Goal: Task Accomplishment & Management: Complete application form

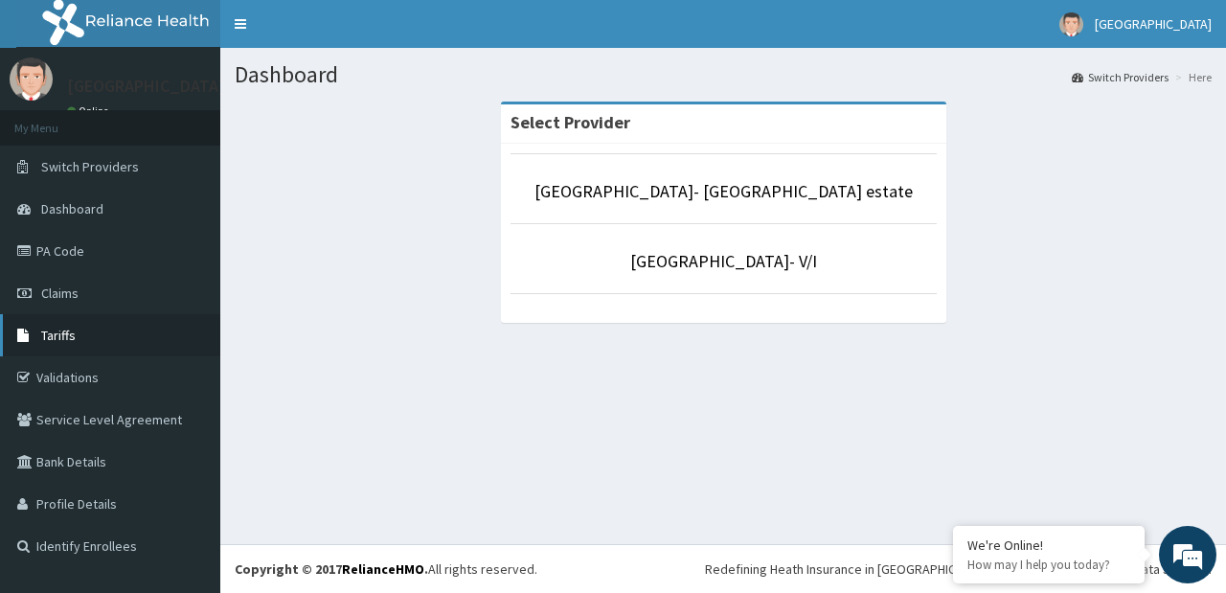
click at [77, 334] on link "Tariffs" at bounding box center [110, 335] width 220 height 42
click at [66, 259] on link "PA Code" at bounding box center [110, 251] width 220 height 42
click at [56, 294] on span "Claims" at bounding box center [59, 292] width 37 height 17
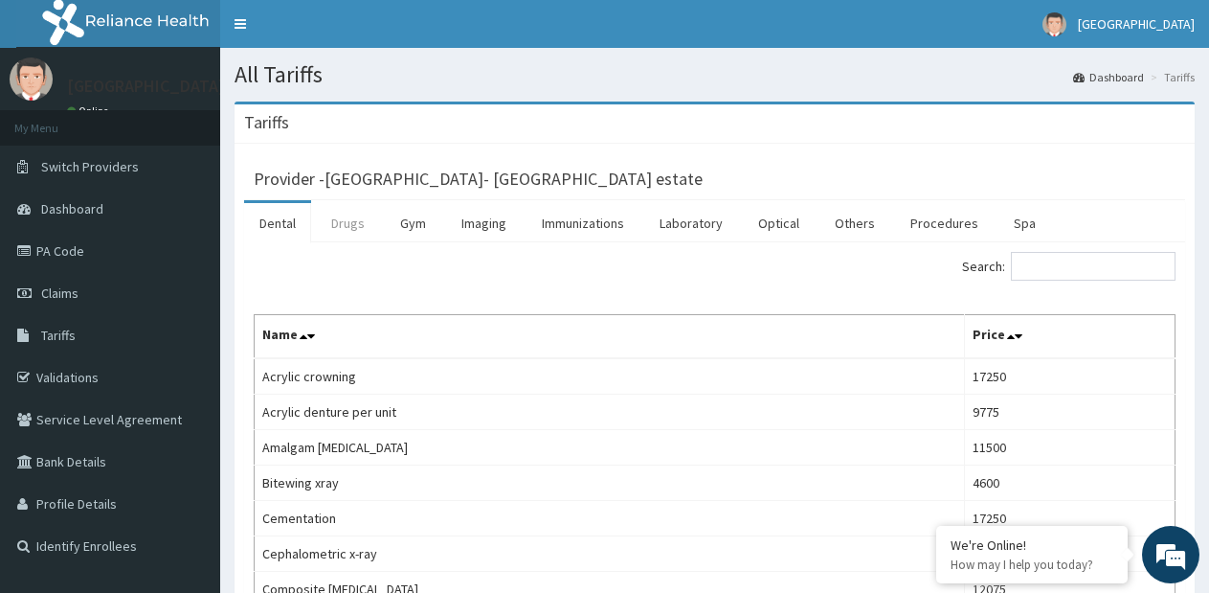
click at [345, 237] on link "Drugs" at bounding box center [348, 223] width 64 height 40
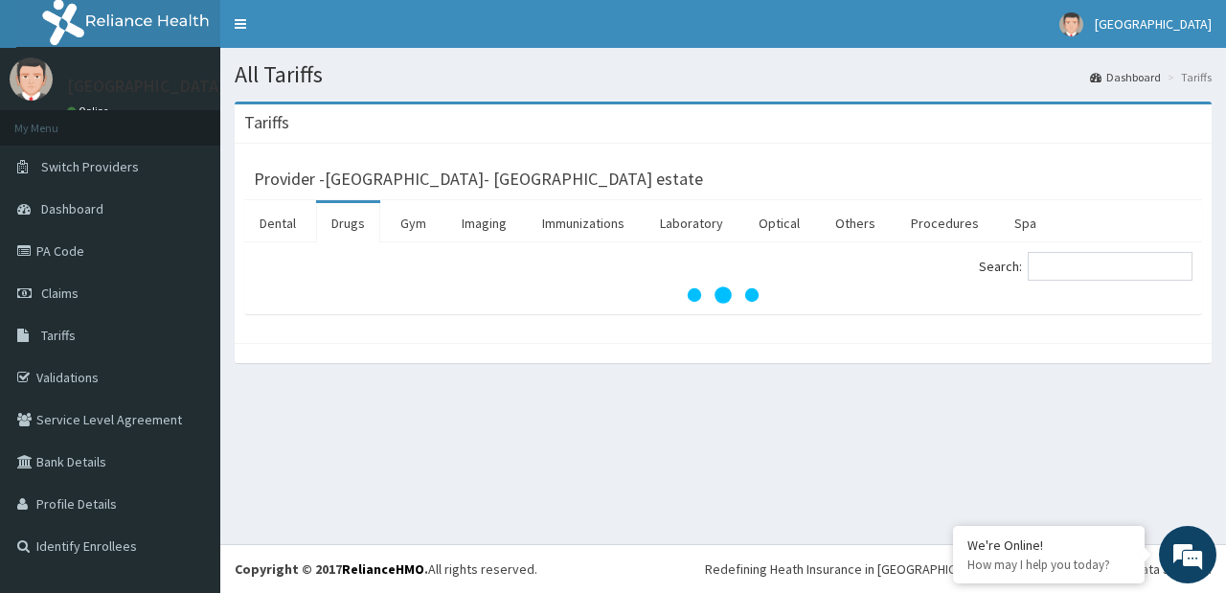
click at [350, 228] on link "Drugs" at bounding box center [348, 223] width 64 height 40
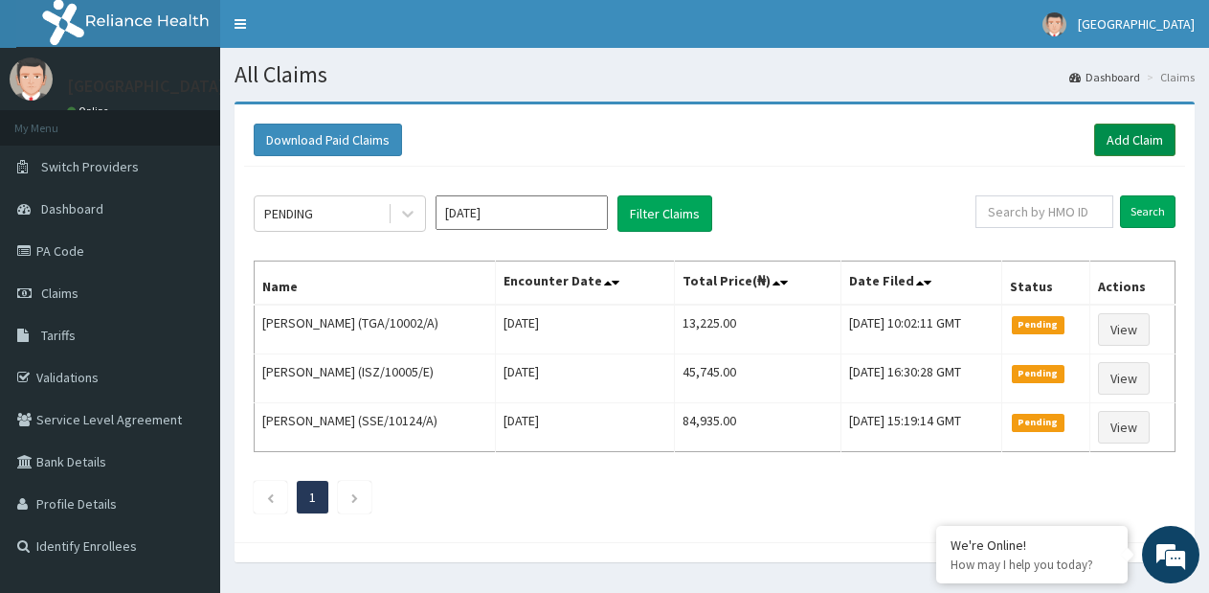
click at [1117, 146] on link "Add Claim" at bounding box center [1135, 140] width 81 height 33
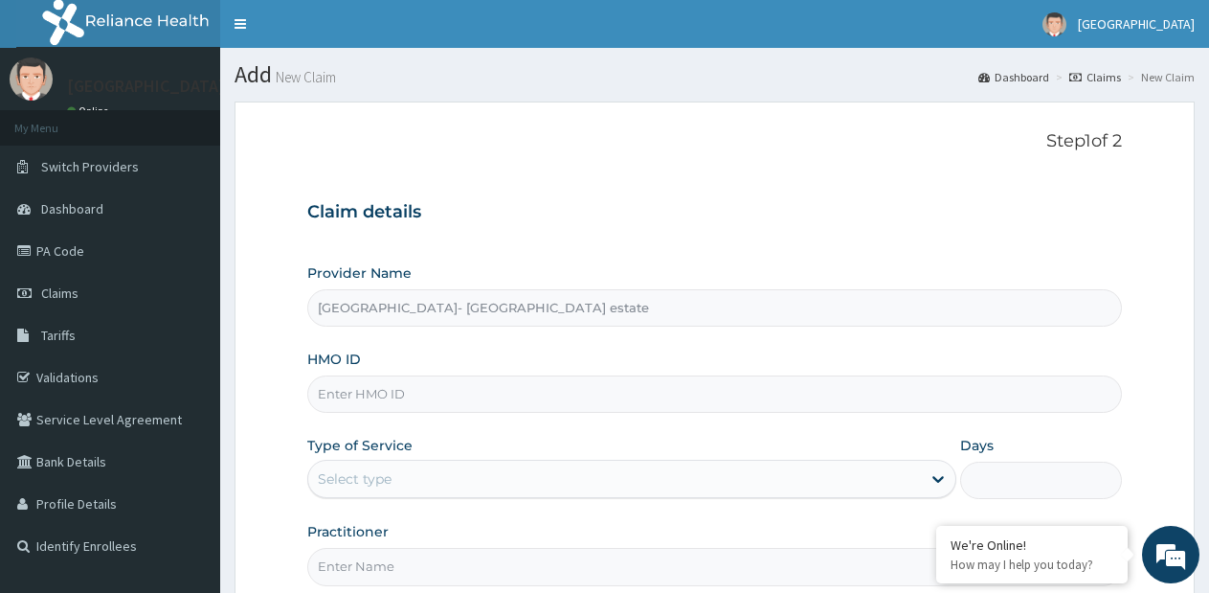
type input "Faith City Hospital- Ajao estate"
click at [524, 397] on input "HMO ID" at bounding box center [714, 393] width 815 height 37
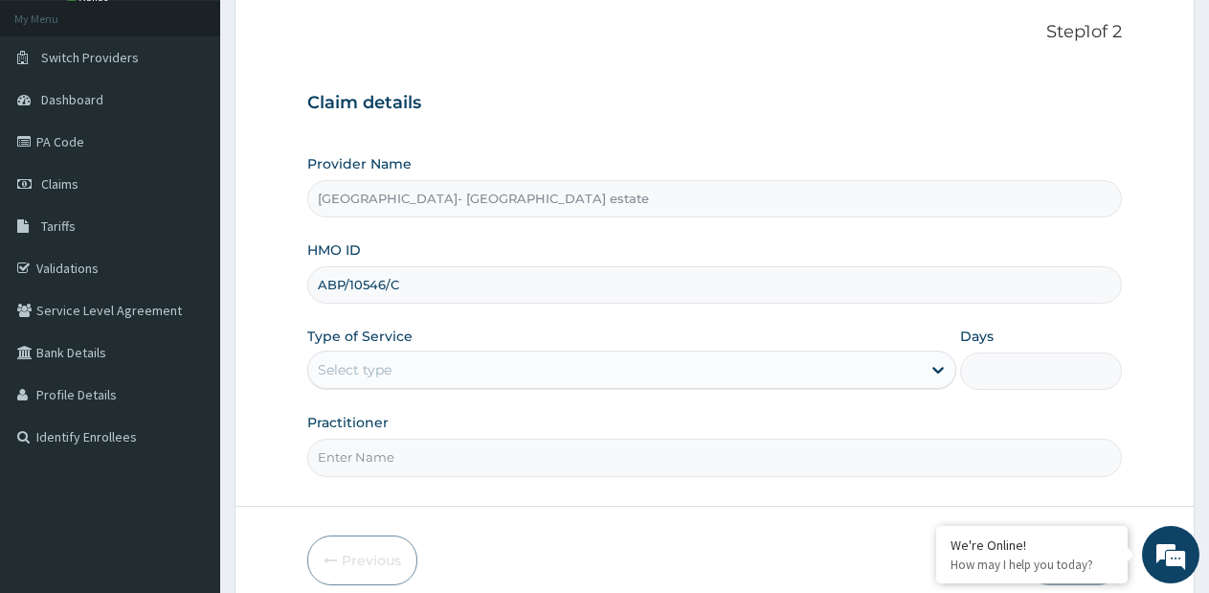
scroll to position [192, 0]
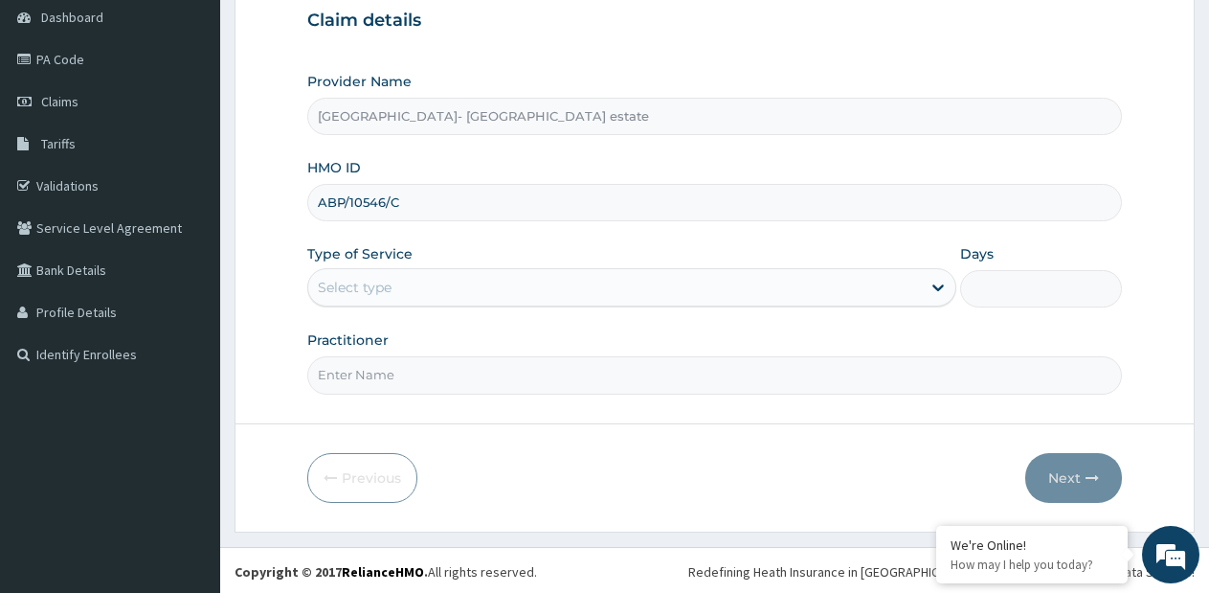
type input "ABP/10546/C"
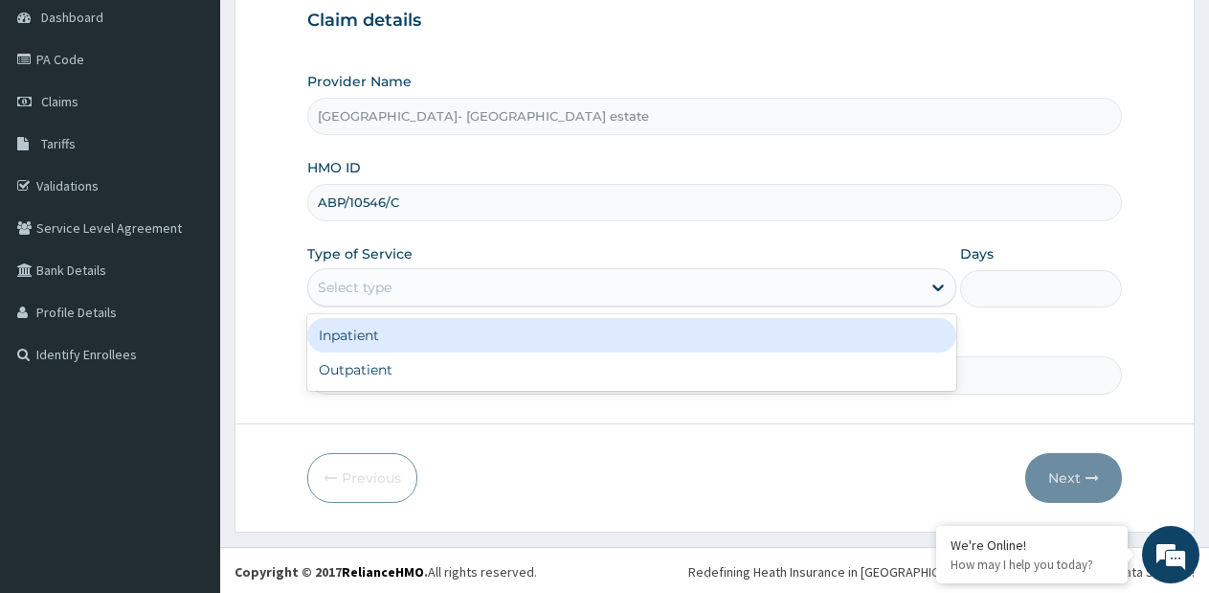
click at [479, 283] on div "Select type" at bounding box center [614, 287] width 612 height 31
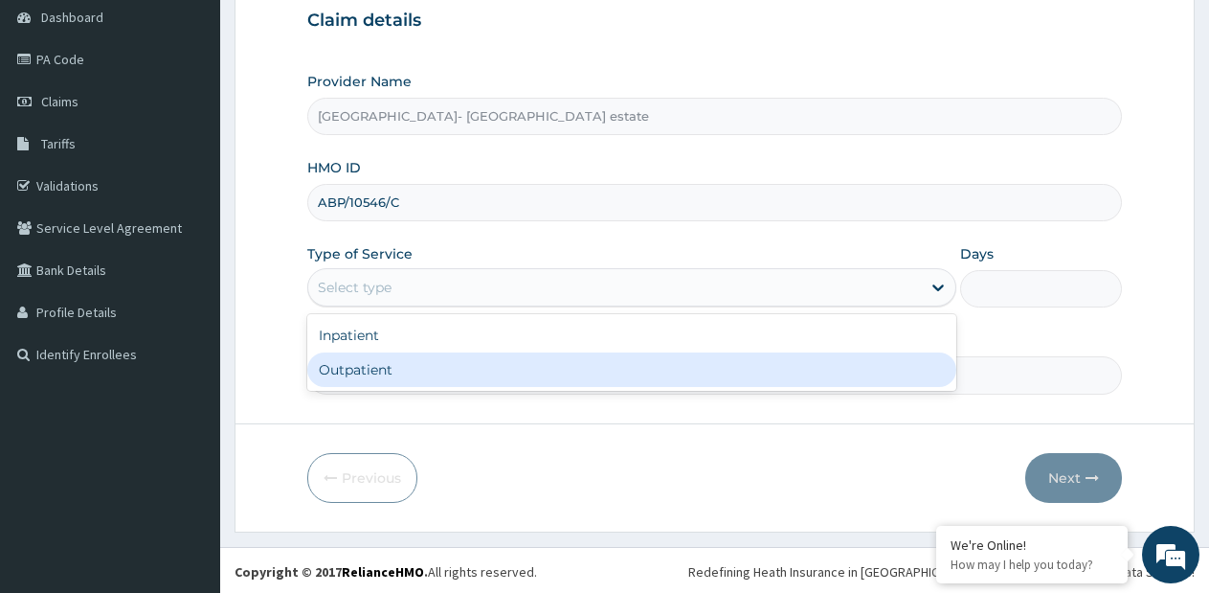
click at [441, 356] on div "Outpatient" at bounding box center [631, 369] width 648 height 34
type input "1"
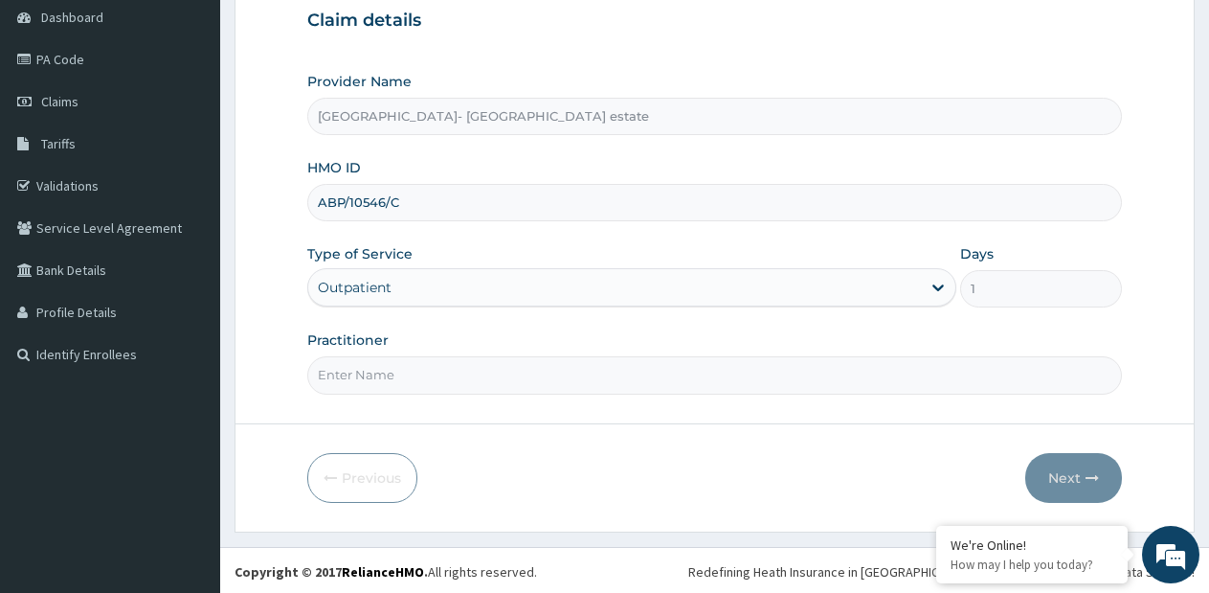
click at [447, 369] on input "Practitioner" at bounding box center [714, 374] width 815 height 37
type input "GP"
click at [1066, 484] on button "Next" at bounding box center [1074, 478] width 97 height 50
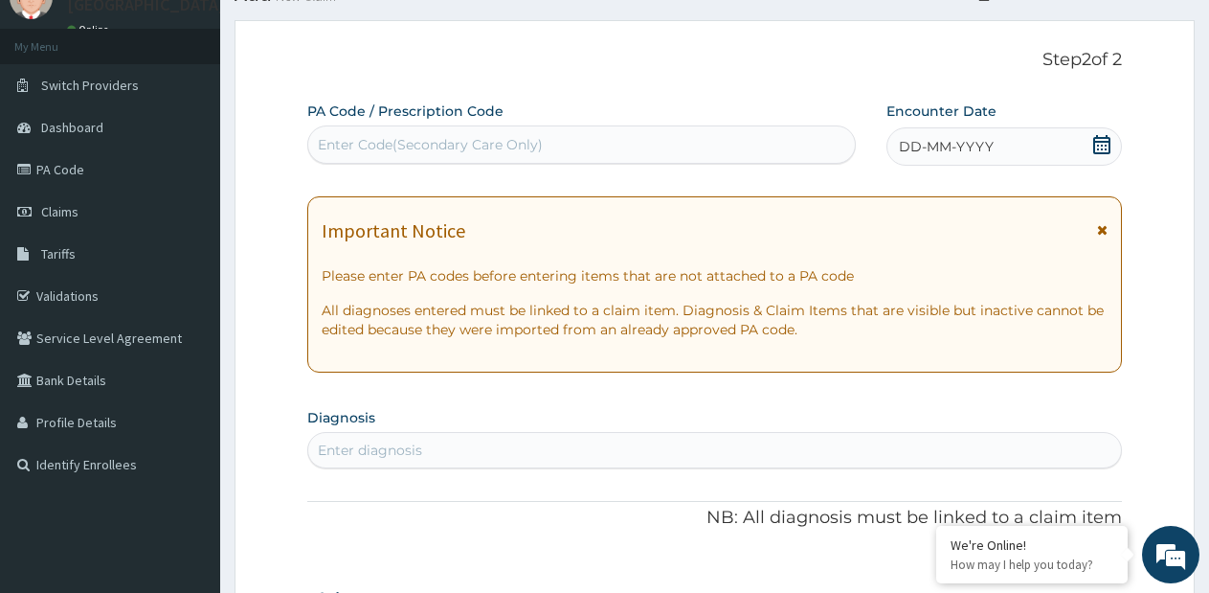
scroll to position [0, 0]
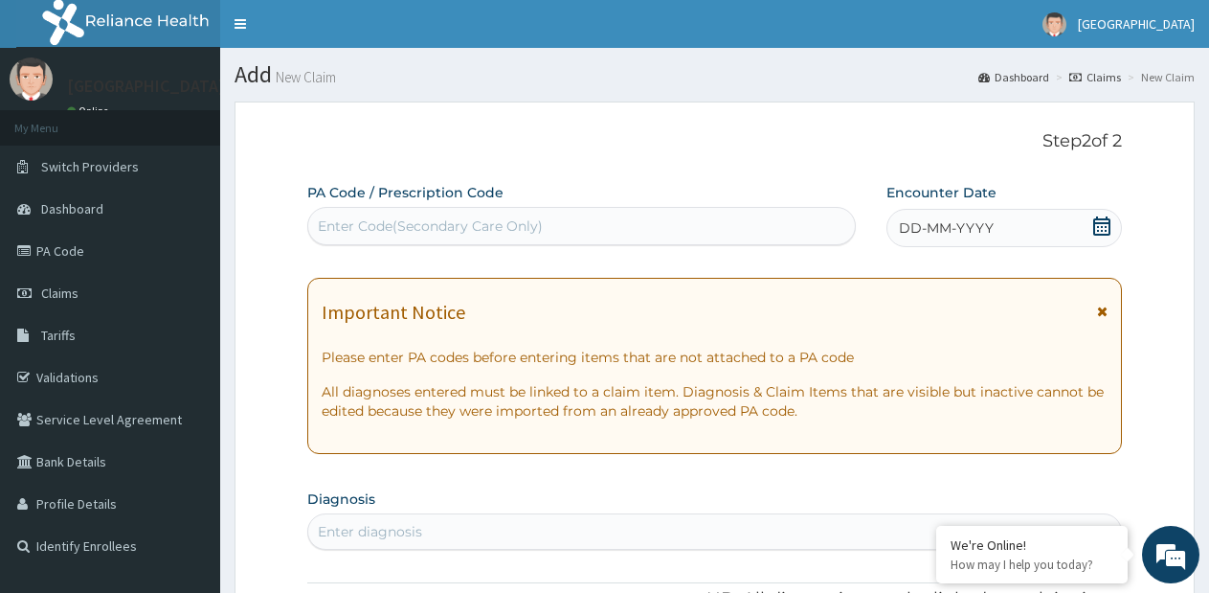
click at [960, 220] on span "DD-MM-YYYY" at bounding box center [946, 227] width 95 height 19
click at [701, 235] on div "Enter Code(Secondary Care Only)" at bounding box center [581, 226] width 547 height 31
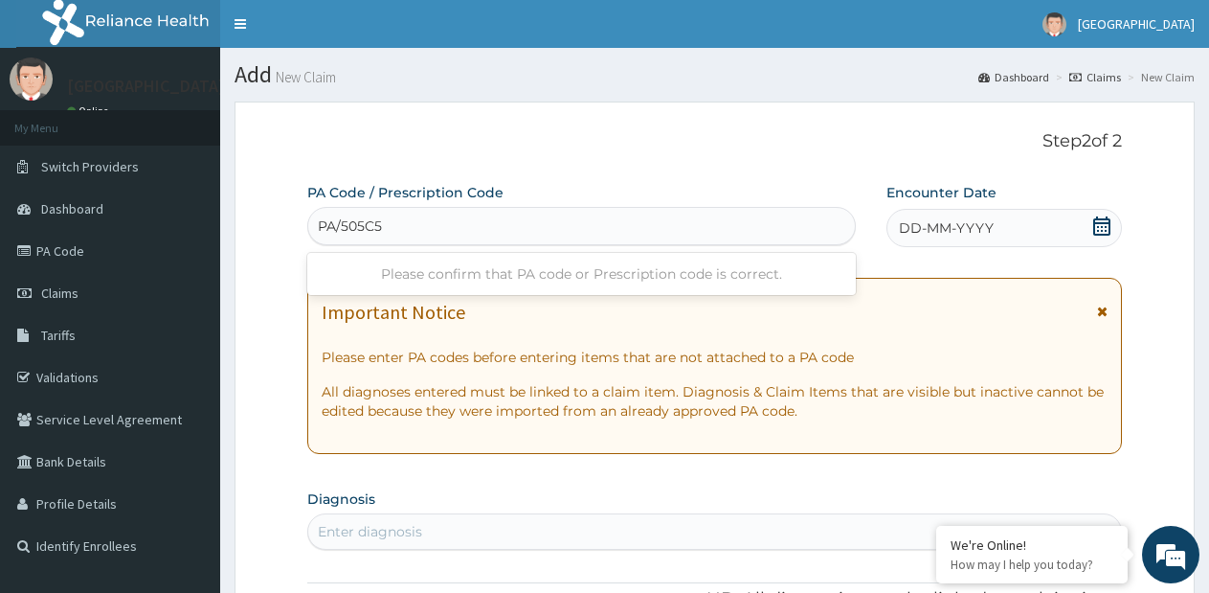
type input "PA/505C5D"
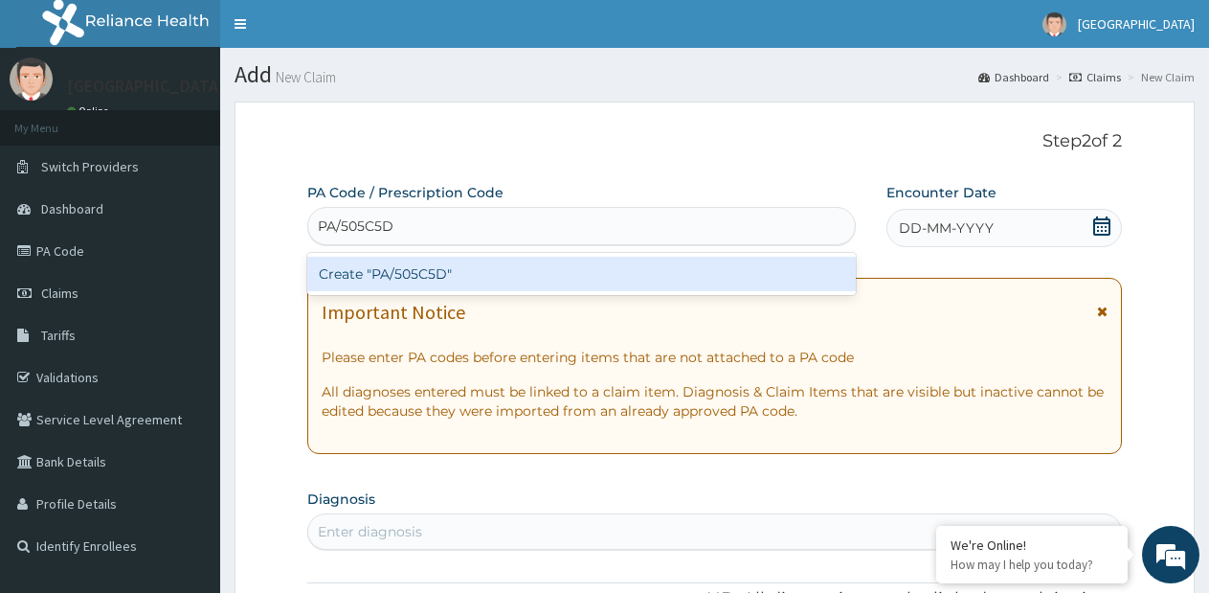
click at [580, 279] on div "Create "PA/505C5D"" at bounding box center [581, 274] width 549 height 34
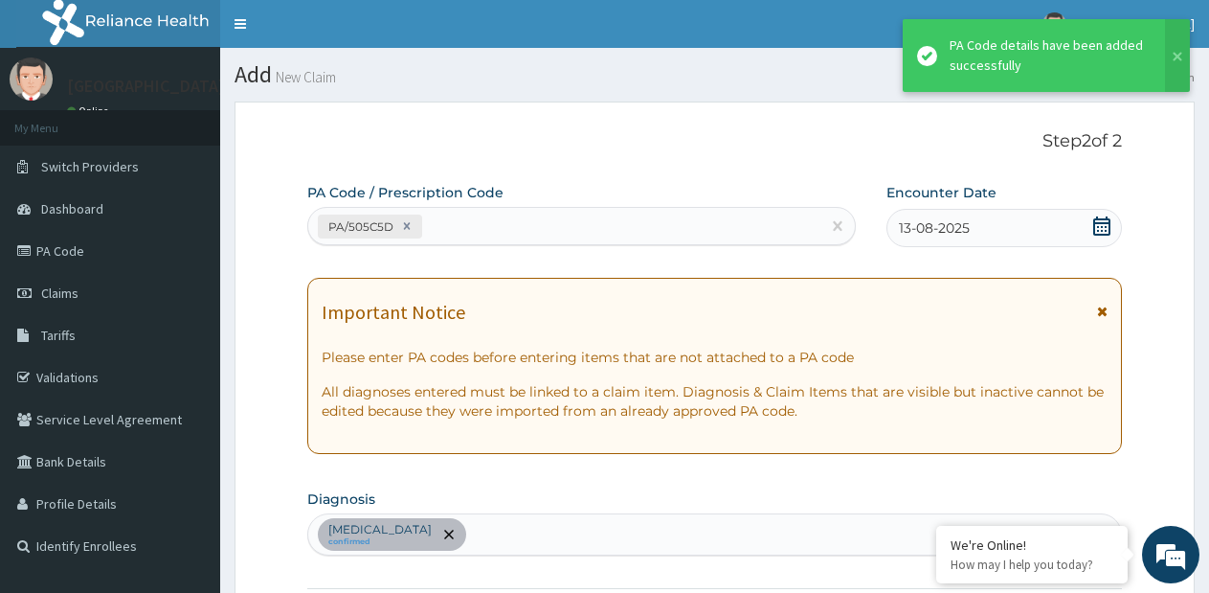
scroll to position [500, 0]
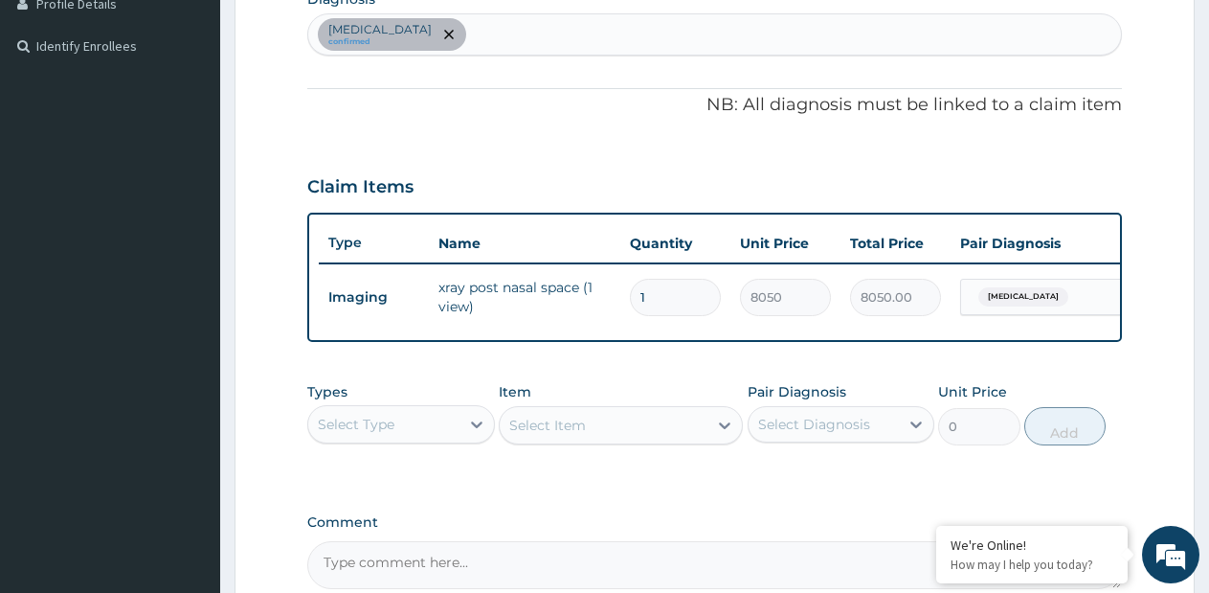
click at [601, 36] on div "Hypertrophy of adenoids confirmed" at bounding box center [714, 34] width 813 height 40
click at [599, 35] on div "Hypertrophy of adenoids confirmed" at bounding box center [714, 34] width 813 height 40
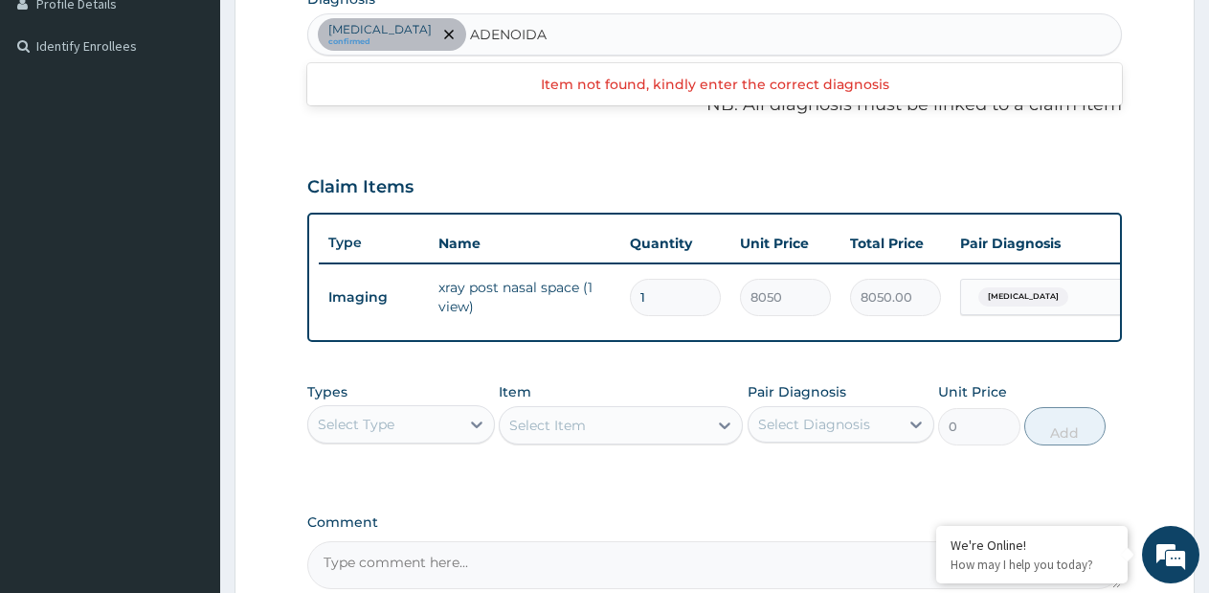
type input "ADENOID"
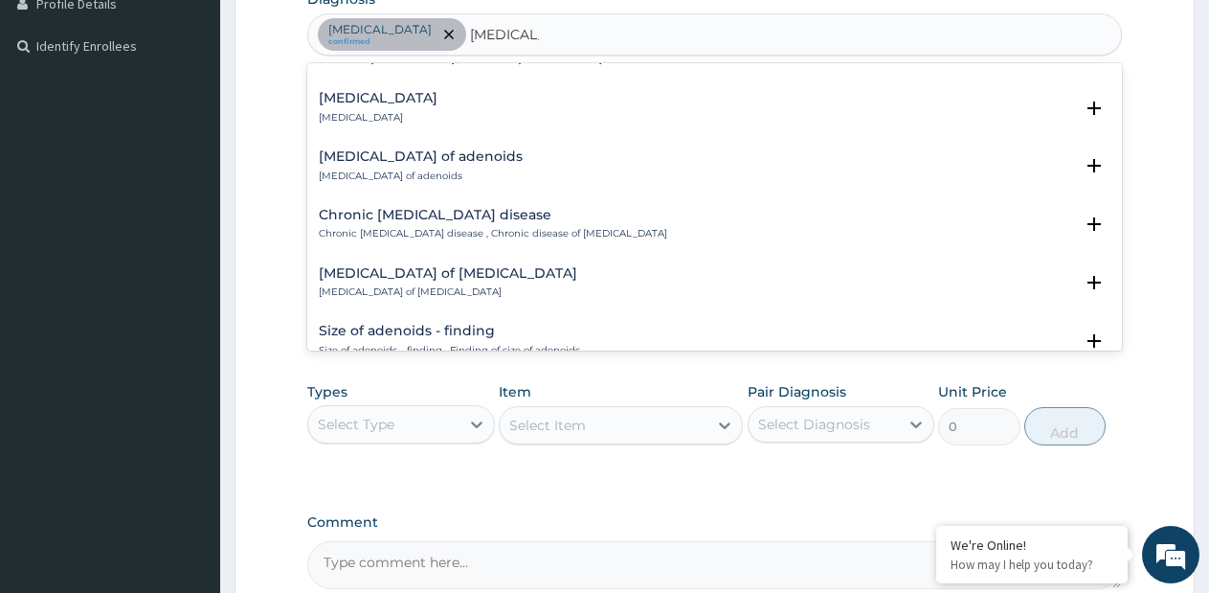
scroll to position [766, 0]
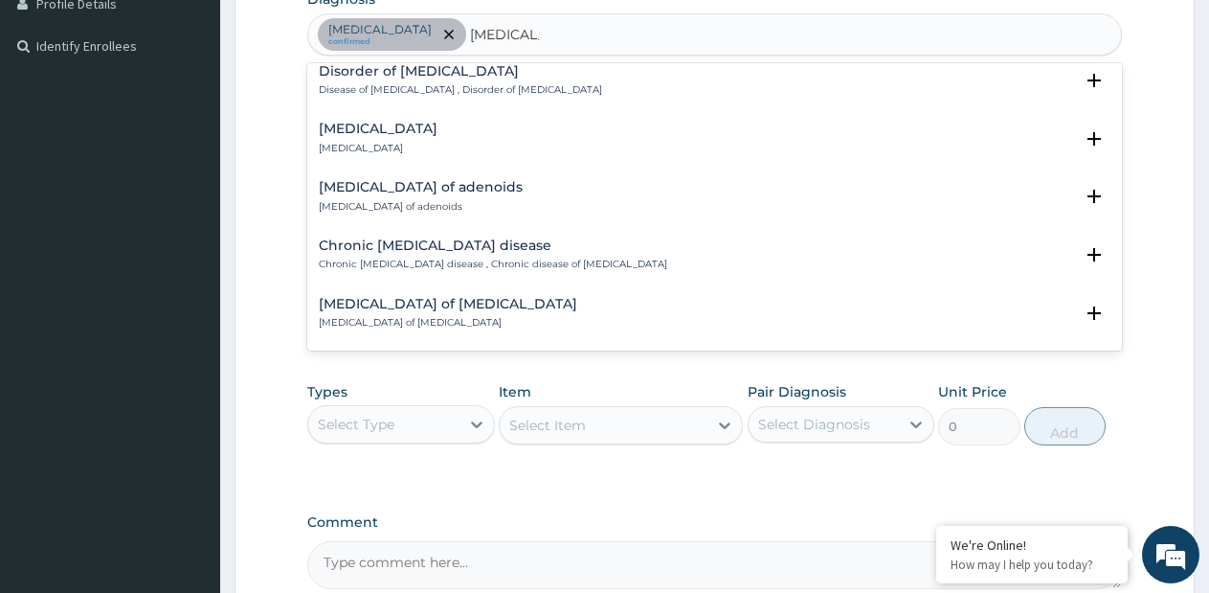
click at [426, 192] on h4 "Hyperplasia of adenoids" at bounding box center [421, 187] width 204 height 14
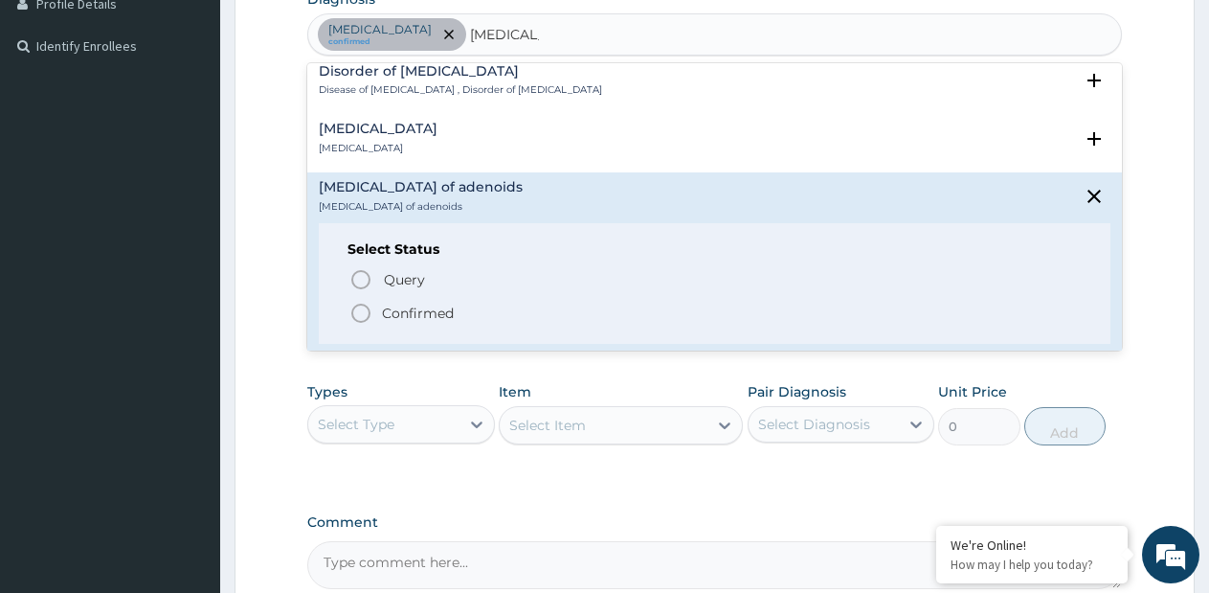
click at [398, 310] on p "Confirmed" at bounding box center [418, 313] width 72 height 19
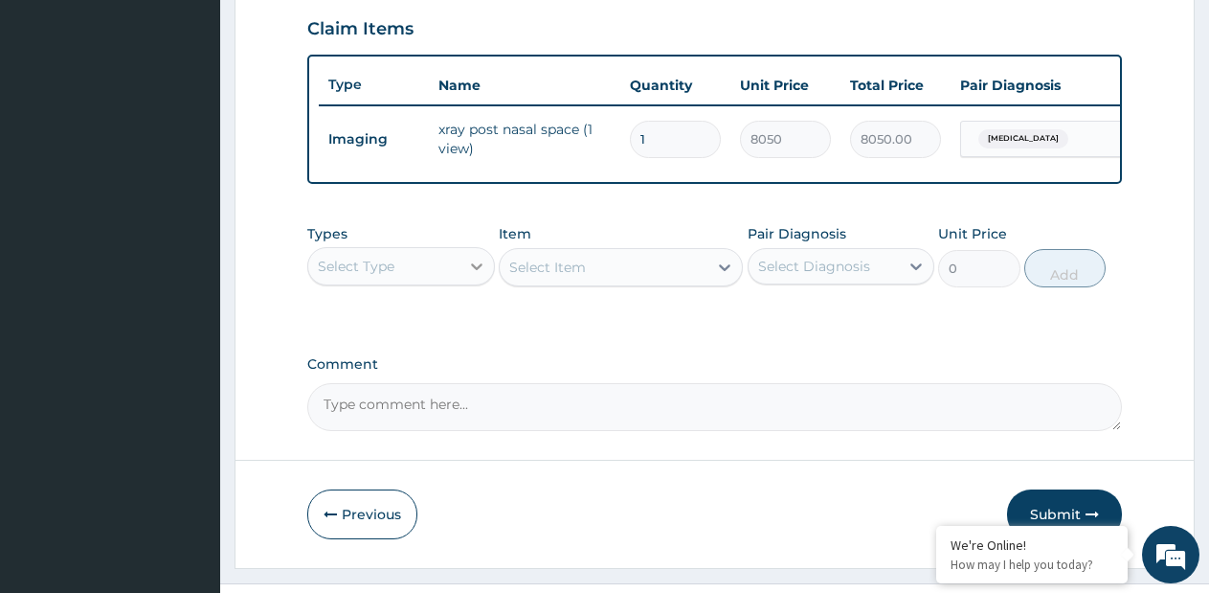
scroll to position [691, 0]
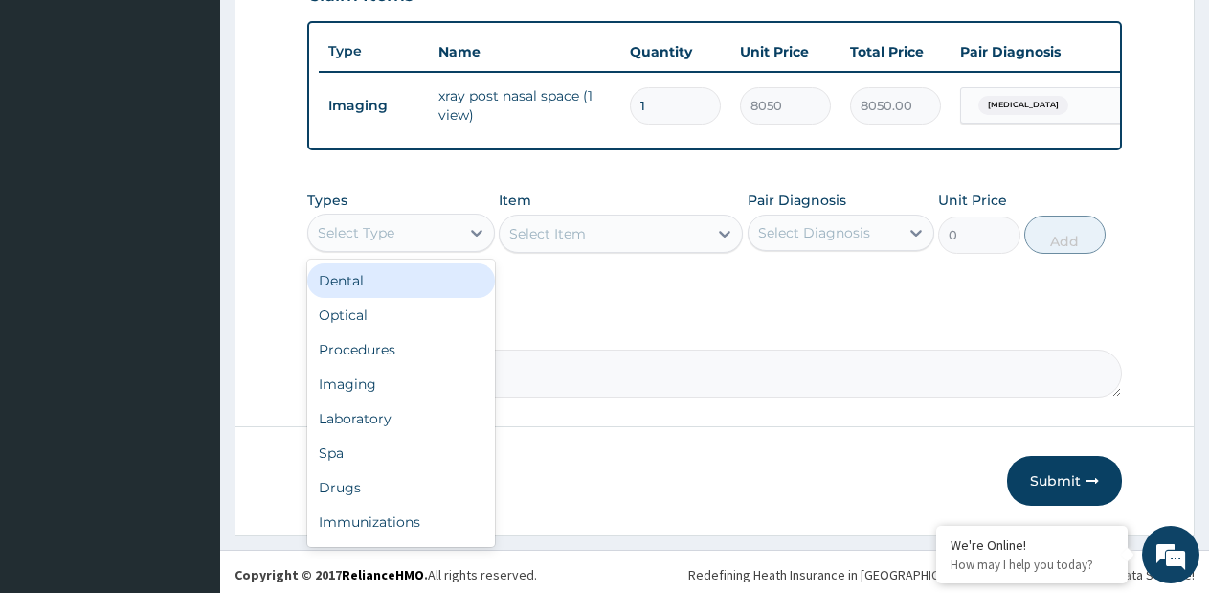
click at [425, 237] on div "Select Type" at bounding box center [383, 232] width 151 height 31
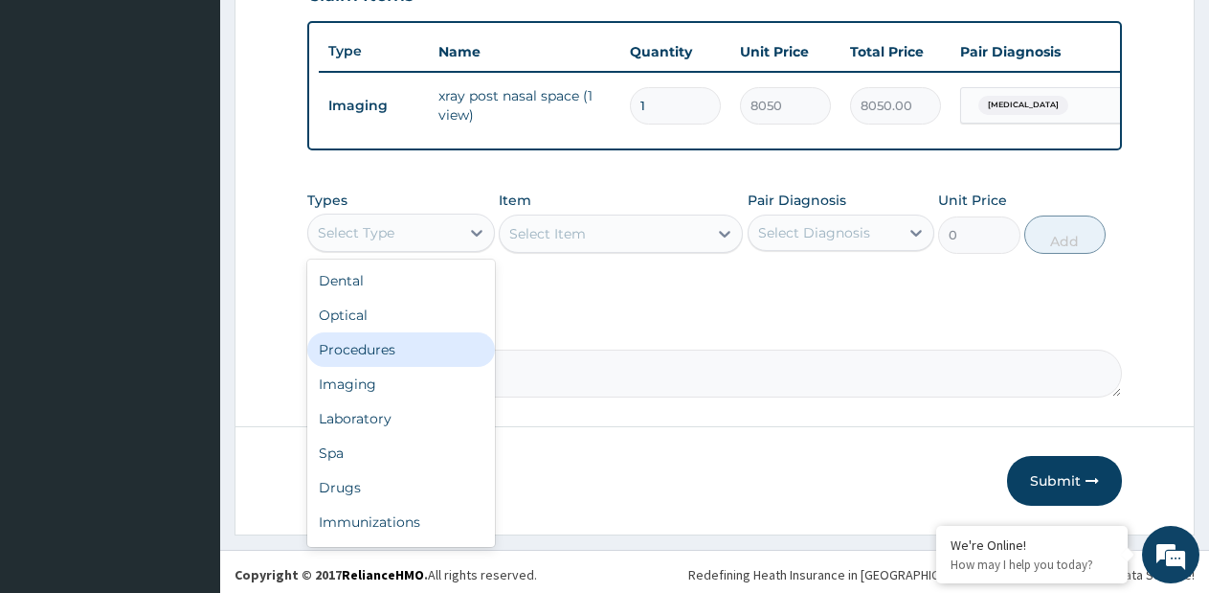
click at [361, 354] on div "Procedures" at bounding box center [401, 349] width 188 height 34
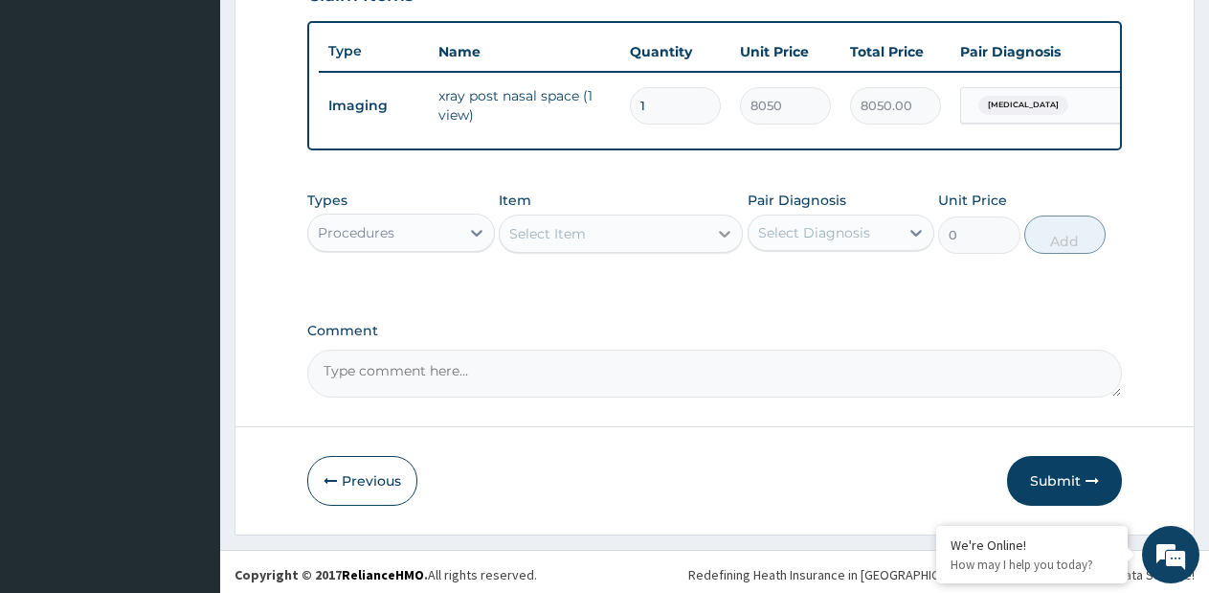
click at [713, 250] on div at bounding box center [725, 233] width 34 height 34
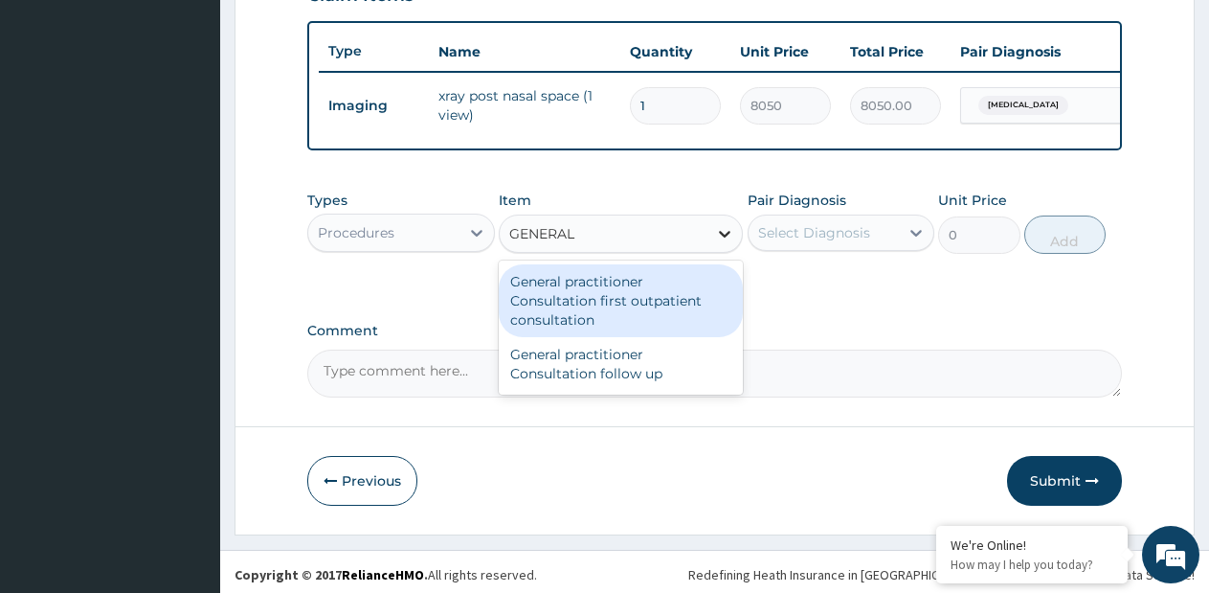
type input "GENERAL P"
click at [617, 320] on div "General practitioner Consultation first outpatient consultation" at bounding box center [621, 300] width 244 height 73
type input "3795"
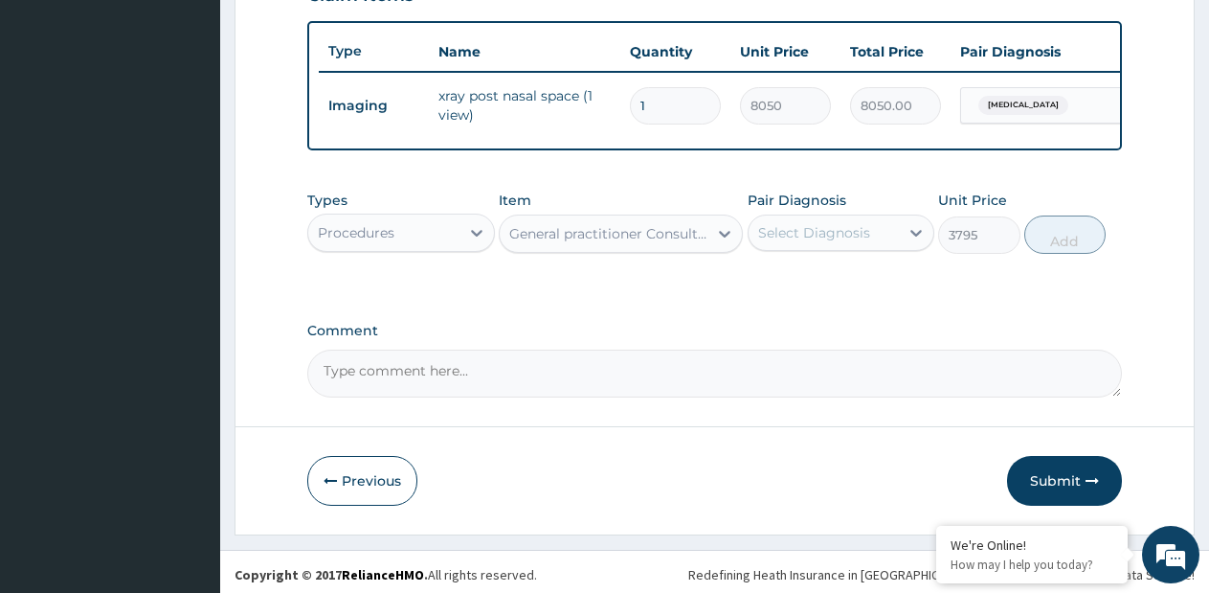
click at [851, 240] on div "Select Diagnosis" at bounding box center [814, 232] width 112 height 19
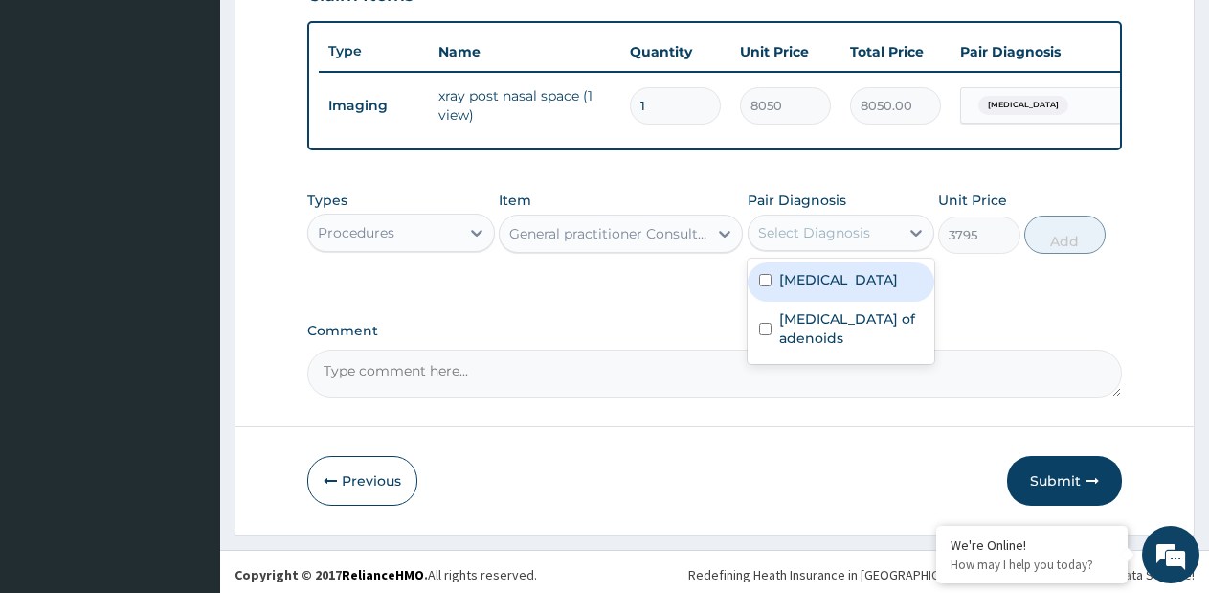
click at [817, 289] on label "Hypertrophy of adenoids" at bounding box center [838, 279] width 119 height 19
checkbox input "true"
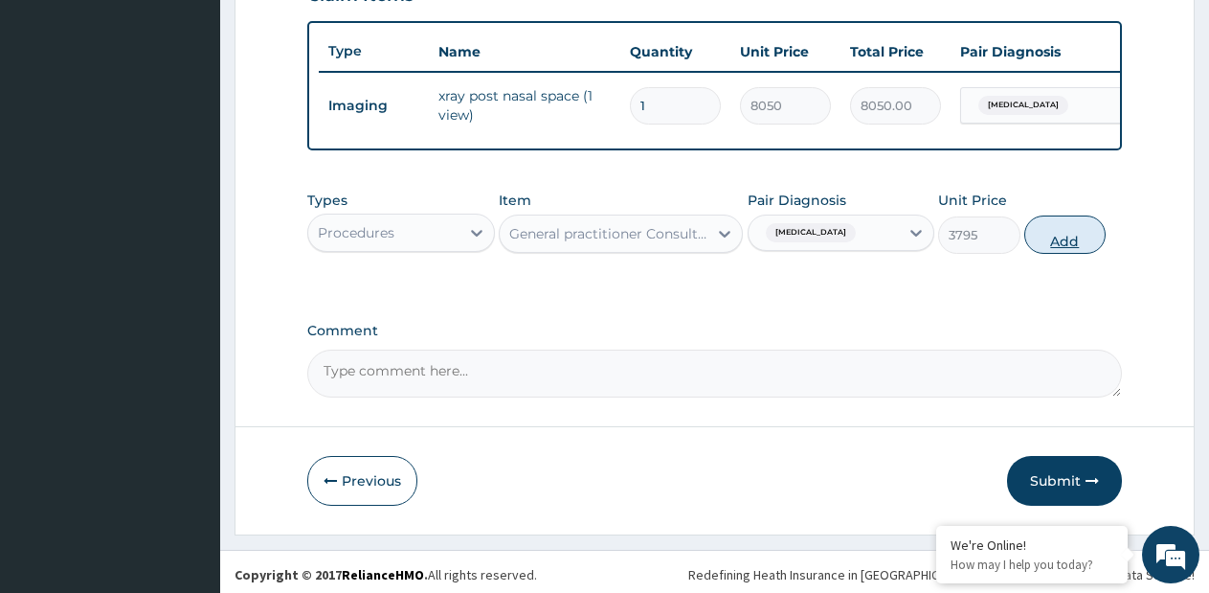
click at [1057, 251] on button "Add" at bounding box center [1065, 234] width 81 height 38
type input "0"
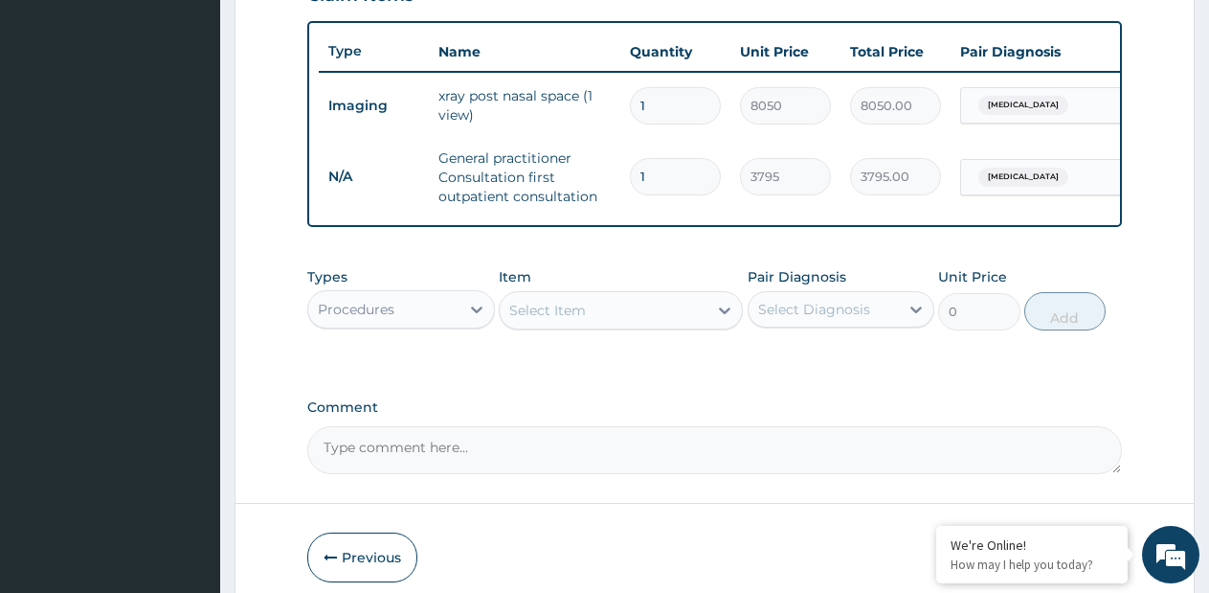
click at [1015, 171] on span "Hypertrophy of adenoids" at bounding box center [1024, 177] width 90 height 19
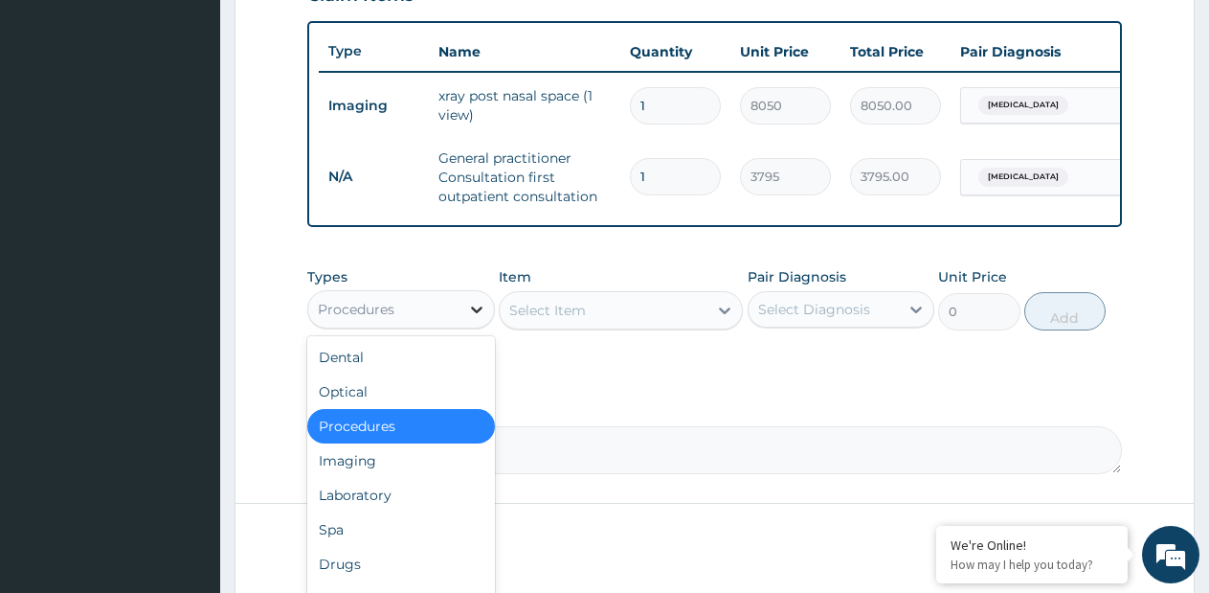
click at [479, 319] on icon at bounding box center [476, 309] width 19 height 19
drag, startPoint x: 393, startPoint y: 507, endPoint x: 616, endPoint y: 373, distance: 259.8
click at [393, 505] on div "Laboratory" at bounding box center [401, 495] width 188 height 34
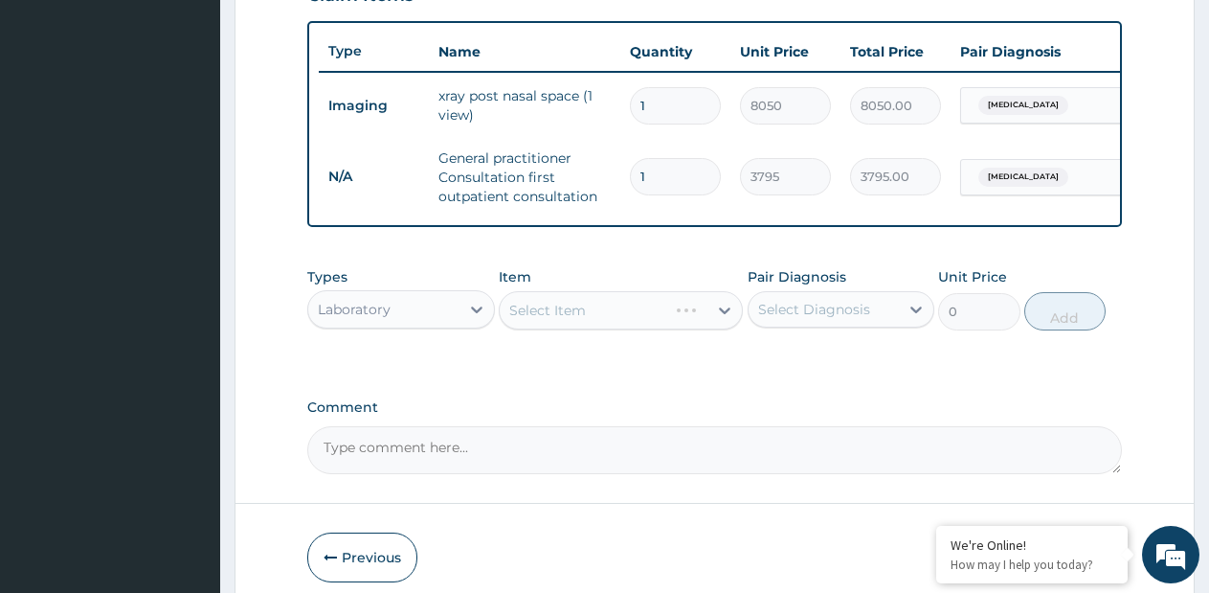
click at [721, 326] on div "Select Item" at bounding box center [621, 310] width 244 height 38
click at [724, 327] on div "Select Item" at bounding box center [621, 310] width 244 height 38
click at [724, 314] on icon at bounding box center [724, 310] width 11 height 7
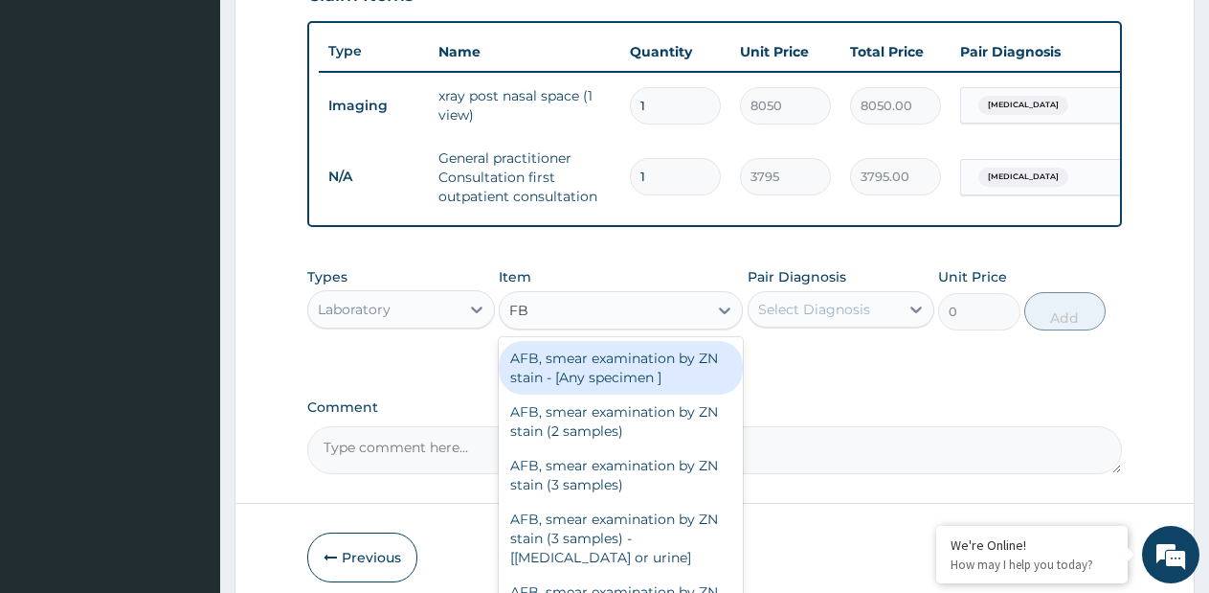
type input "FBC"
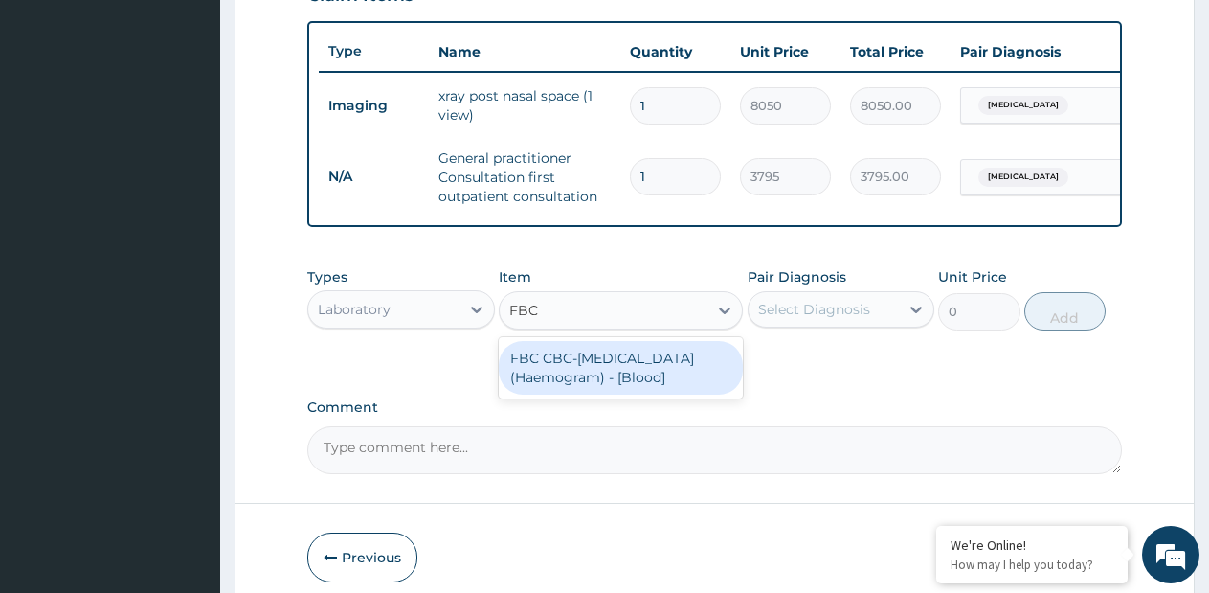
click at [697, 378] on div "FBC CBC-Complete Blood Count (Haemogram) - [Blood]" at bounding box center [621, 368] width 244 height 54
type input "4600"
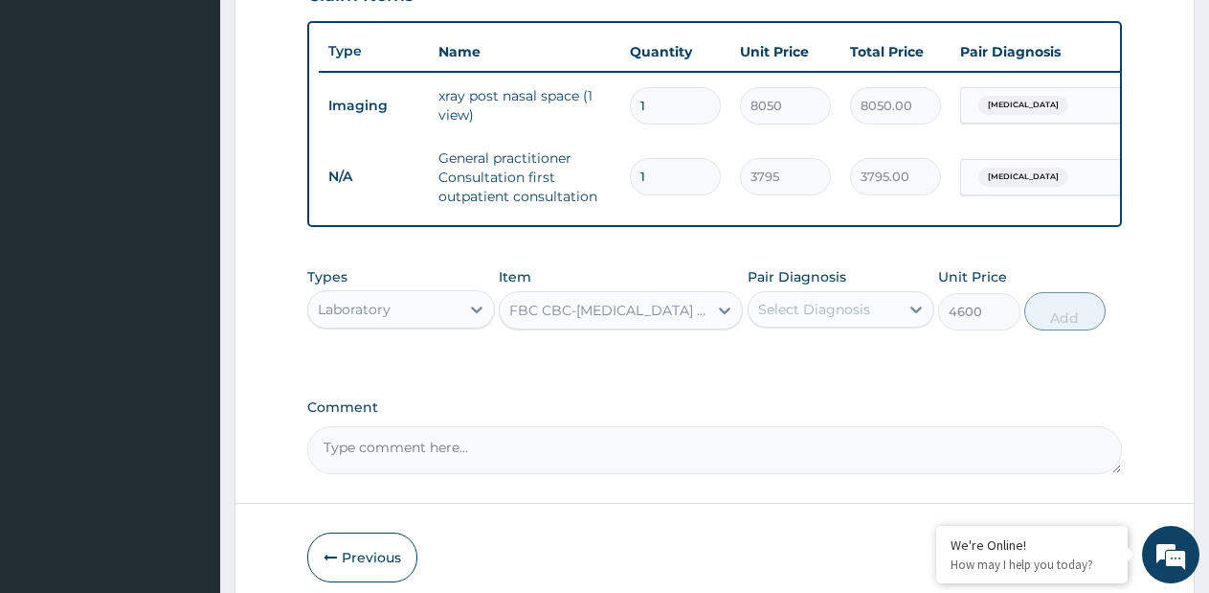
click at [811, 319] on div "Select Diagnosis" at bounding box center [814, 309] width 112 height 19
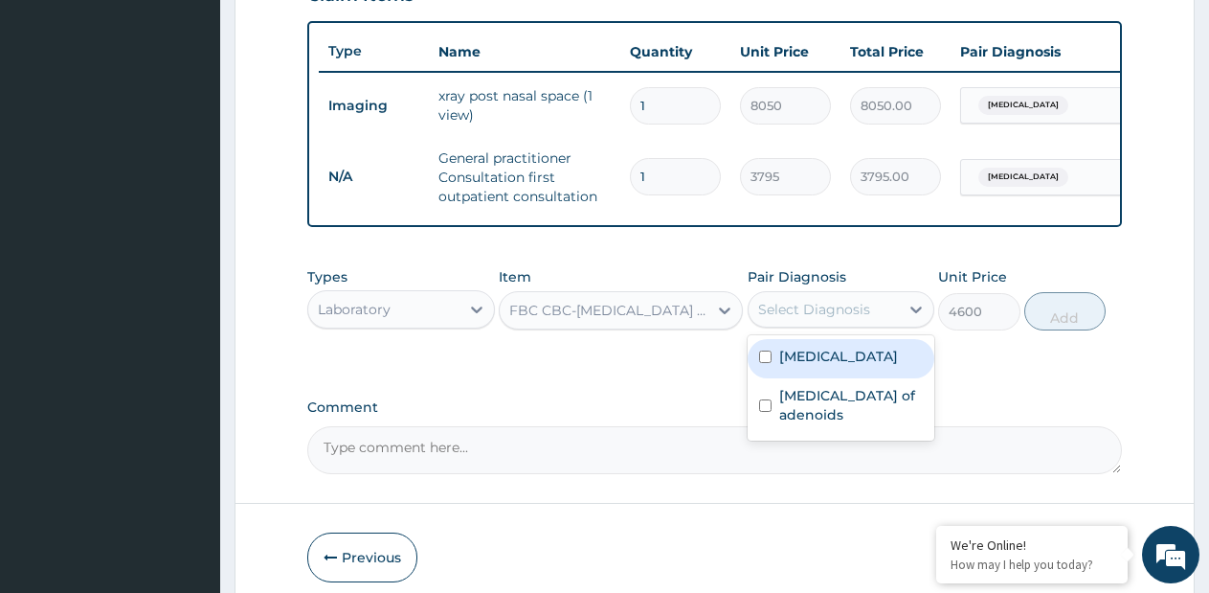
click at [801, 366] on label "Hypertrophy of adenoids" at bounding box center [838, 356] width 119 height 19
checkbox input "true"
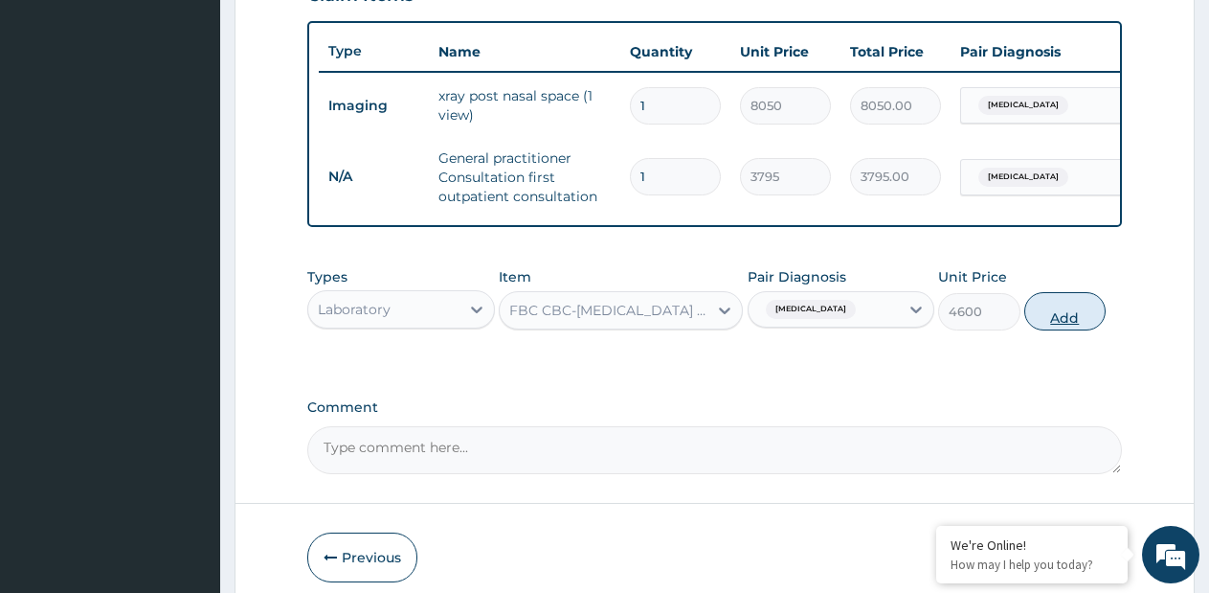
click at [1056, 330] on button "Add" at bounding box center [1065, 311] width 81 height 38
type input "0"
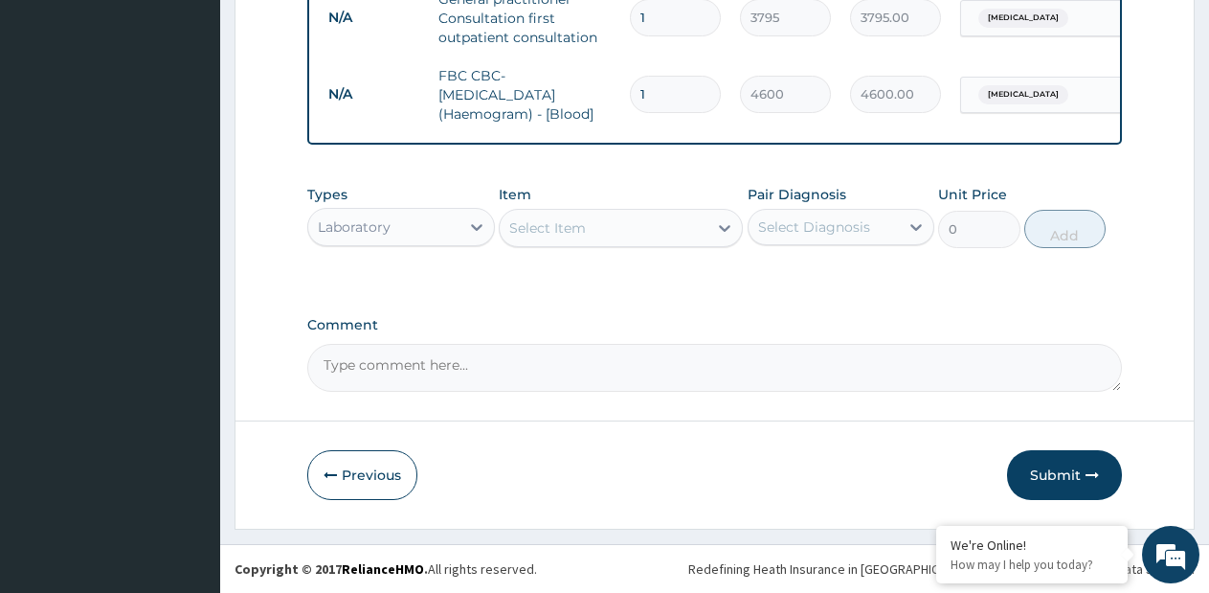
scroll to position [867, 0]
click at [1065, 477] on button "Submit" at bounding box center [1064, 475] width 115 height 50
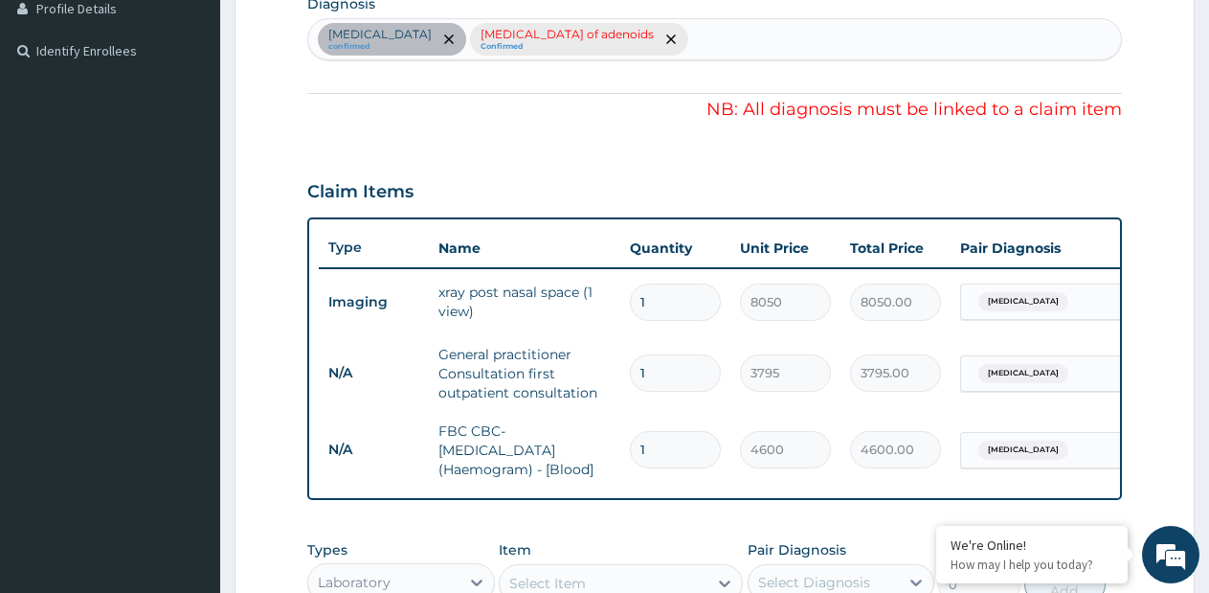
scroll to position [388, 0]
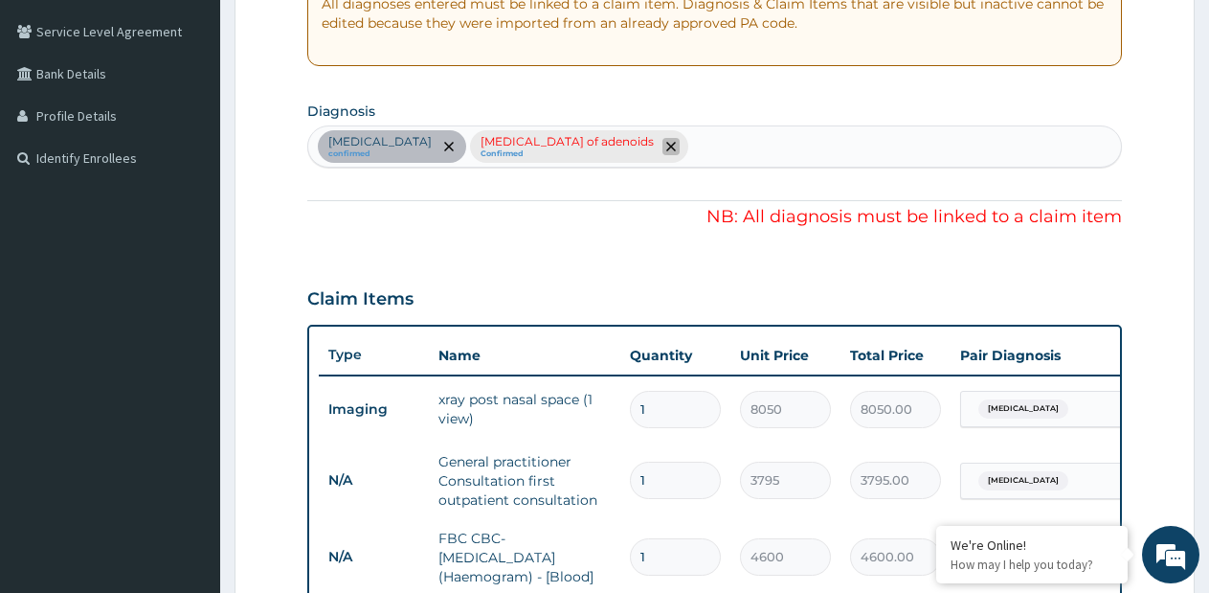
click at [675, 147] on icon "remove selection option" at bounding box center [671, 147] width 10 height 10
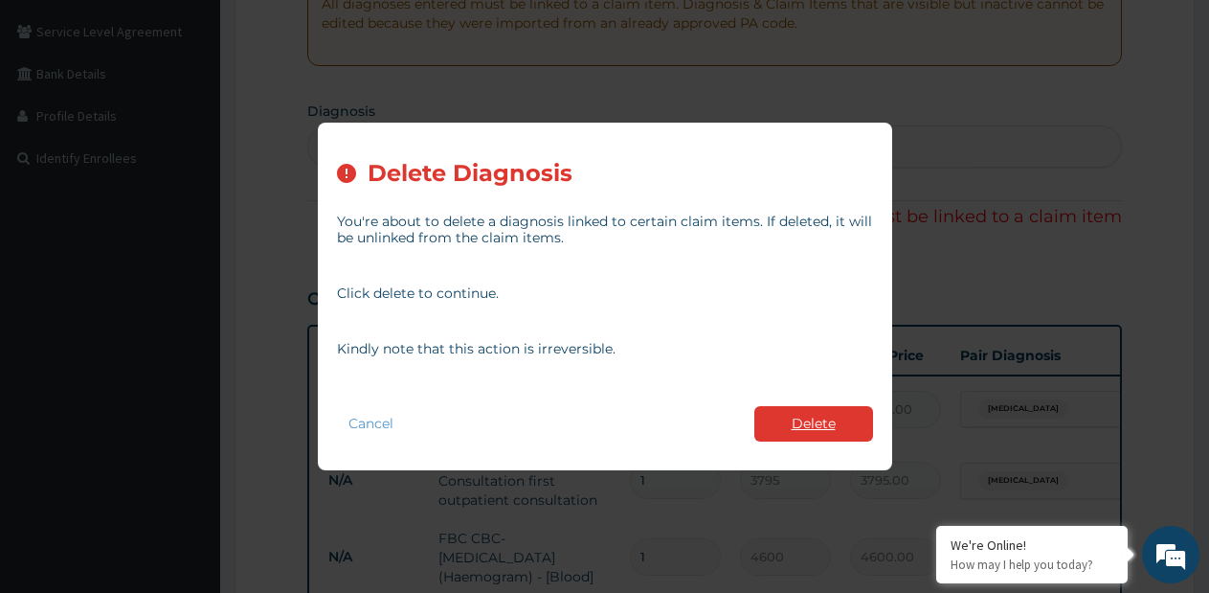
click at [809, 430] on button "Delete" at bounding box center [814, 423] width 119 height 35
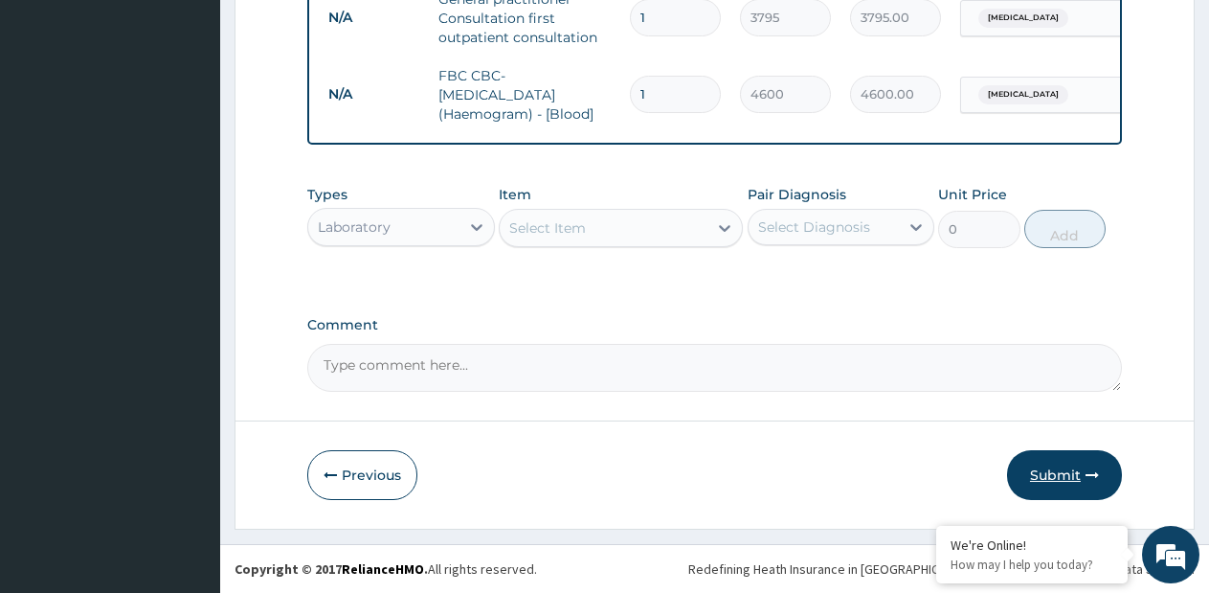
click at [1074, 478] on button "Submit" at bounding box center [1064, 475] width 115 height 50
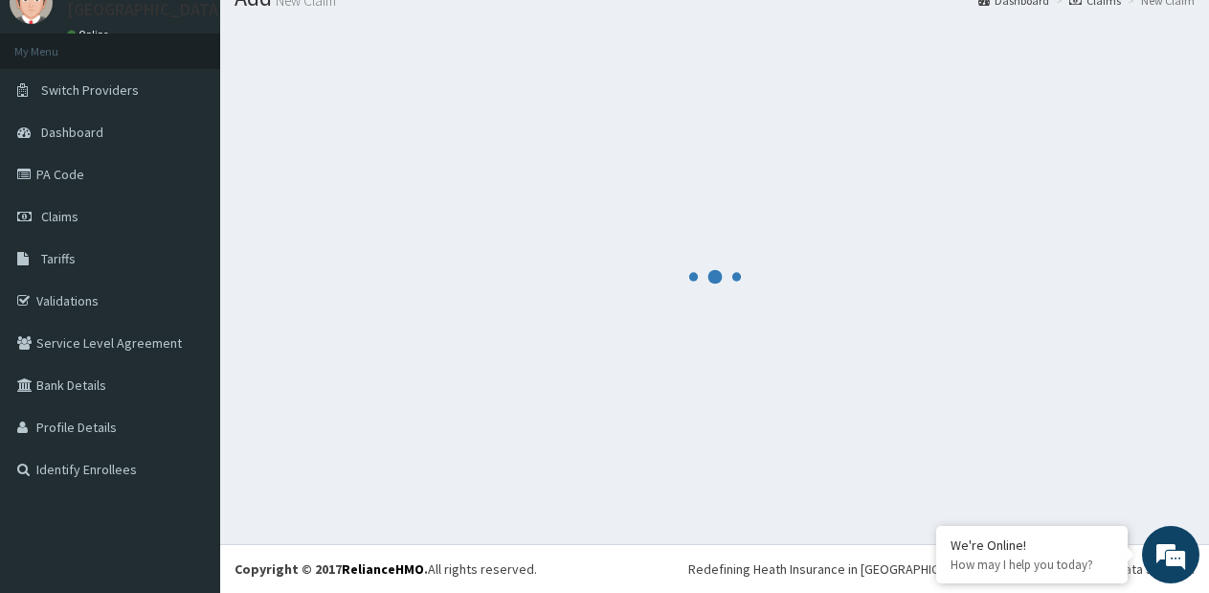
scroll to position [77, 0]
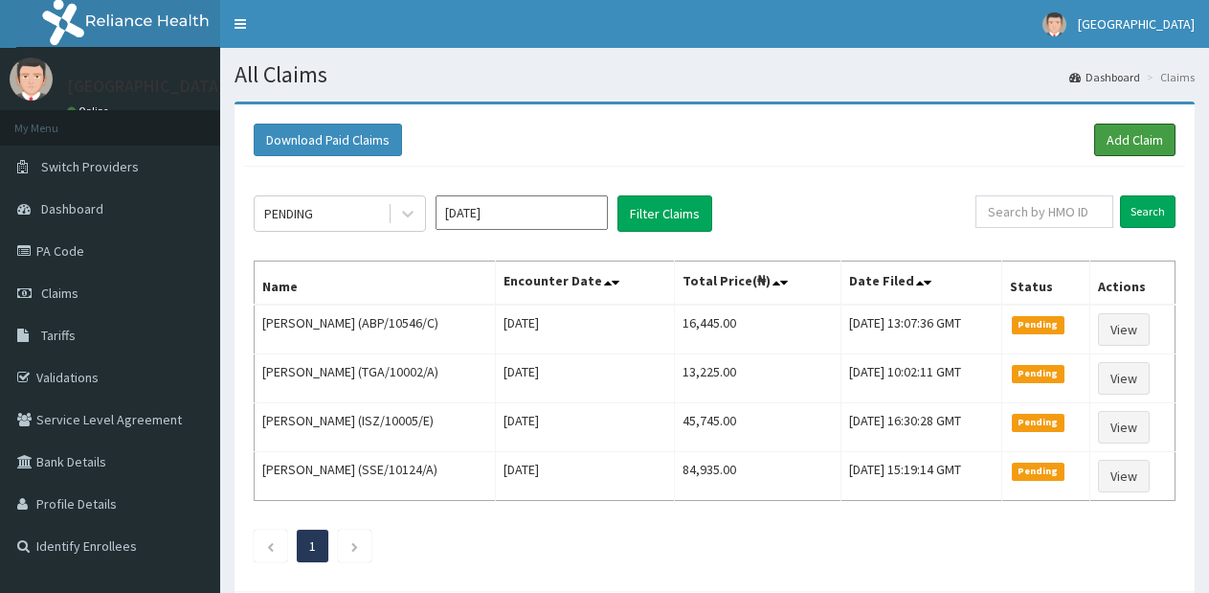
drag, startPoint x: 1105, startPoint y: 135, endPoint x: 1087, endPoint y: 145, distance: 20.6
click at [1105, 135] on link "Add Claim" at bounding box center [1135, 140] width 81 height 33
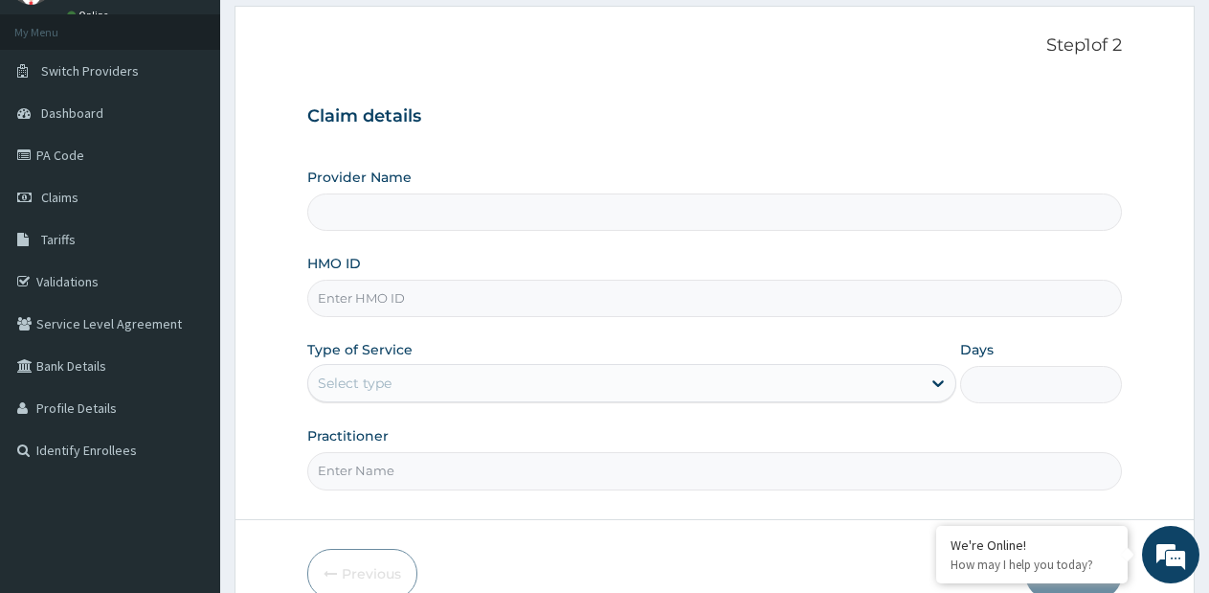
type input "Faith City Hospital- Ajao estate"
click at [658, 299] on input "HMO ID" at bounding box center [714, 298] width 815 height 37
type input "I"
type input "EIS/12197/B"
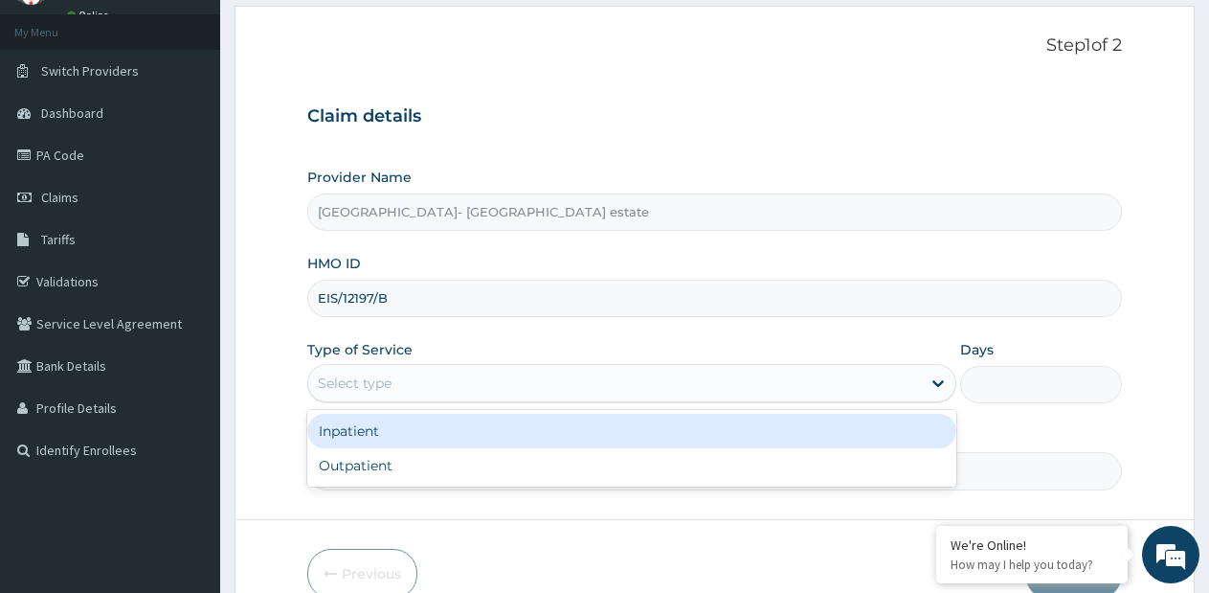
click at [448, 387] on div "Select type" at bounding box center [614, 383] width 612 height 31
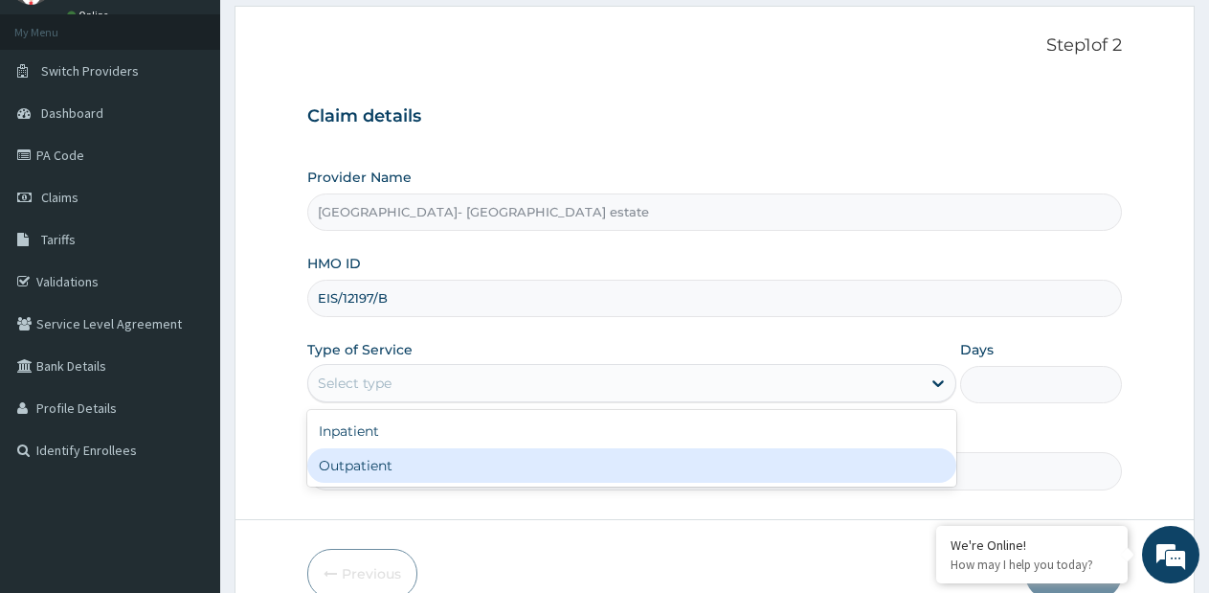
click at [437, 450] on div "Outpatient" at bounding box center [631, 465] width 648 height 34
type input "1"
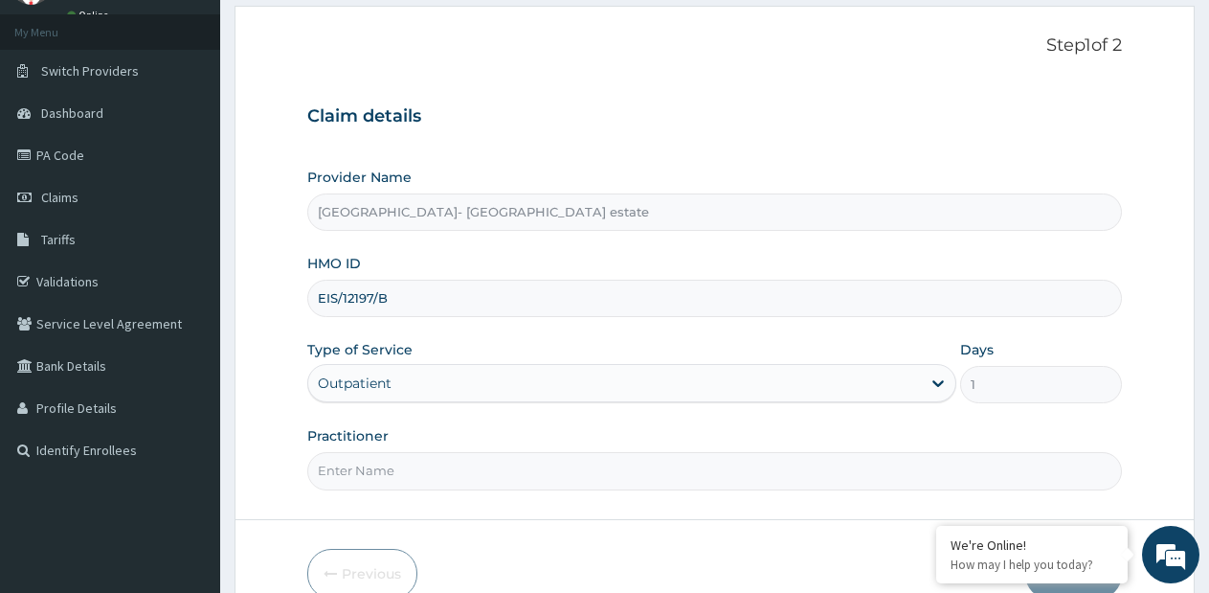
click at [439, 466] on input "Practitioner" at bounding box center [714, 470] width 815 height 37
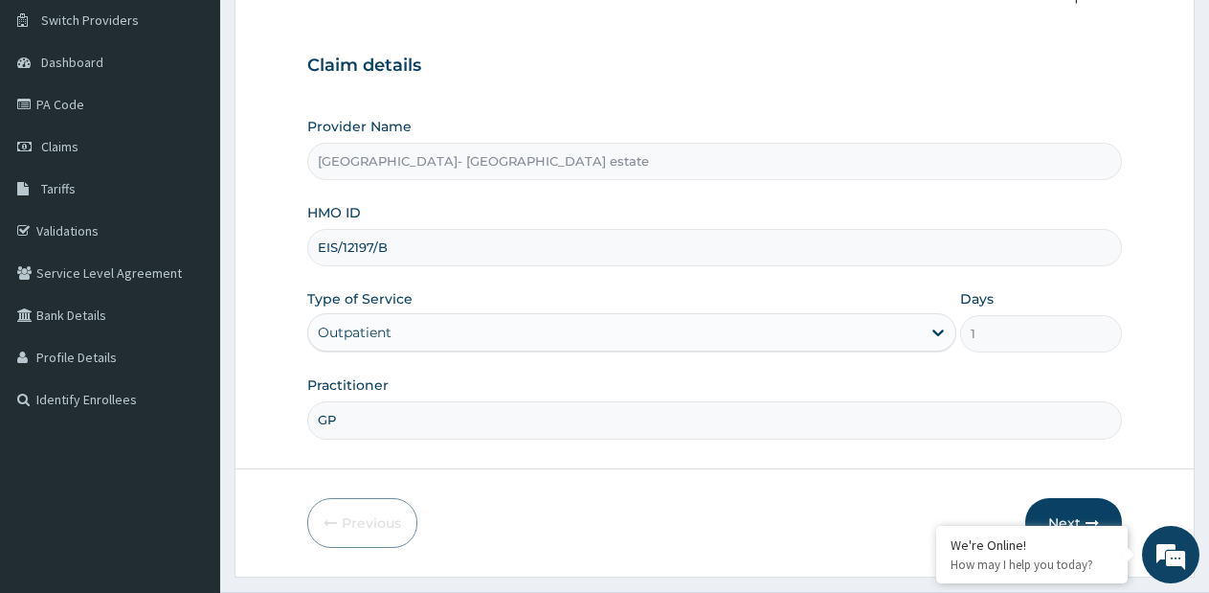
scroll to position [194, 0]
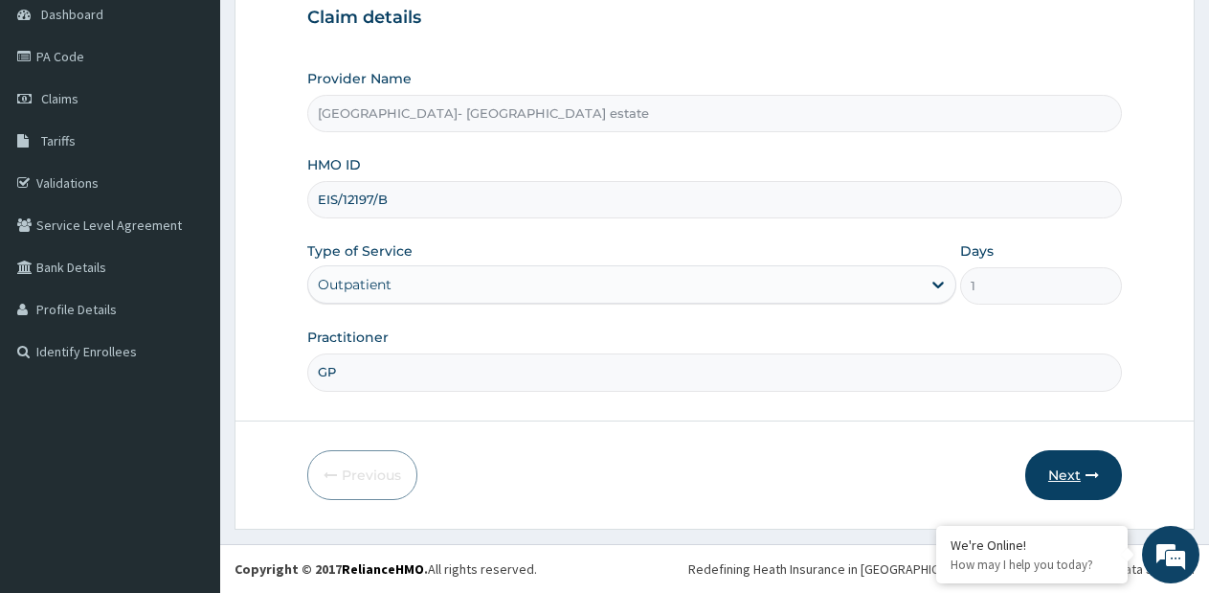
type input "GP"
click at [1074, 483] on button "Next" at bounding box center [1074, 475] width 97 height 50
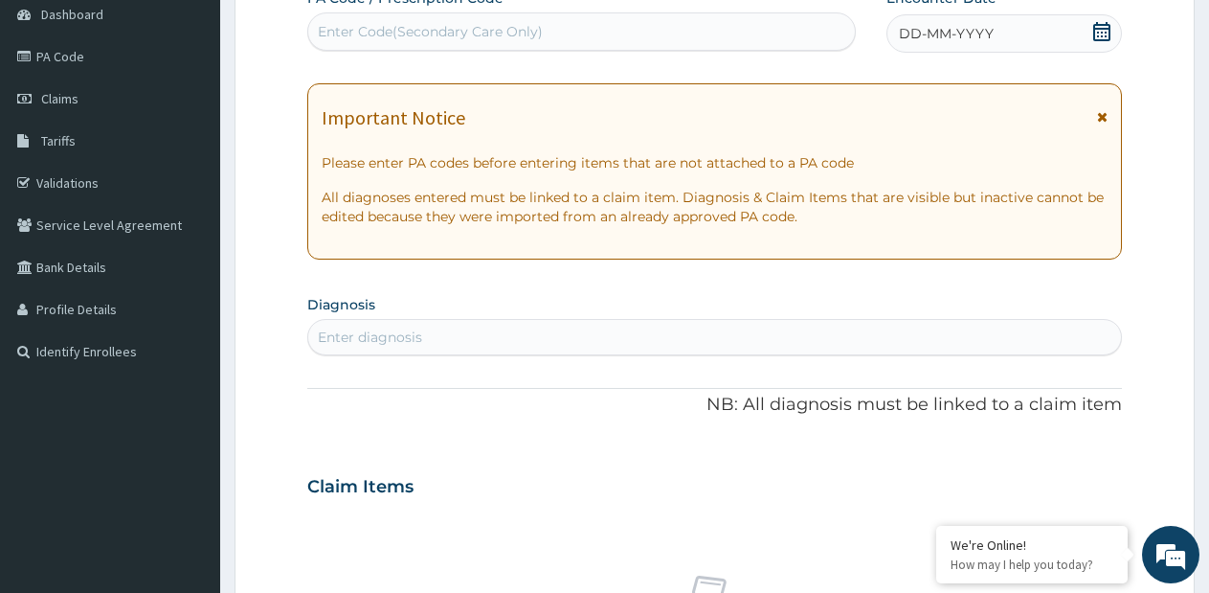
click at [662, 25] on div "Enter Code(Secondary Care Only)" at bounding box center [581, 31] width 547 height 31
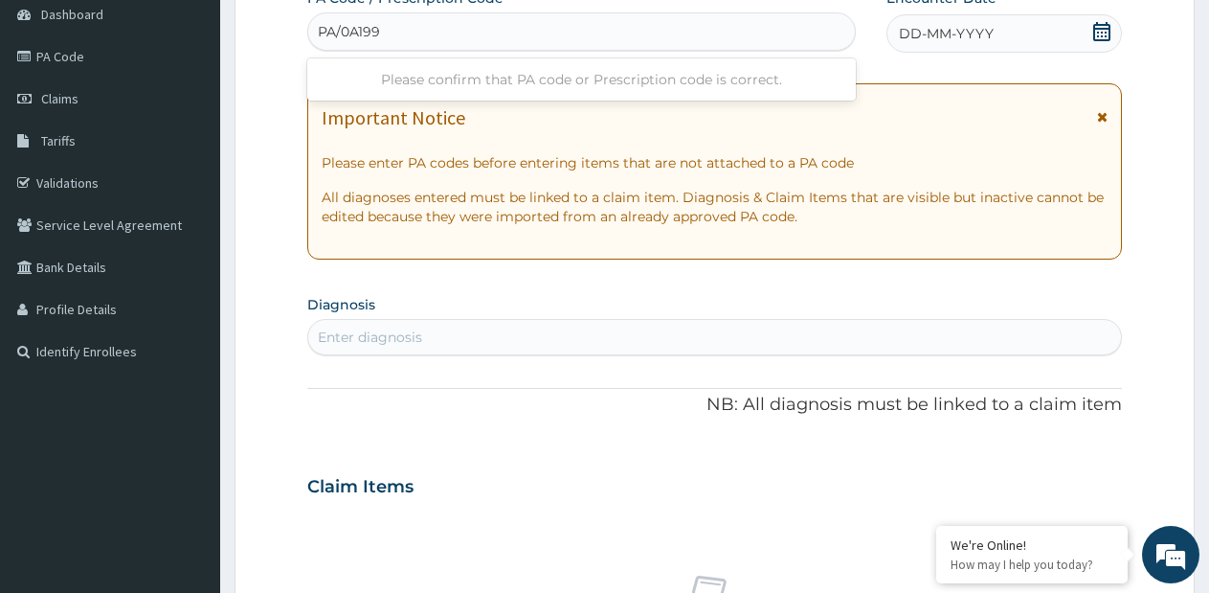
type input "PA/0A1997"
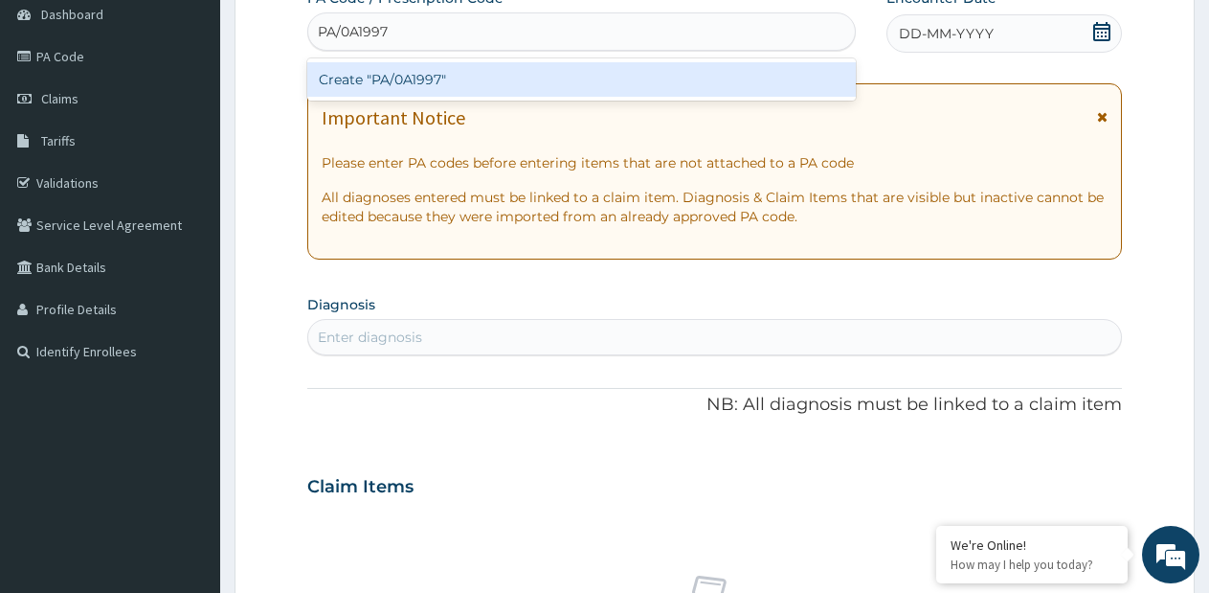
click at [635, 63] on div "Create "PA/0A1997"" at bounding box center [581, 79] width 549 height 34
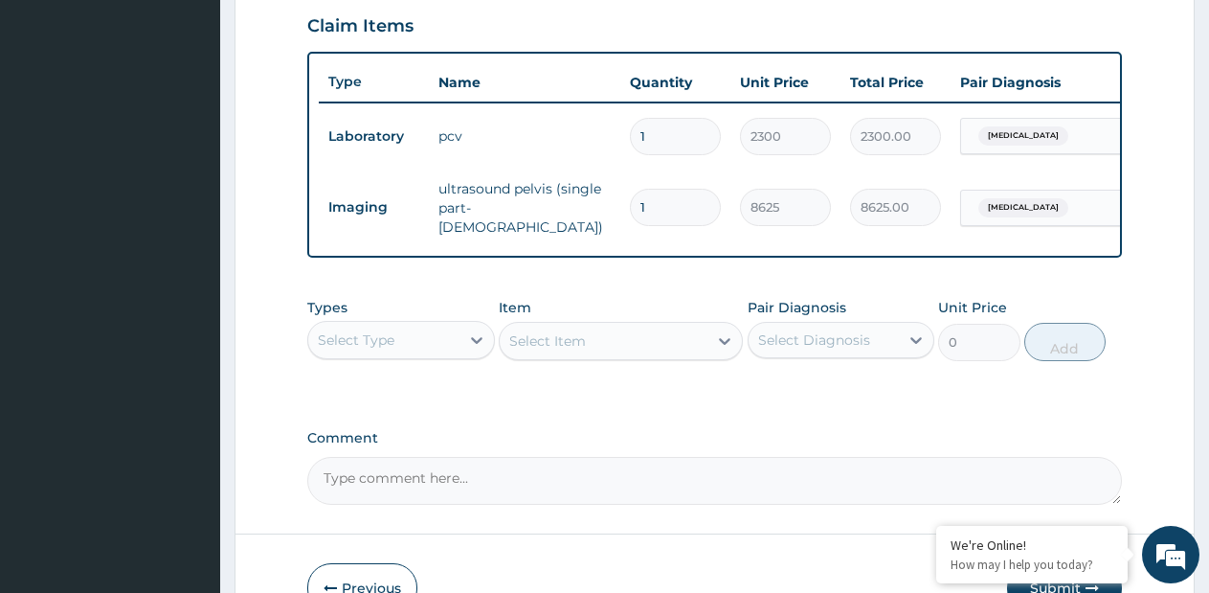
scroll to position [779, 0]
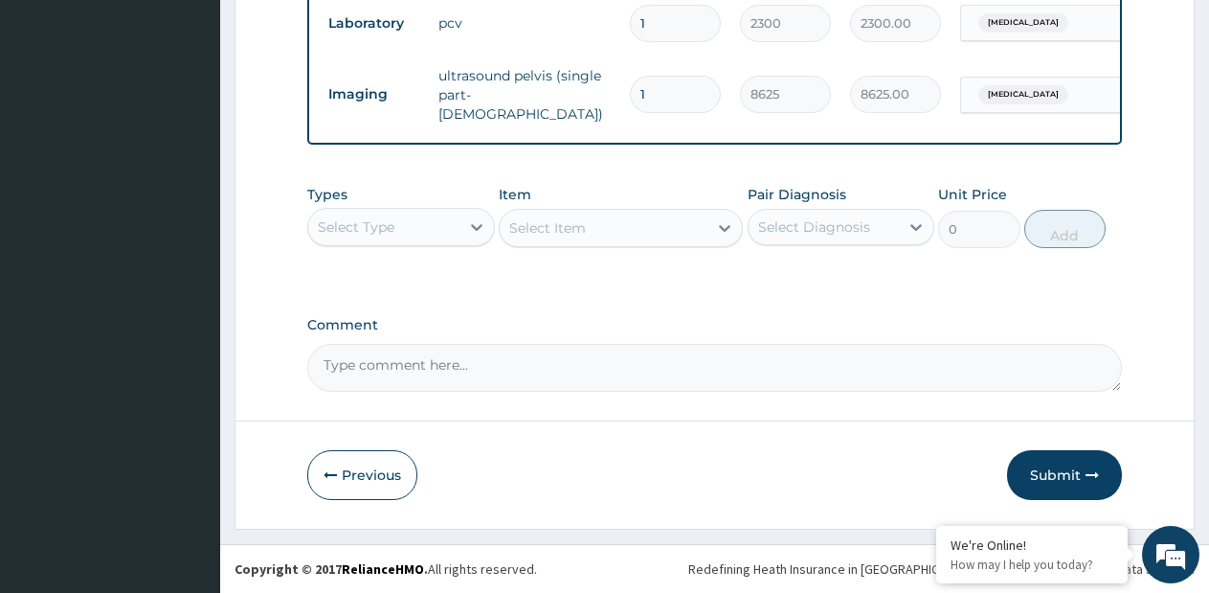
click at [446, 228] on div "Select Type" at bounding box center [383, 227] width 151 height 31
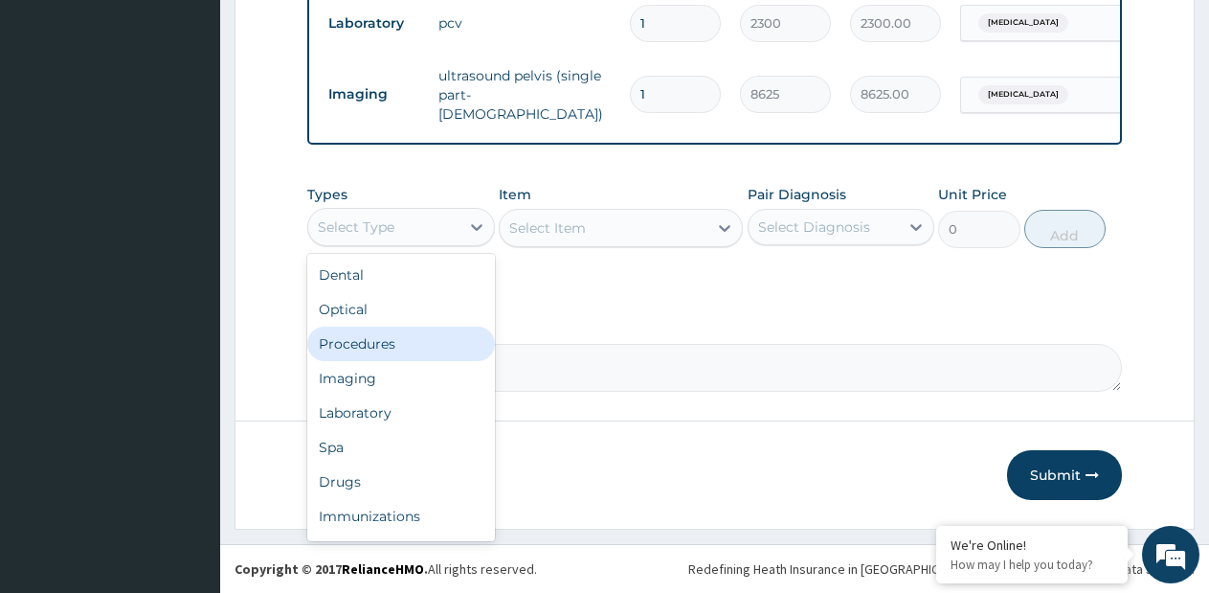
click at [415, 334] on div "Procedures" at bounding box center [401, 344] width 188 height 34
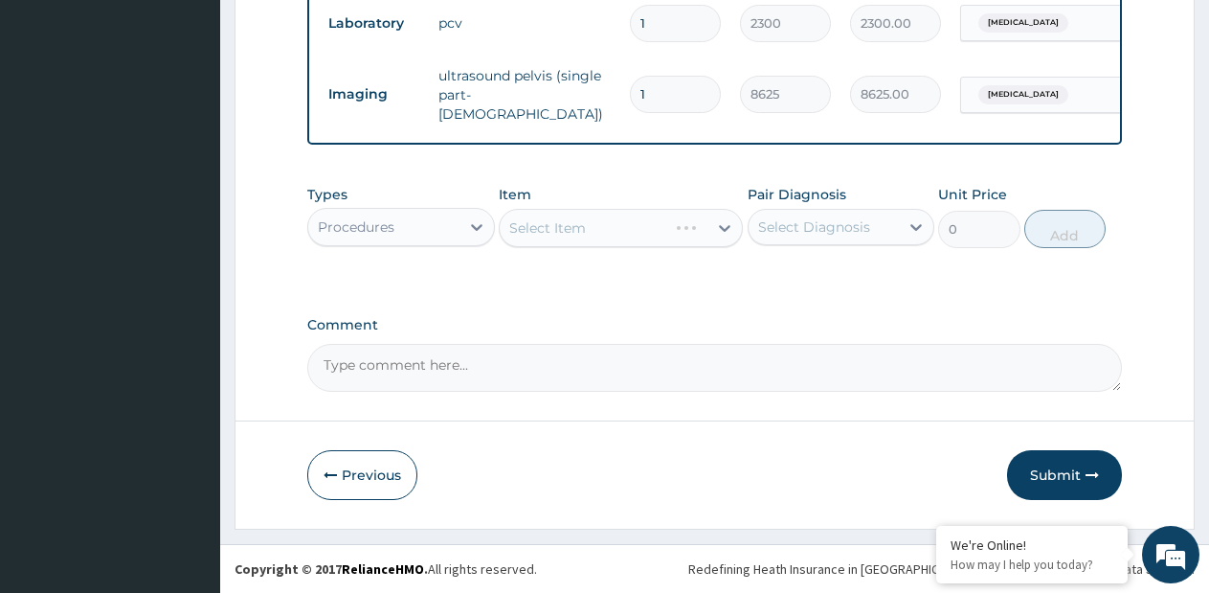
click at [717, 235] on div "Select Item" at bounding box center [621, 228] width 244 height 38
click at [719, 232] on div "Select Item" at bounding box center [621, 228] width 244 height 38
click at [718, 229] on div "Select Item" at bounding box center [621, 228] width 244 height 38
click at [718, 229] on icon at bounding box center [724, 227] width 19 height 19
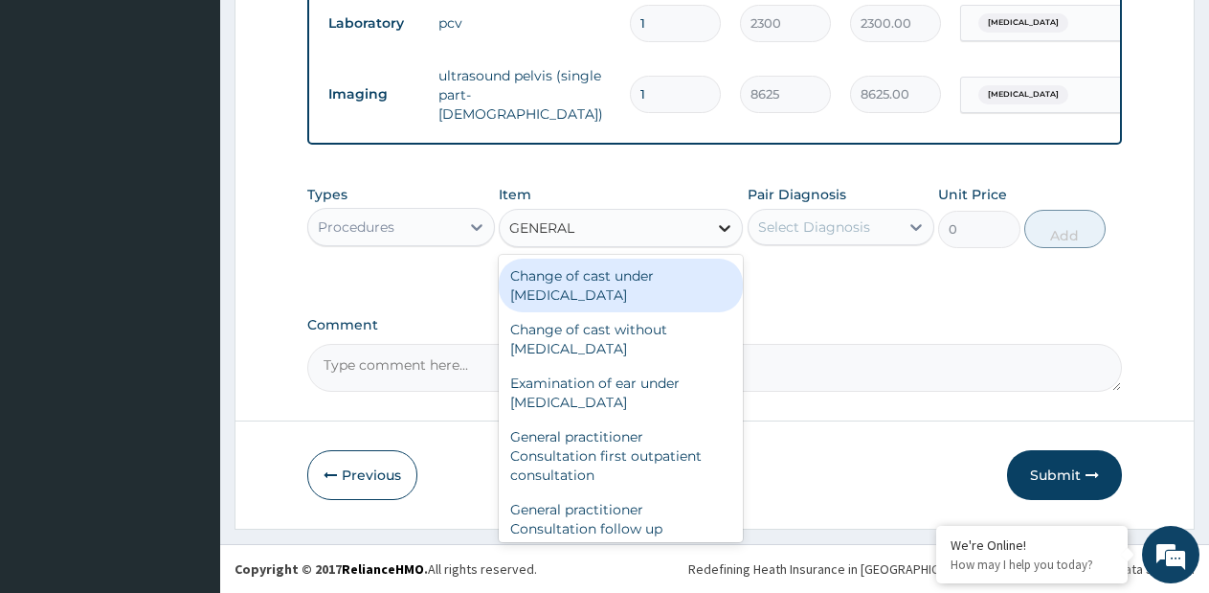
type input "GENERAL P"
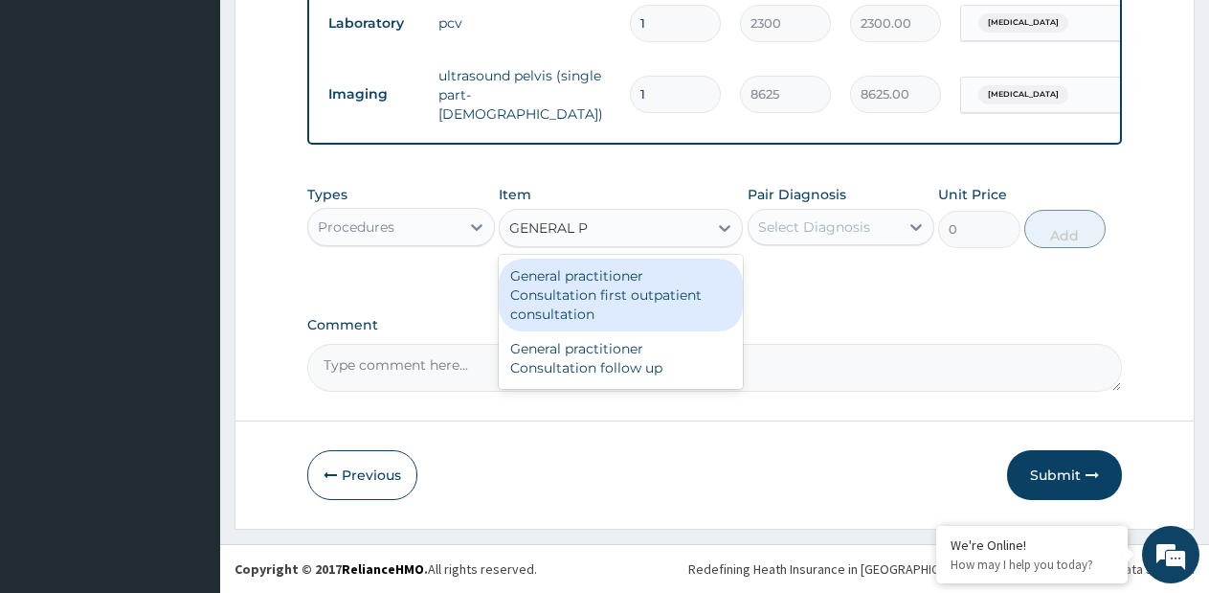
click at [683, 280] on div "General practitioner Consultation first outpatient consultation" at bounding box center [621, 295] width 244 height 73
type input "3795"
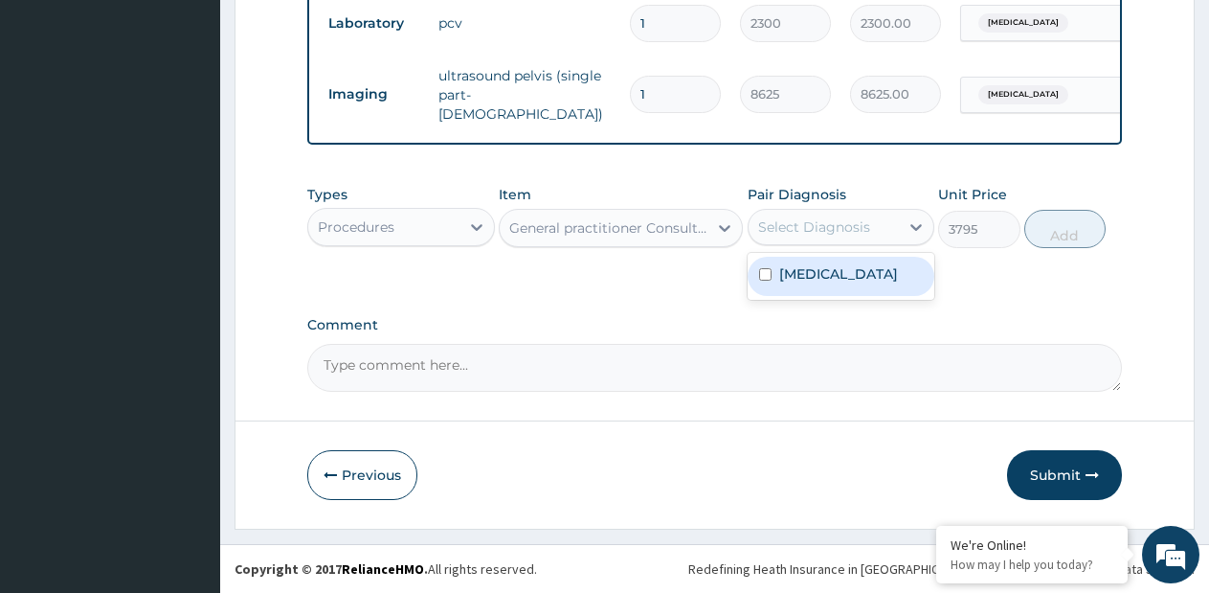
click at [797, 231] on div "Select Diagnosis" at bounding box center [814, 226] width 112 height 19
click at [791, 266] on label "Uterine leiomyoma" at bounding box center [838, 273] width 119 height 19
checkbox input "true"
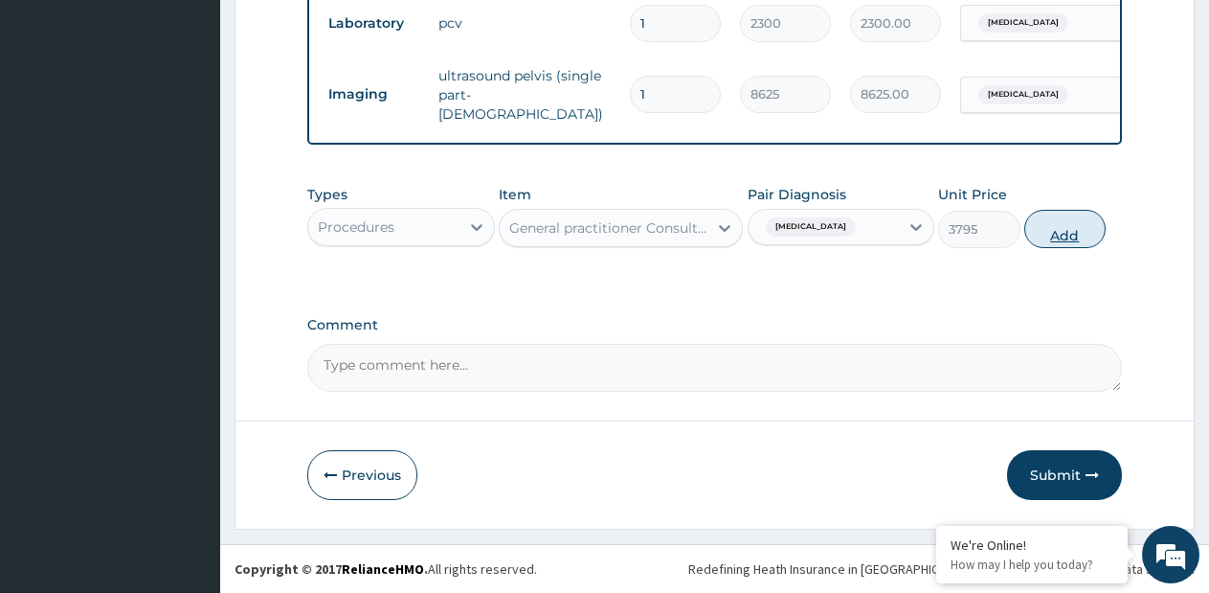
click at [1050, 219] on button "Add" at bounding box center [1065, 229] width 81 height 38
type input "0"
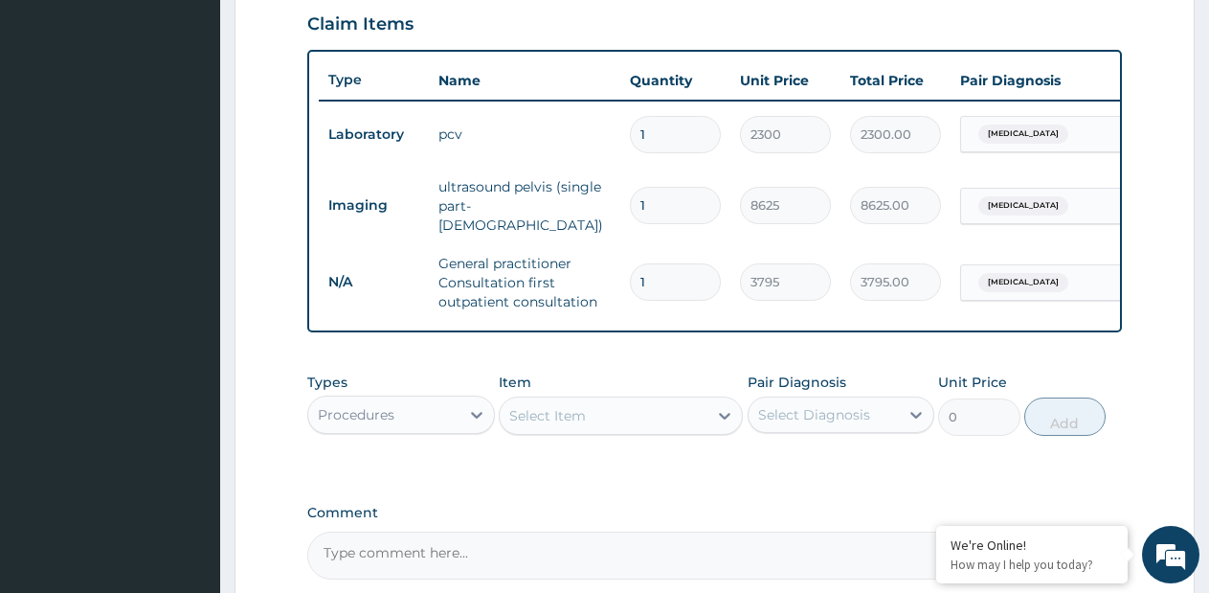
scroll to position [856, 0]
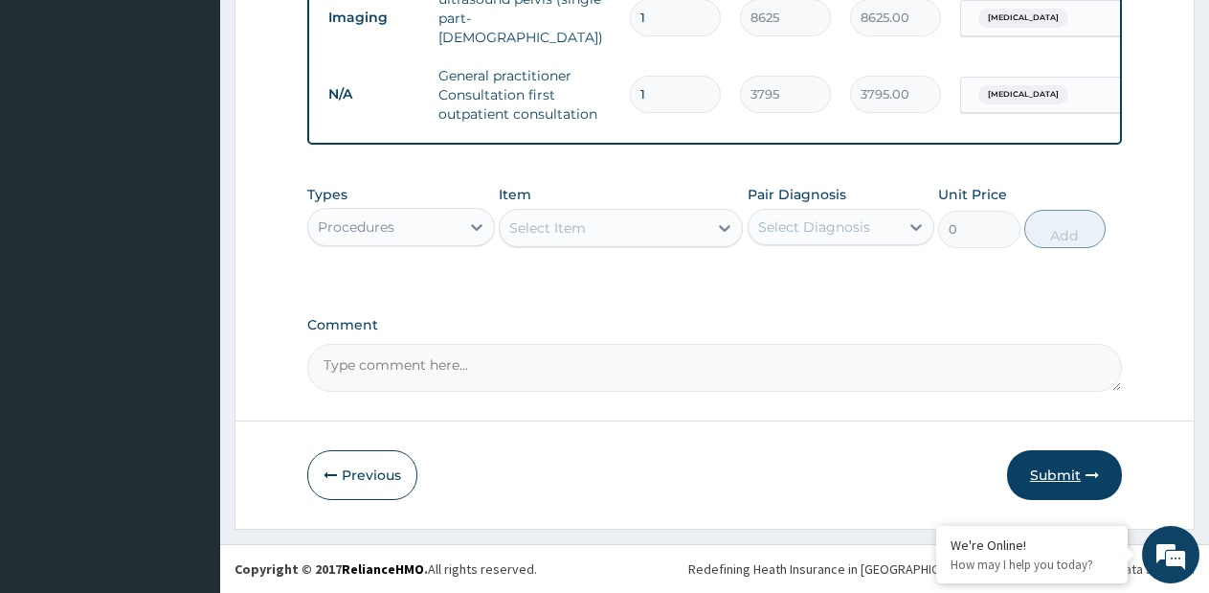
click at [1053, 485] on button "Submit" at bounding box center [1064, 475] width 115 height 50
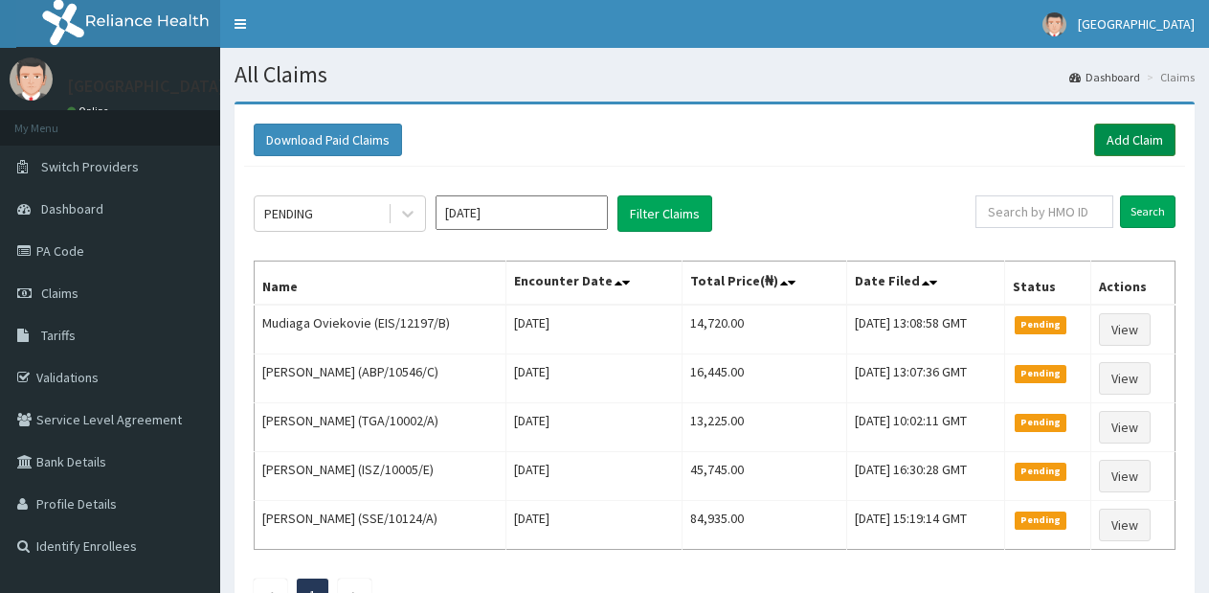
click at [1133, 133] on link "Add Claim" at bounding box center [1135, 140] width 81 height 33
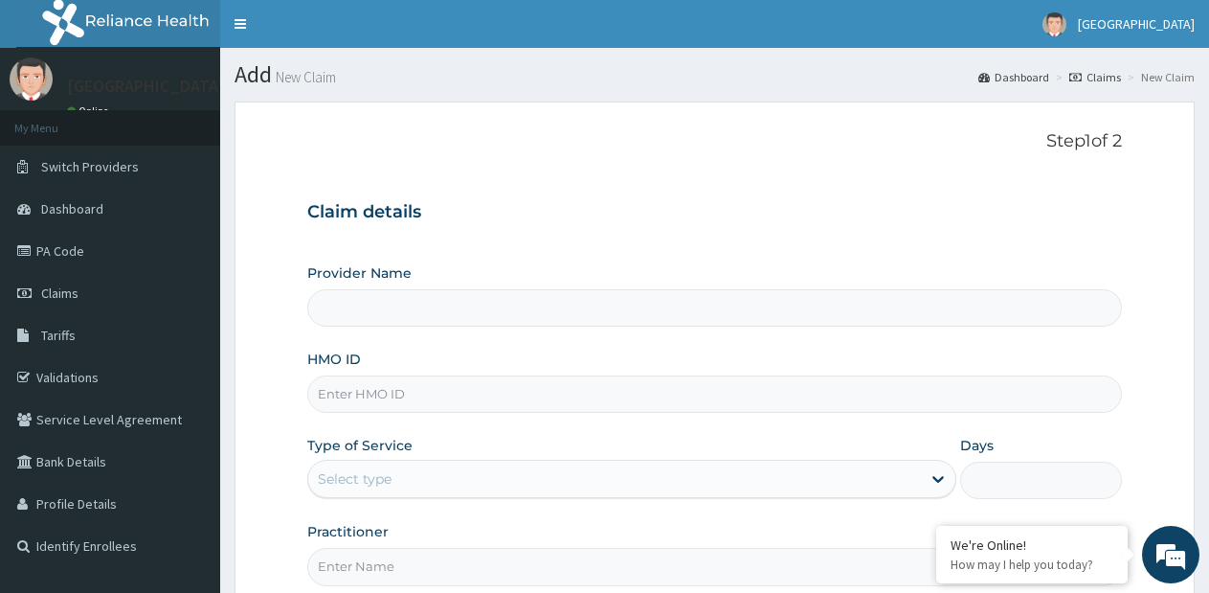
type input "Faith City Hospital- Ajao estate"
type input "AGO/10054/B"
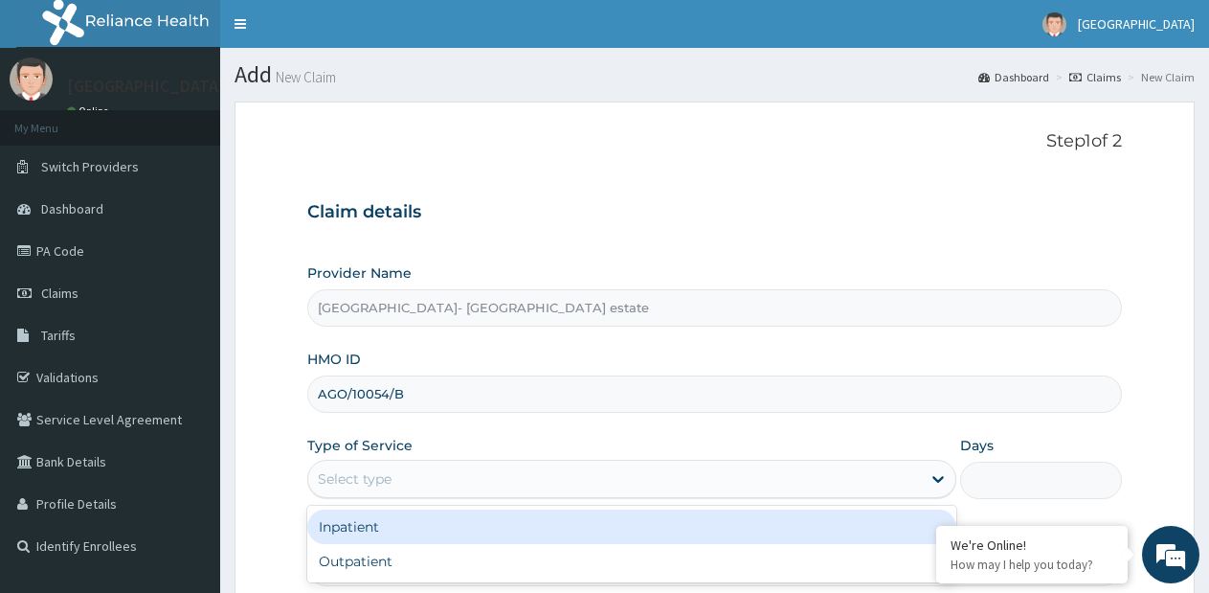
click at [549, 482] on div "Select type" at bounding box center [614, 478] width 612 height 31
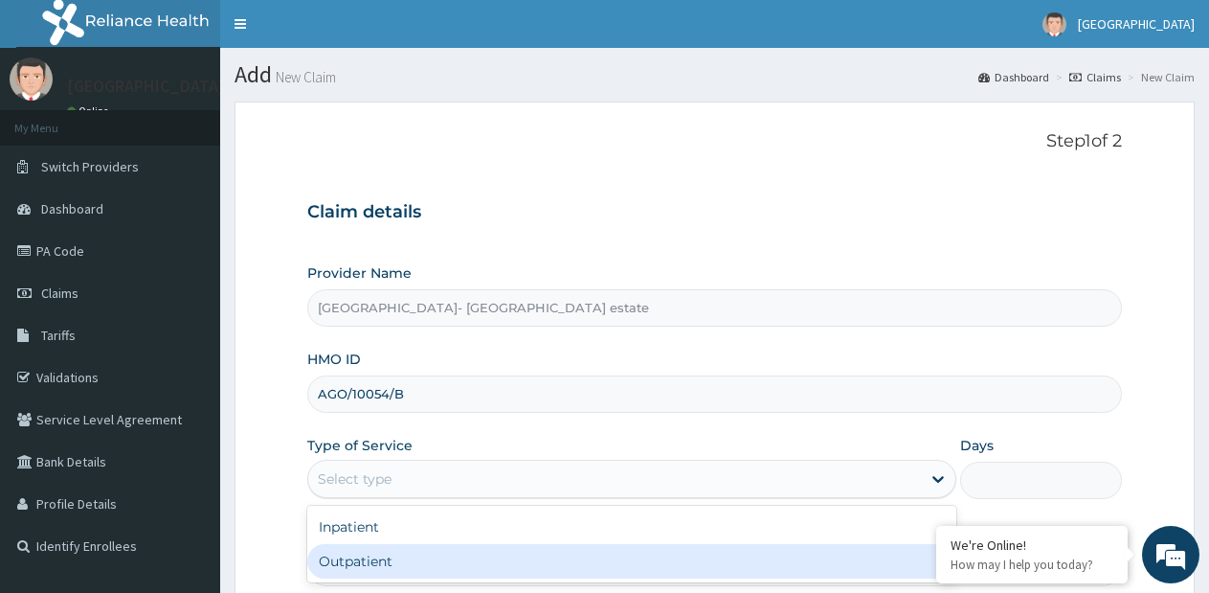
drag, startPoint x: 452, startPoint y: 551, endPoint x: 475, endPoint y: 527, distance: 33.2
click at [453, 552] on div "Outpatient" at bounding box center [631, 561] width 648 height 34
type input "1"
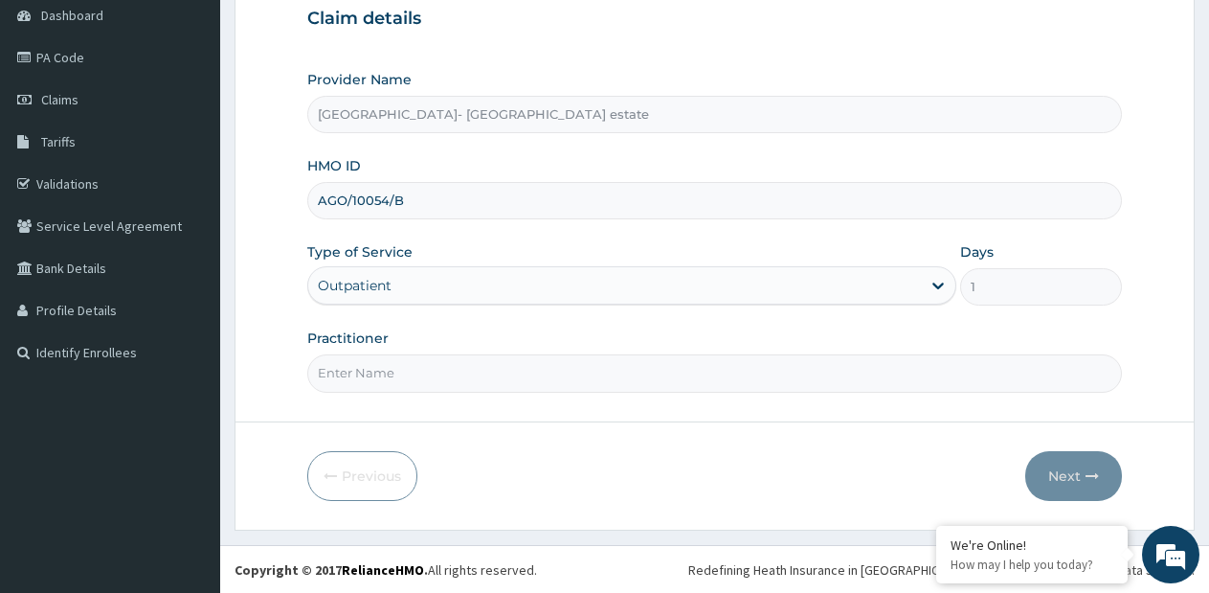
scroll to position [194, 0]
click at [594, 369] on input "Practitioner" at bounding box center [714, 371] width 815 height 37
type input "GP"
click at [1094, 479] on icon "button" at bounding box center [1092, 474] width 13 height 13
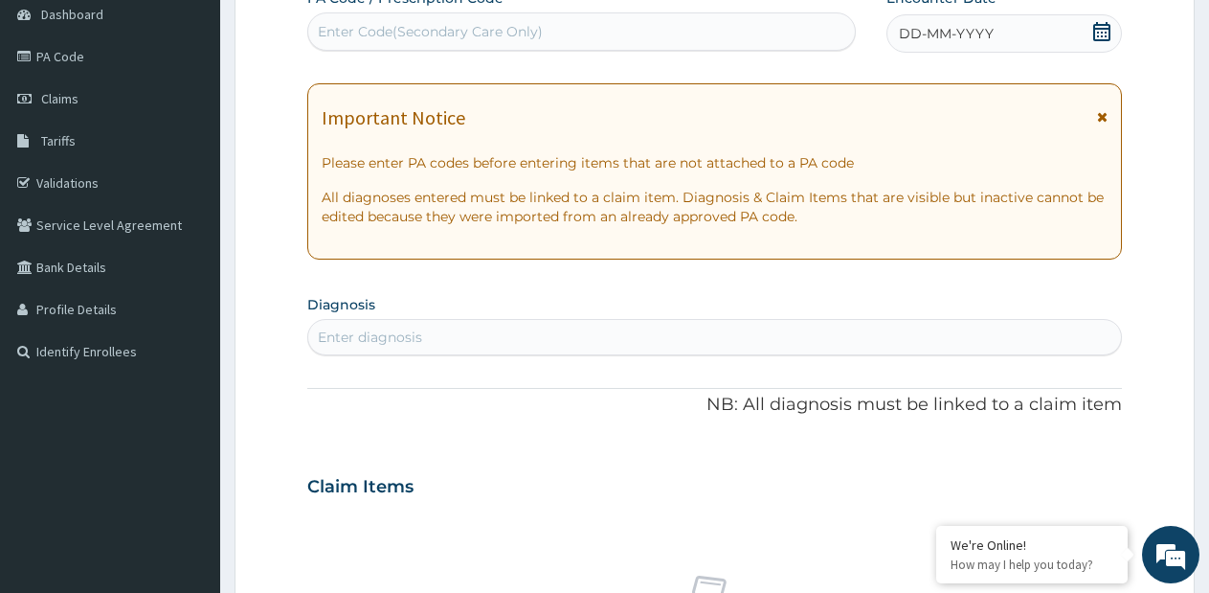
click at [686, 33] on div "Enter Code(Secondary Care Only)" at bounding box center [581, 31] width 547 height 31
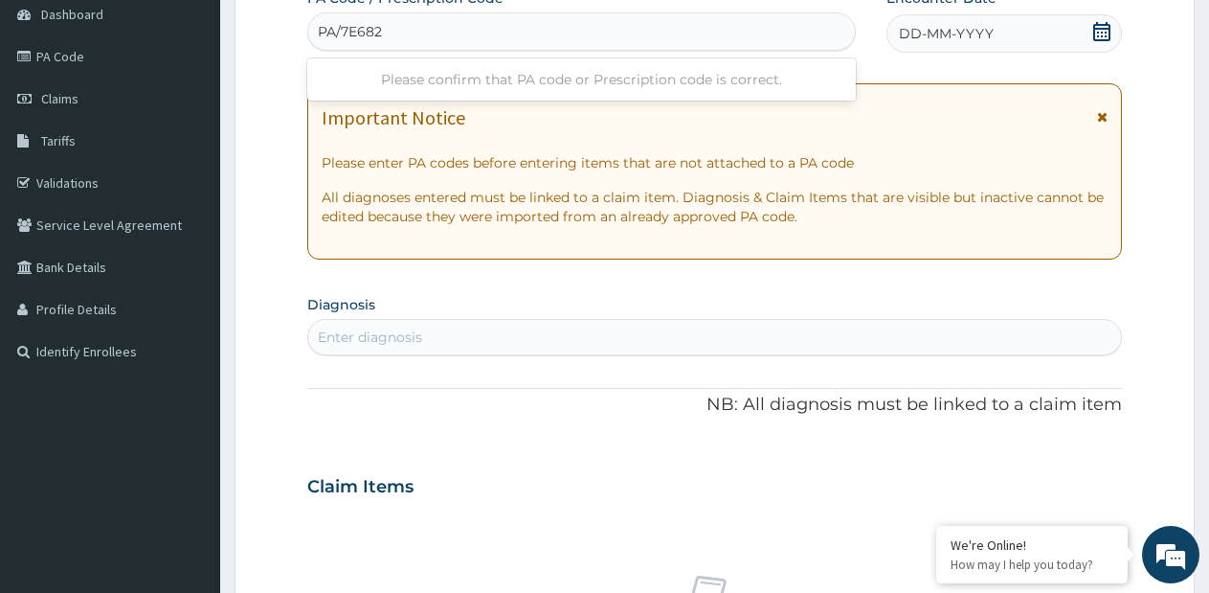
type input "PA/7E6820"
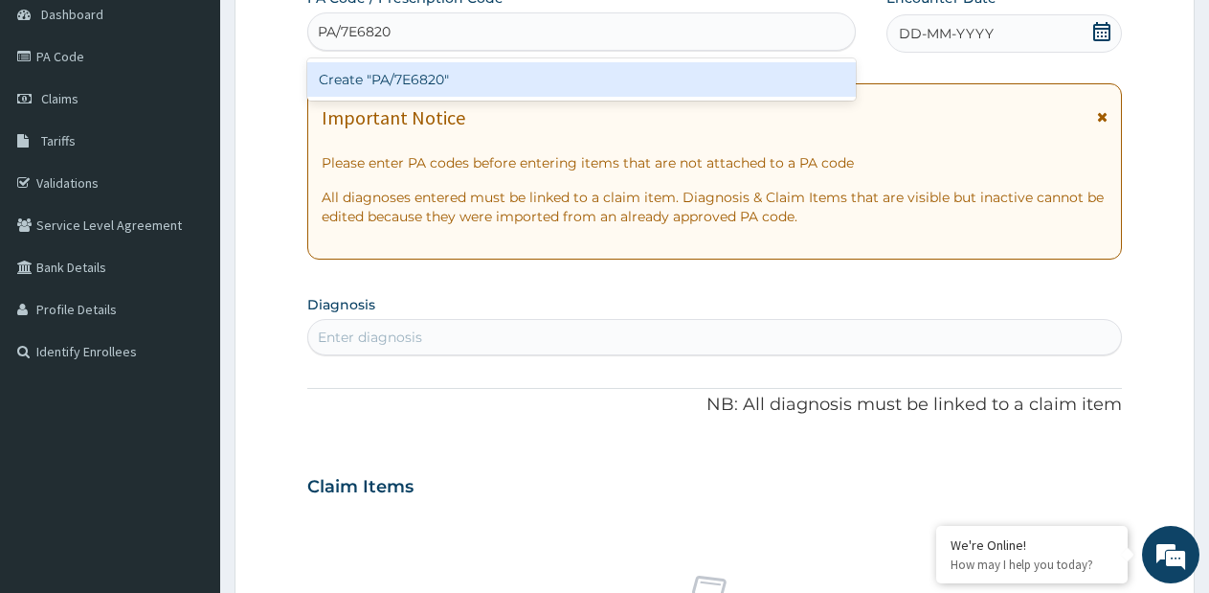
click at [662, 67] on div "Create "PA/7E6820"" at bounding box center [581, 79] width 549 height 34
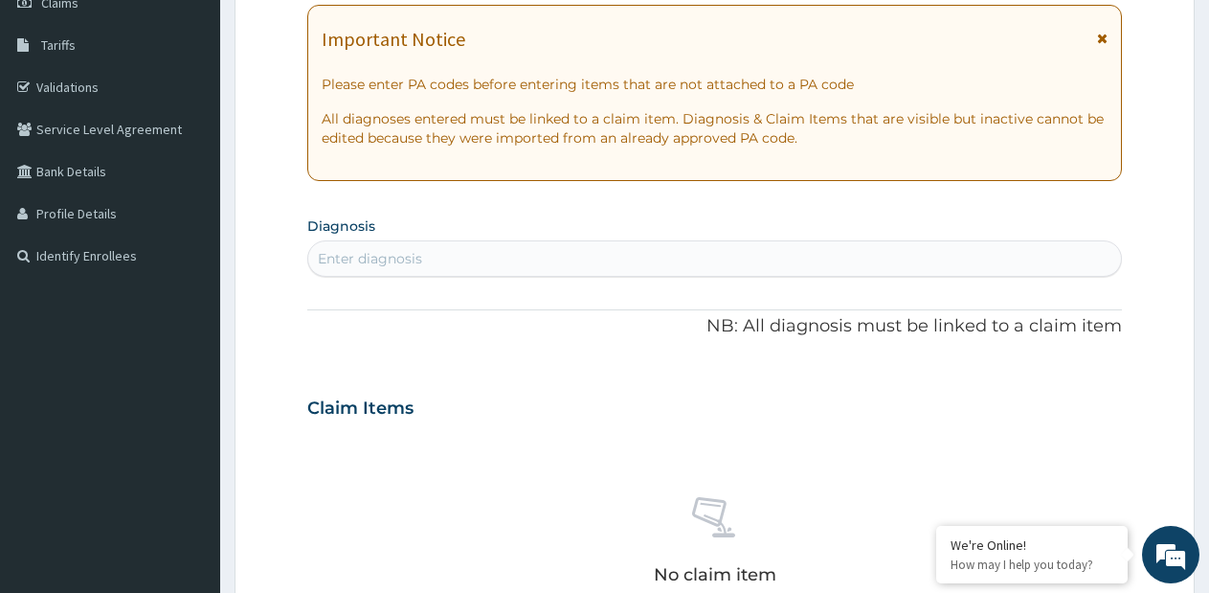
scroll to position [769, 0]
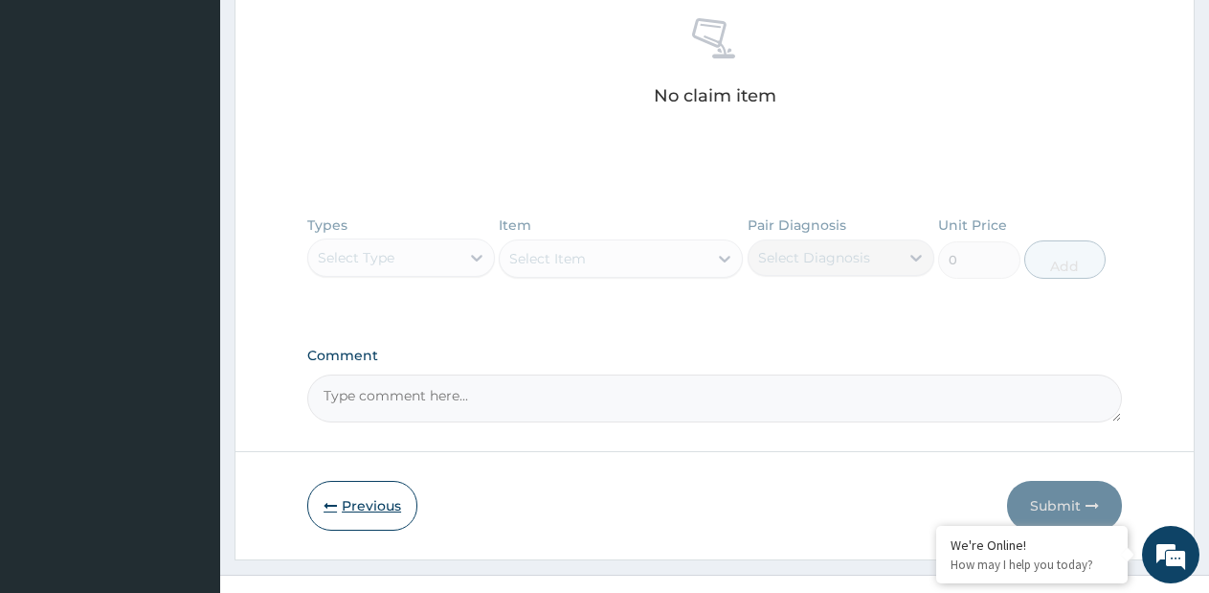
click at [358, 506] on button "Previous" at bounding box center [362, 506] width 110 height 50
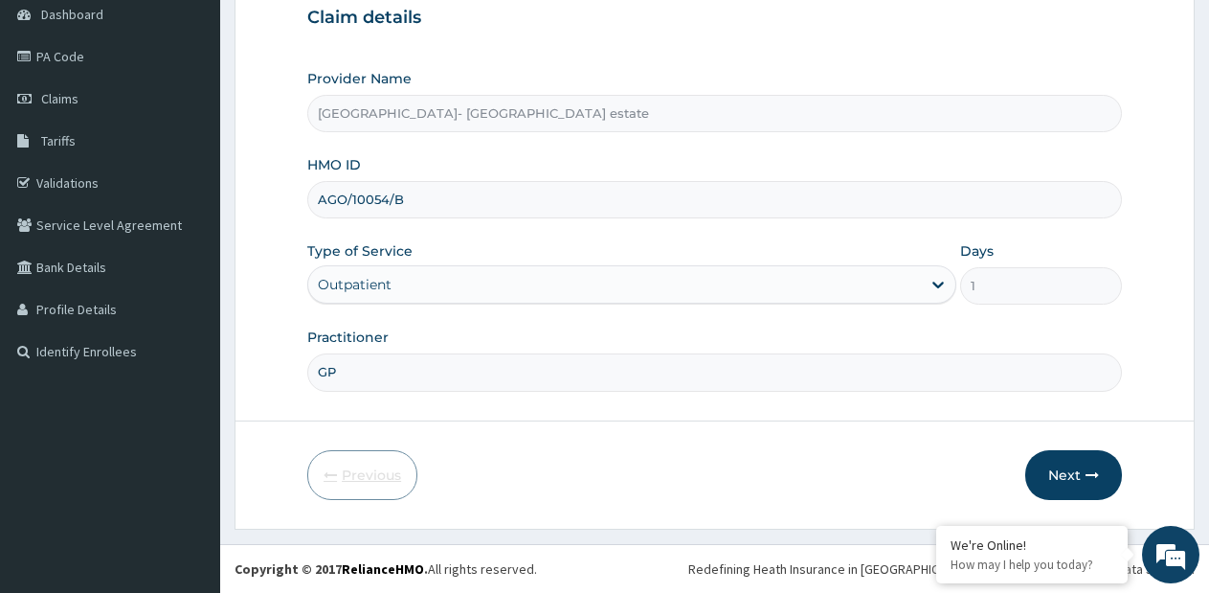
scroll to position [194, 0]
click at [365, 206] on input "AGO/10054/B" at bounding box center [714, 199] width 815 height 37
click at [414, 193] on input "AGO/10054/B" at bounding box center [714, 199] width 815 height 37
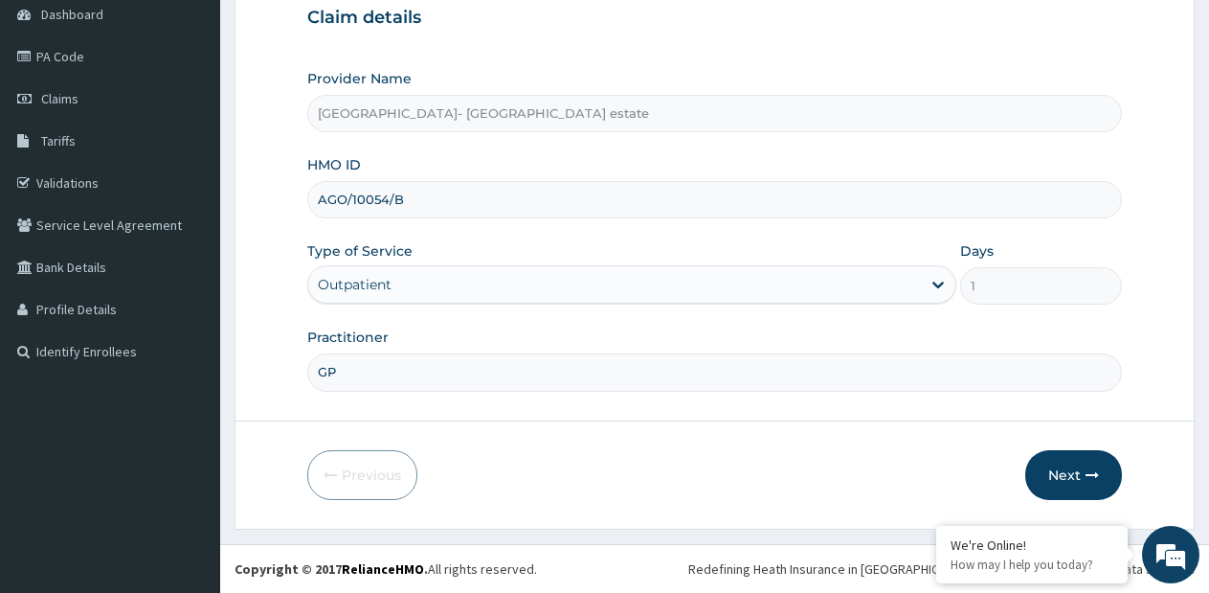
click at [380, 202] on input "AGO/10054/B" at bounding box center [714, 199] width 815 height 37
type input "AGO/10084/B"
click at [1054, 474] on button "Next" at bounding box center [1074, 475] width 97 height 50
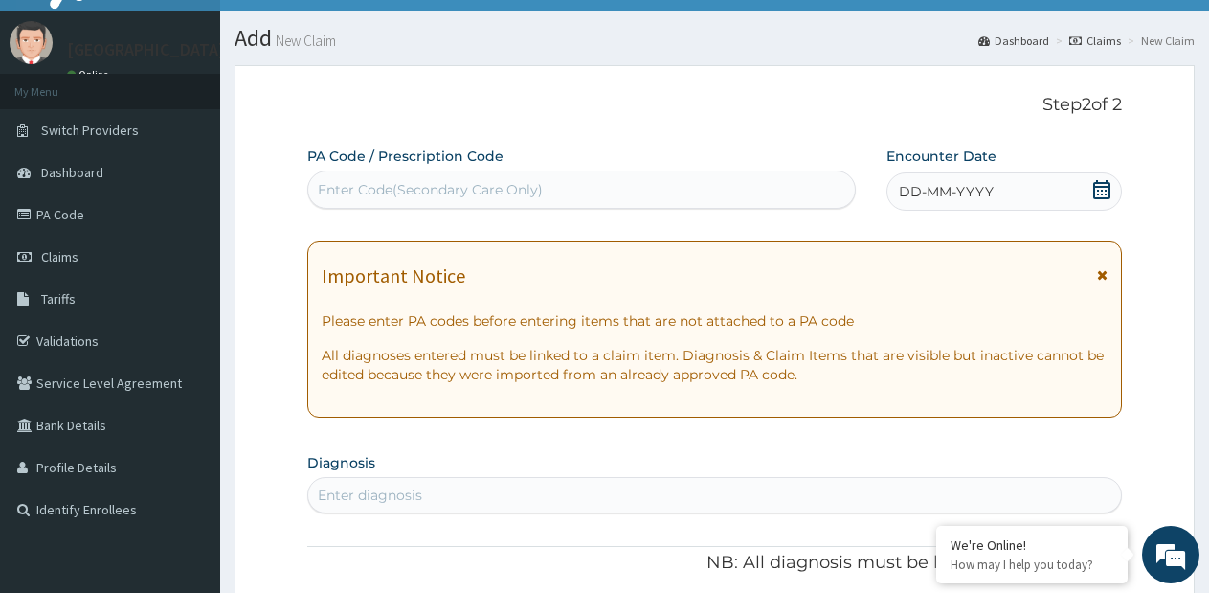
scroll to position [3, 0]
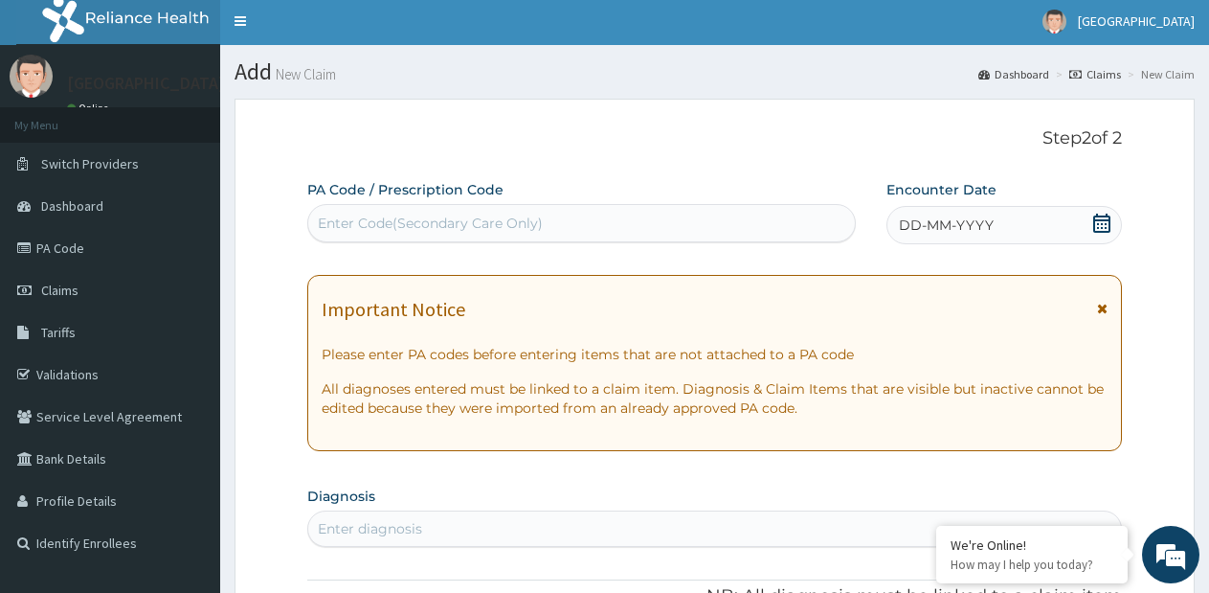
click at [521, 210] on div "Enter Code(Secondary Care Only)" at bounding box center [581, 223] width 547 height 31
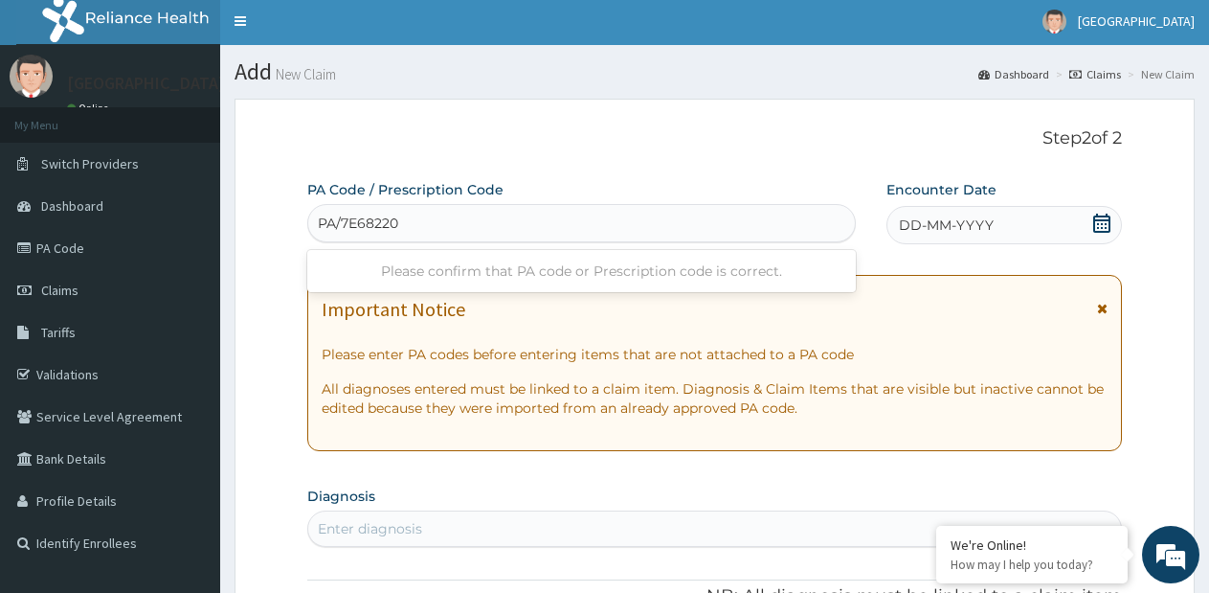
type input "PA/7E6820"
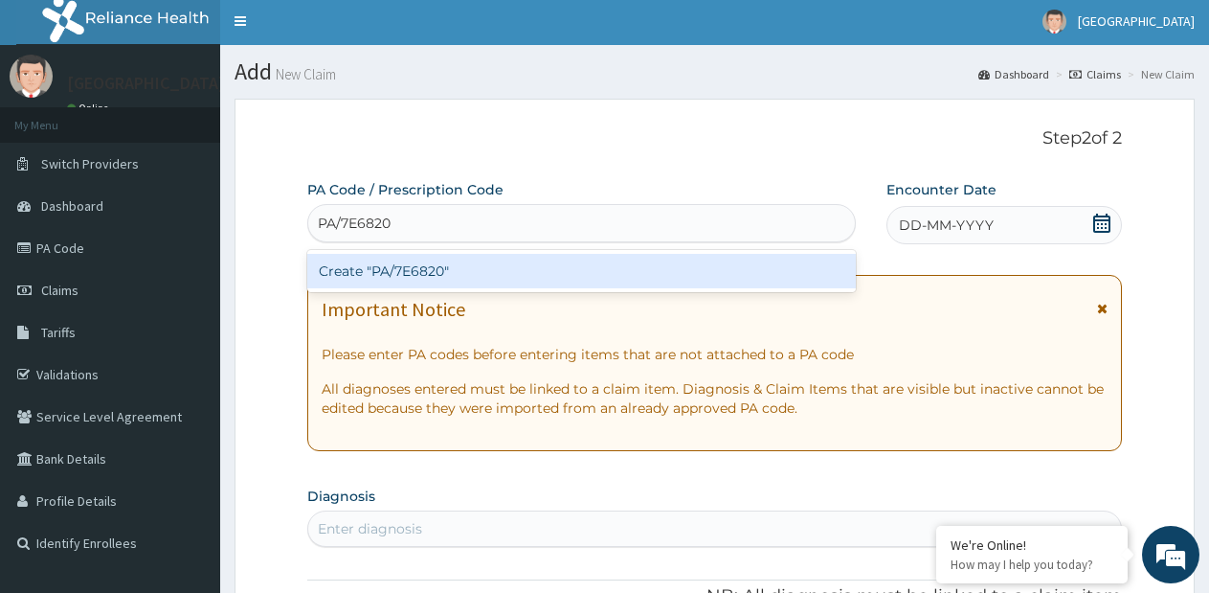
click at [448, 269] on div "Create "PA/7E6820"" at bounding box center [581, 271] width 549 height 34
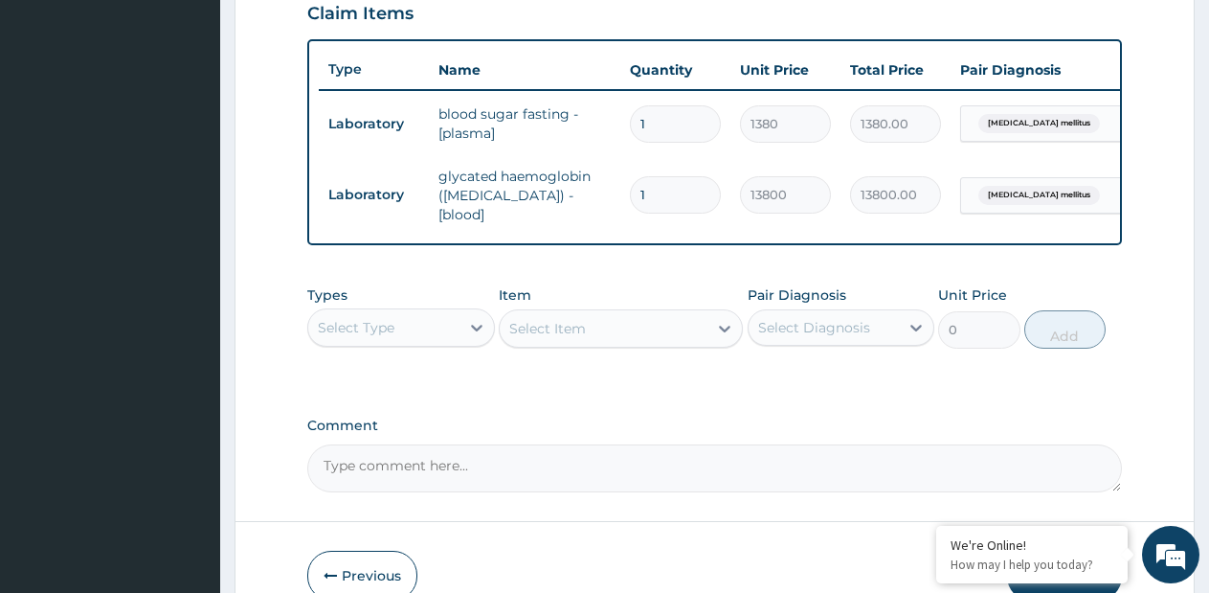
scroll to position [769, 0]
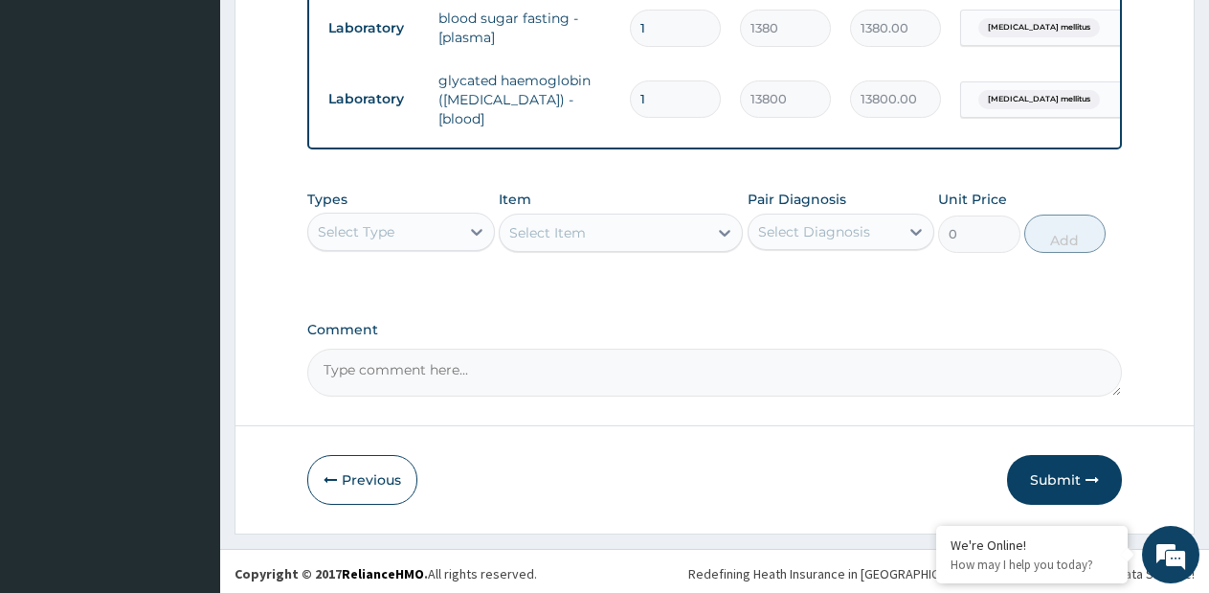
click at [378, 232] on div "Select Type" at bounding box center [356, 231] width 77 height 19
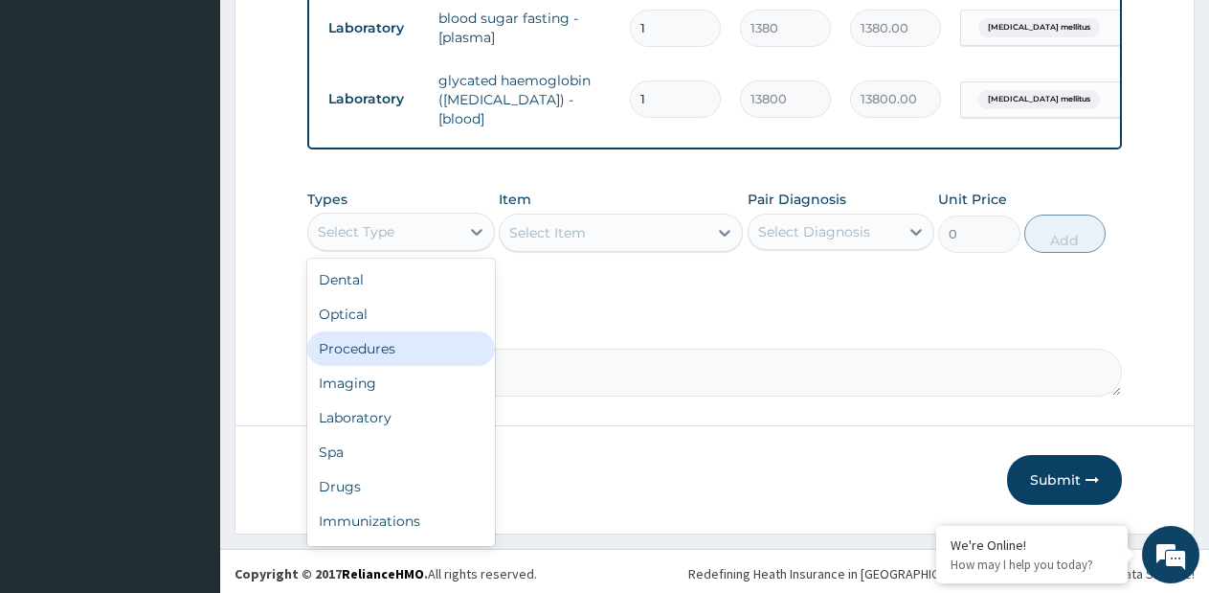
drag, startPoint x: 381, startPoint y: 358, endPoint x: 589, endPoint y: 288, distance: 219.2
click at [383, 356] on div "Procedures" at bounding box center [401, 348] width 188 height 34
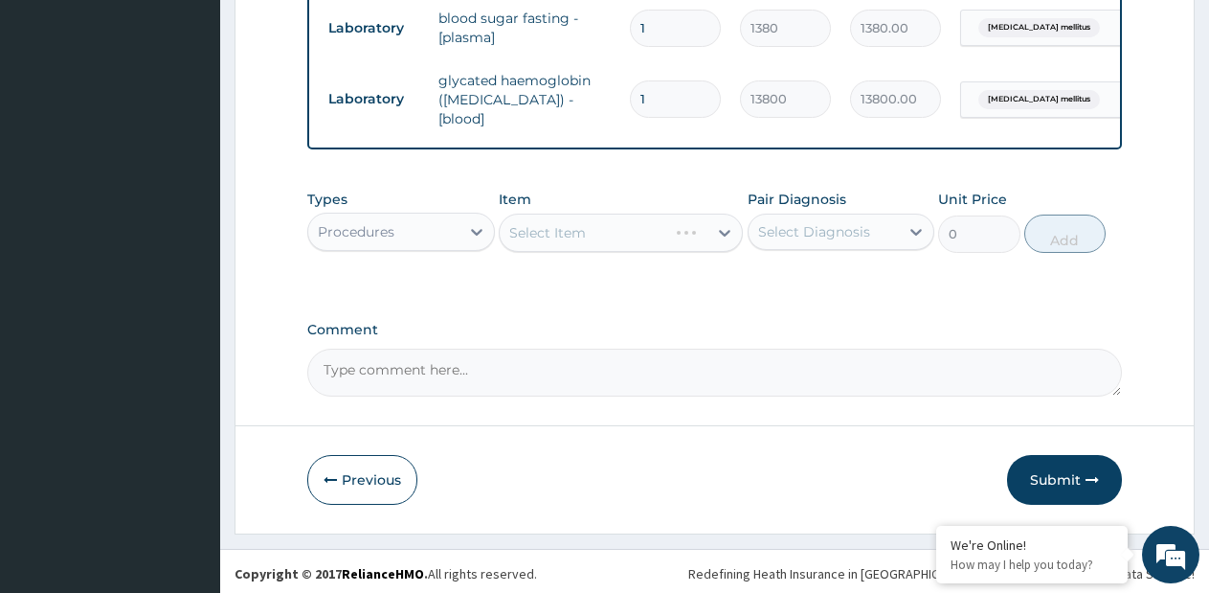
click at [734, 238] on div "Select Item" at bounding box center [621, 233] width 244 height 38
click at [725, 235] on div "Select Item" at bounding box center [621, 233] width 244 height 38
click at [724, 235] on icon at bounding box center [724, 232] width 19 height 19
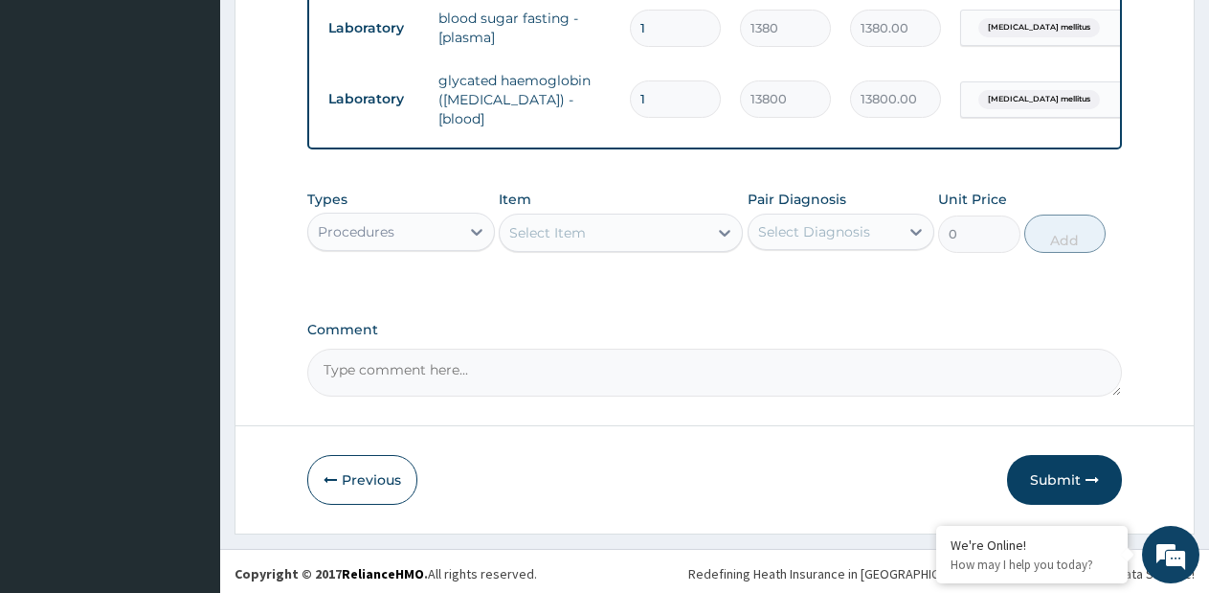
click at [724, 235] on icon at bounding box center [724, 232] width 19 height 19
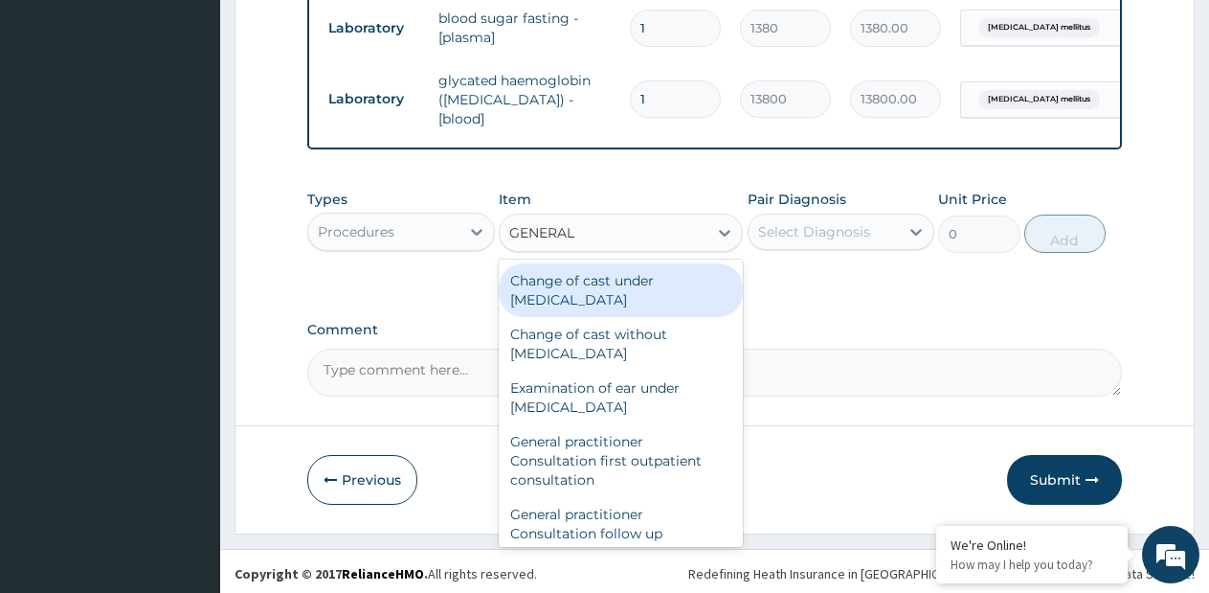
type input "GENERAL P"
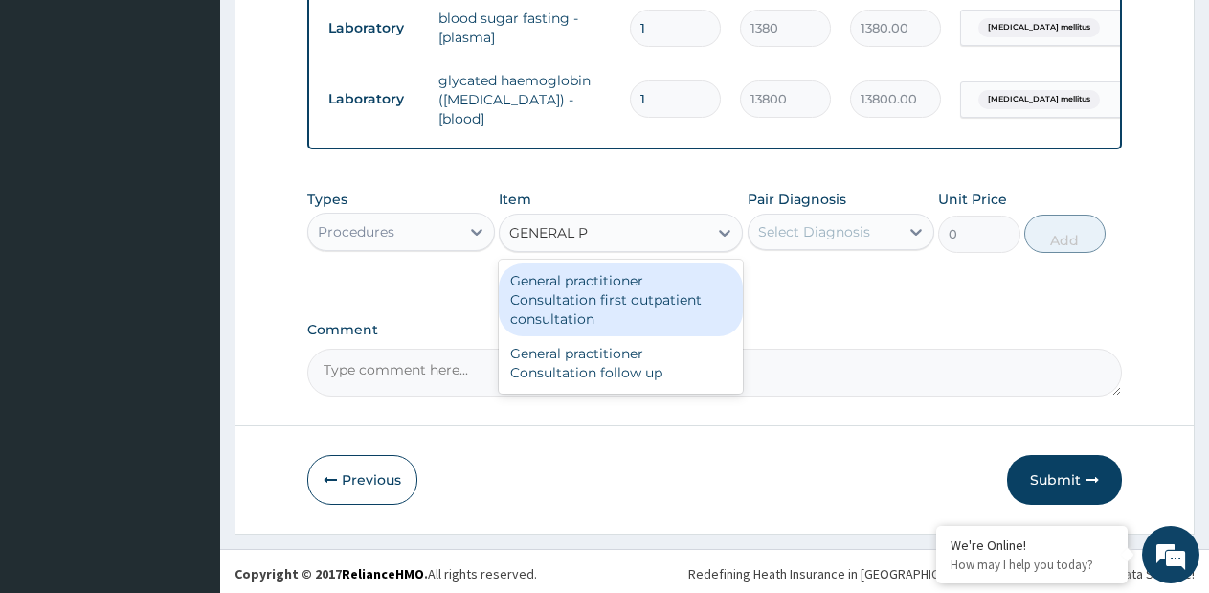
click at [703, 287] on div "General practitioner Consultation first outpatient consultation" at bounding box center [621, 299] width 244 height 73
type input "3795"
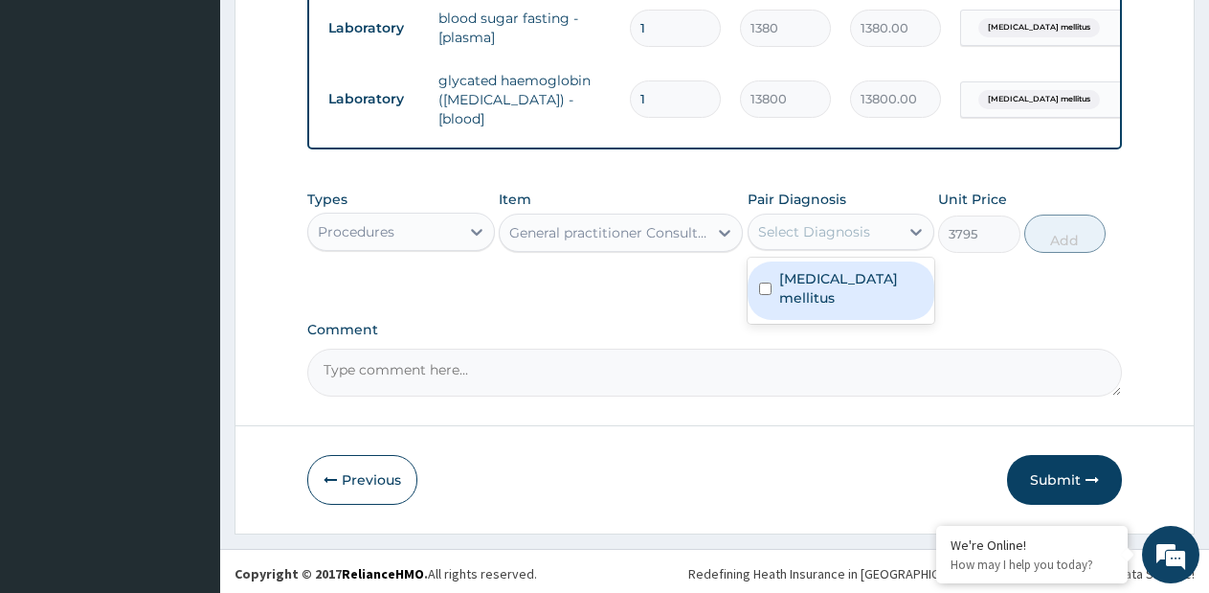
click at [845, 233] on div "Select Diagnosis" at bounding box center [814, 231] width 112 height 19
click at [805, 288] on label "Diabetes mellitus" at bounding box center [851, 288] width 145 height 38
checkbox input "true"
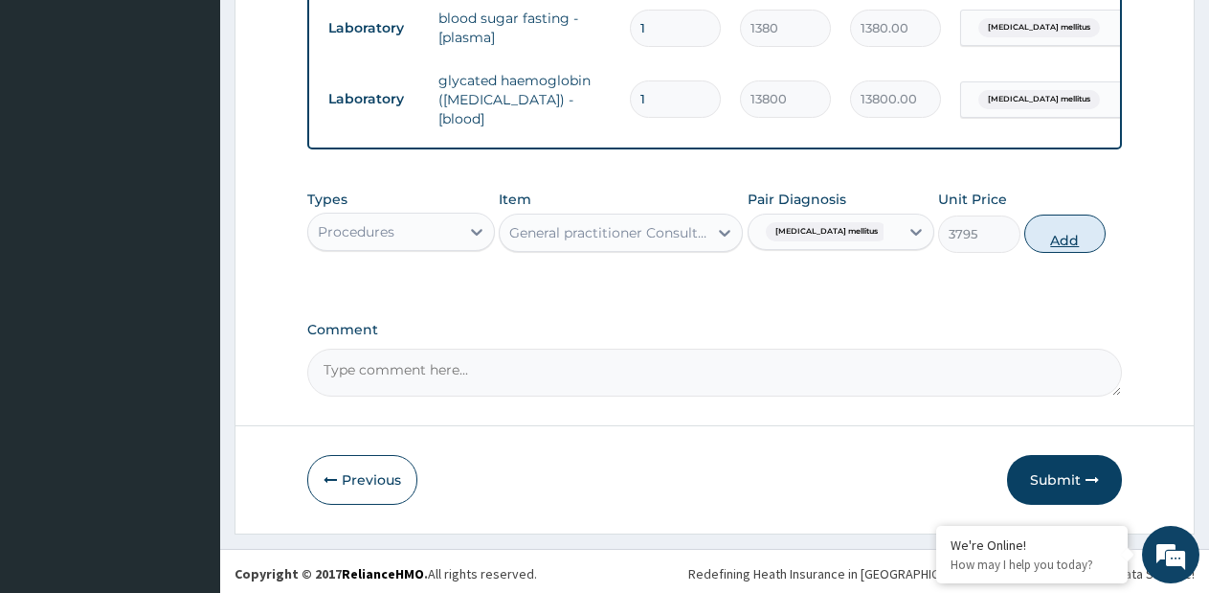
click at [1040, 240] on button "Add" at bounding box center [1065, 233] width 81 height 38
type input "0"
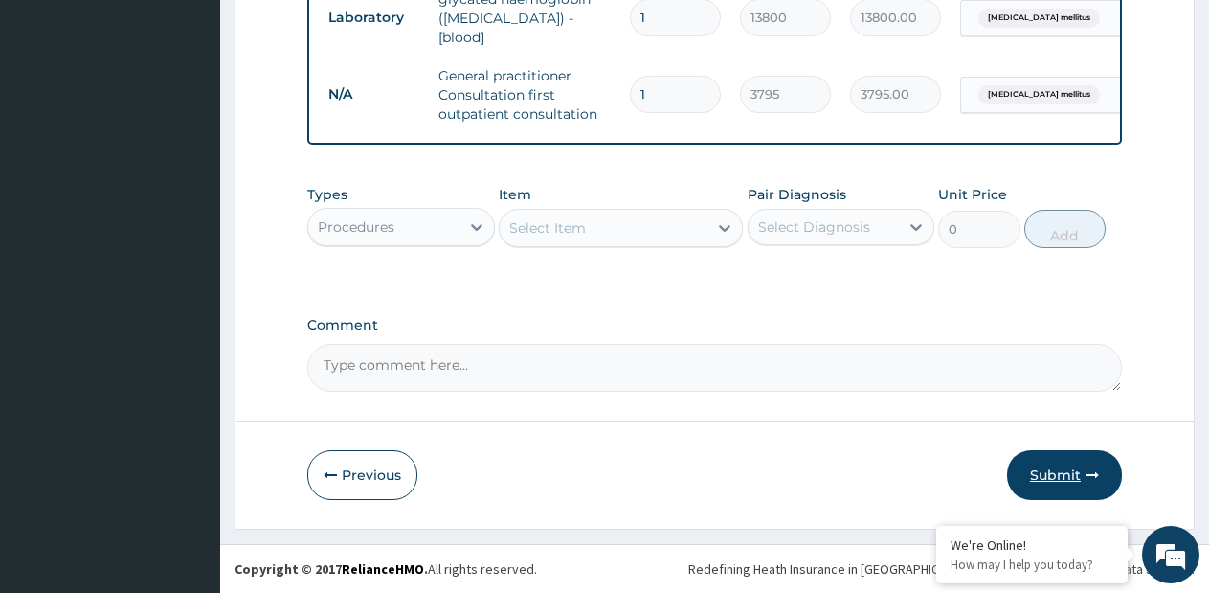
click at [1038, 468] on button "Submit" at bounding box center [1064, 475] width 115 height 50
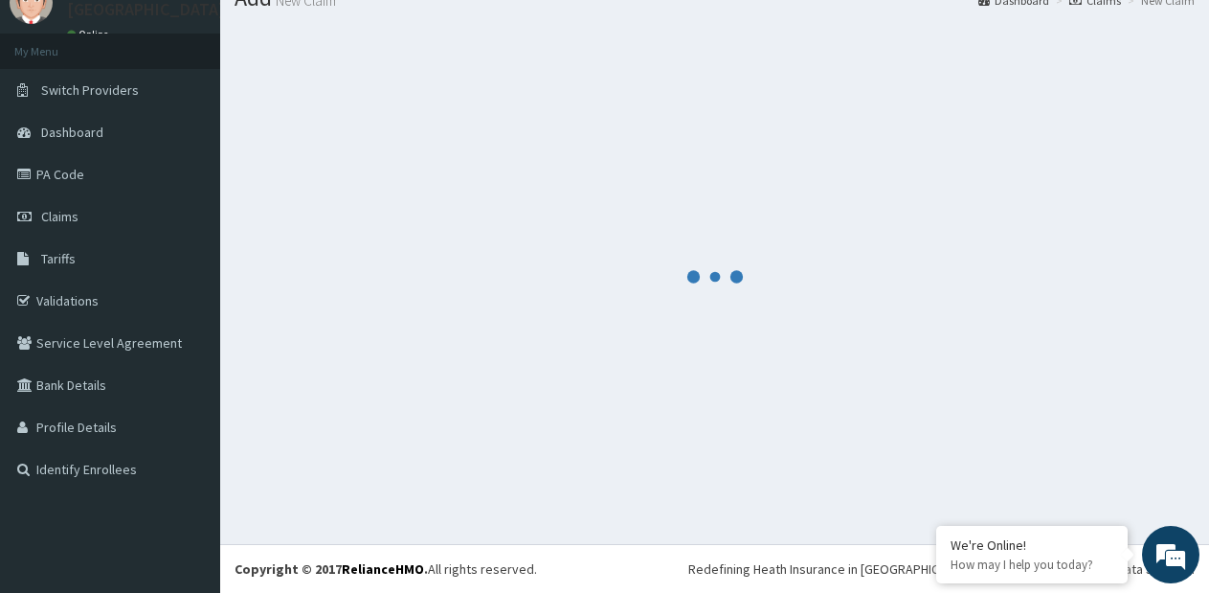
scroll to position [856, 0]
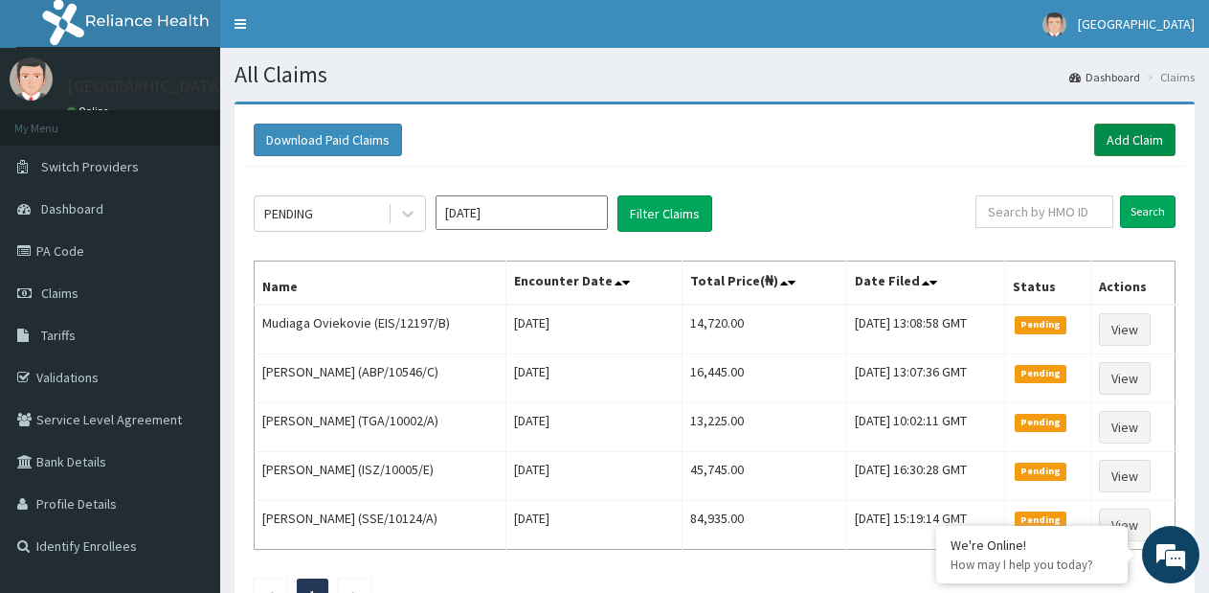
click at [1141, 124] on link "Add Claim" at bounding box center [1135, 140] width 81 height 33
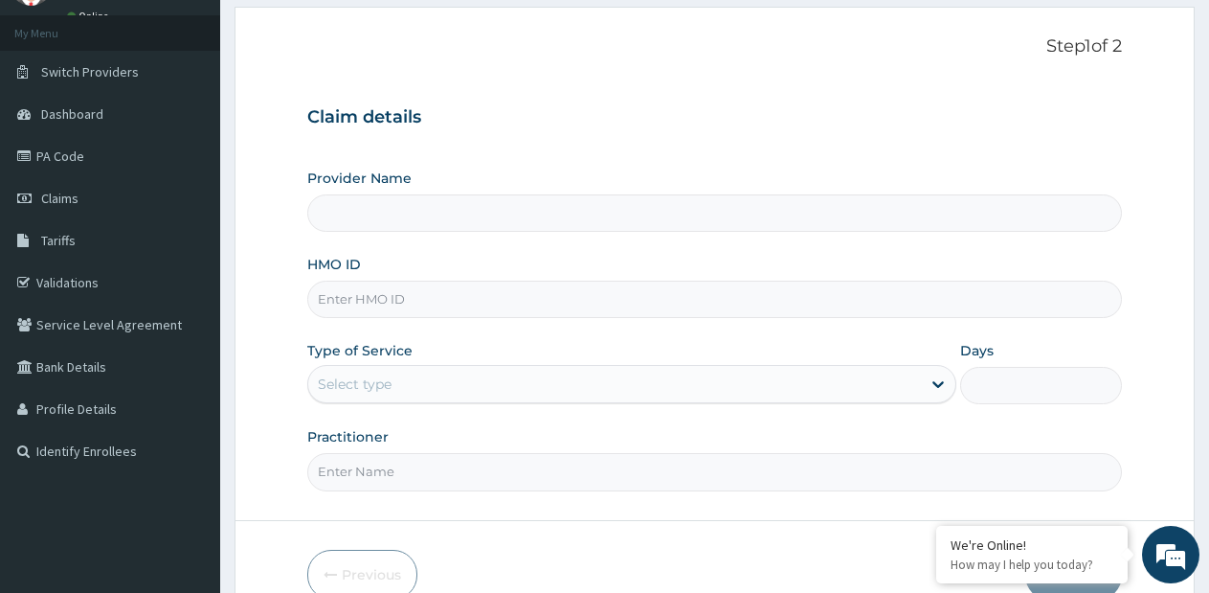
scroll to position [96, 0]
click at [662, 286] on input "HMO ID" at bounding box center [714, 298] width 815 height 37
type input "[GEOGRAPHIC_DATA]- [GEOGRAPHIC_DATA] estate"
type input "PRN/10122/A"
click at [412, 388] on div "Select type" at bounding box center [614, 383] width 612 height 31
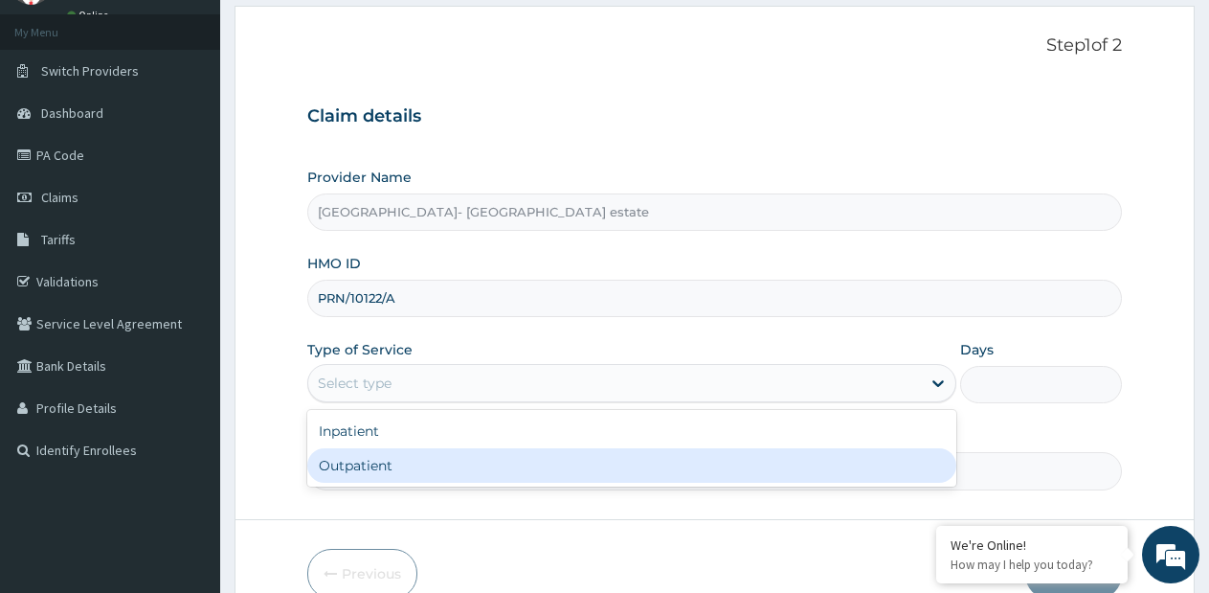
click at [399, 462] on div "Outpatient" at bounding box center [631, 465] width 648 height 34
type input "1"
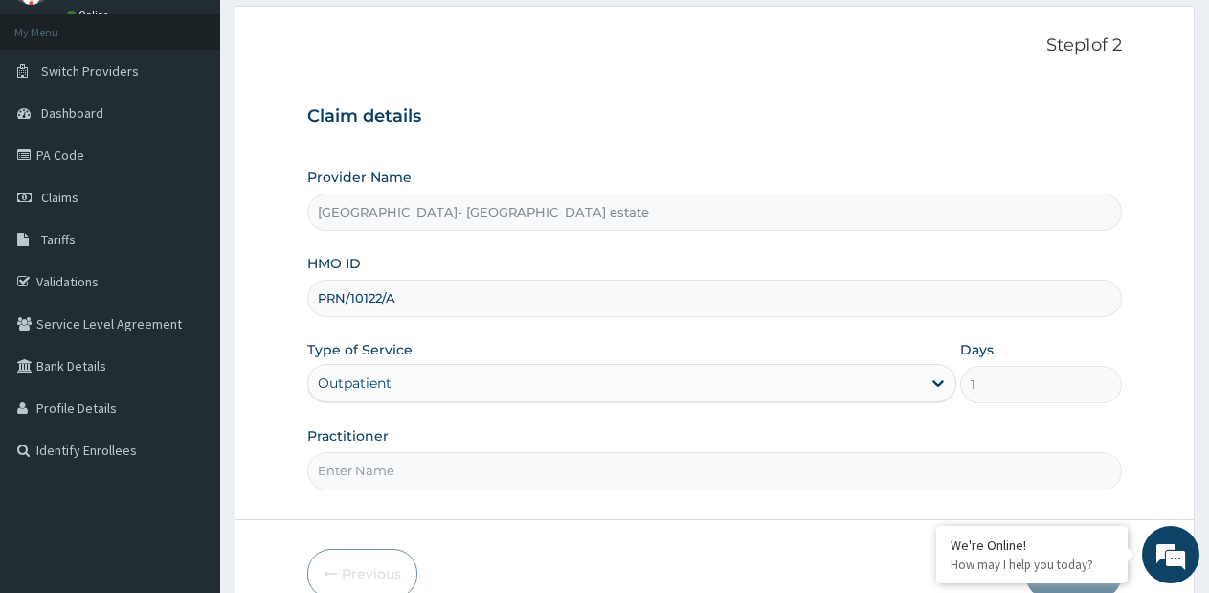
scroll to position [0, 0]
click at [401, 459] on input "Practitioner" at bounding box center [714, 470] width 815 height 37
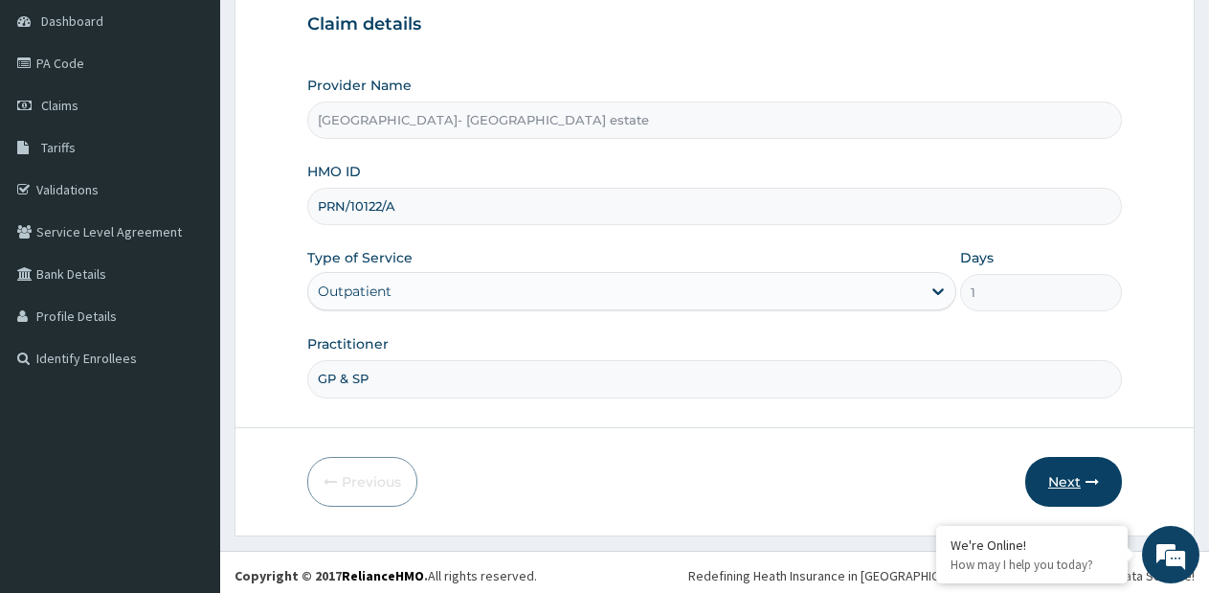
scroll to position [194, 0]
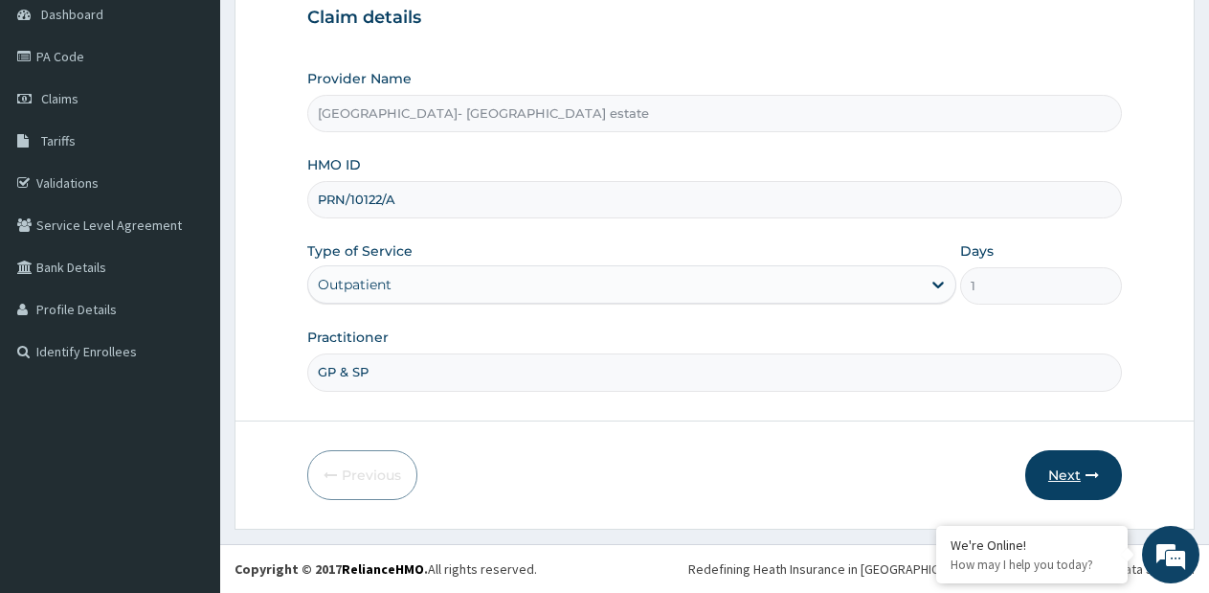
type input "GP & SP"
click at [1067, 486] on button "Next" at bounding box center [1074, 475] width 97 height 50
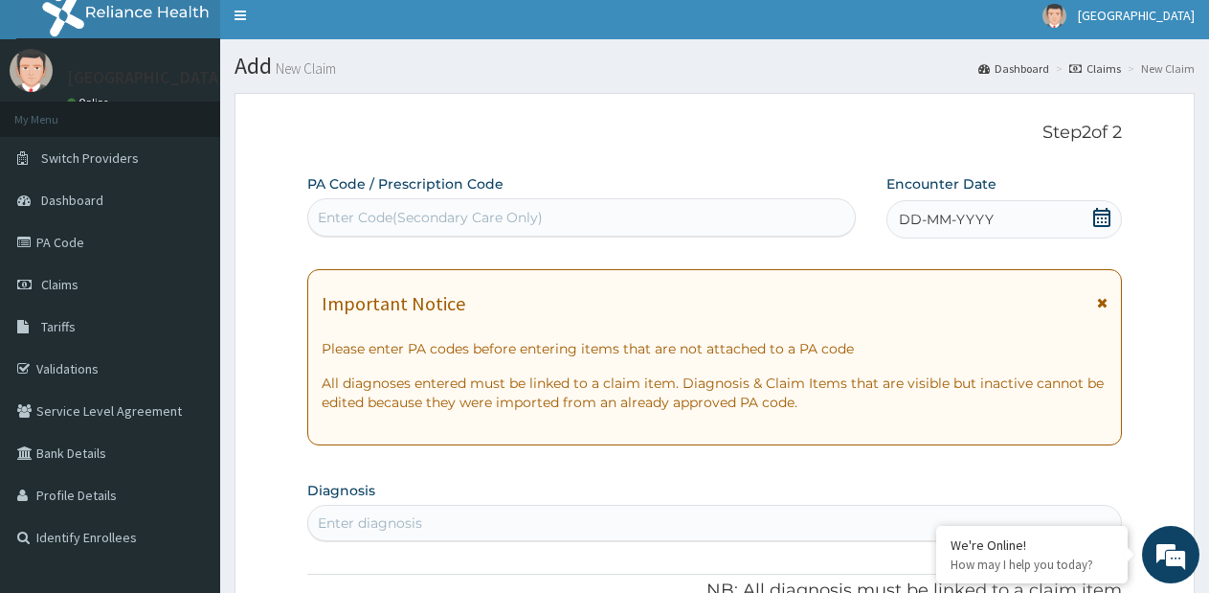
scroll to position [3, 0]
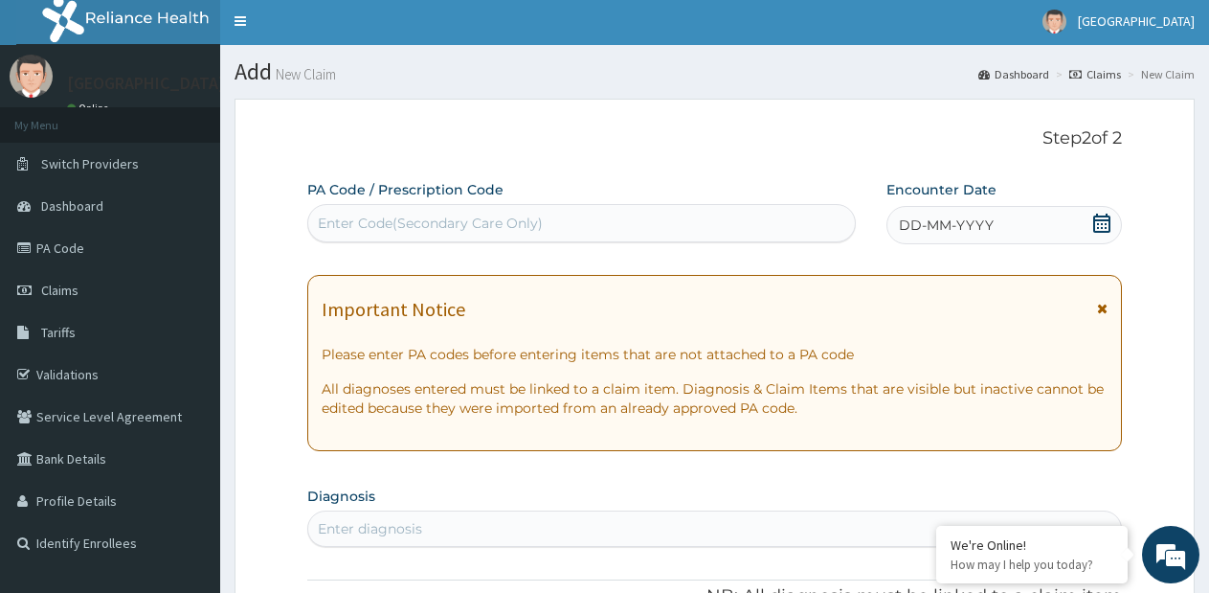
click at [596, 215] on div "Enter Code(Secondary Care Only)" at bounding box center [581, 223] width 547 height 31
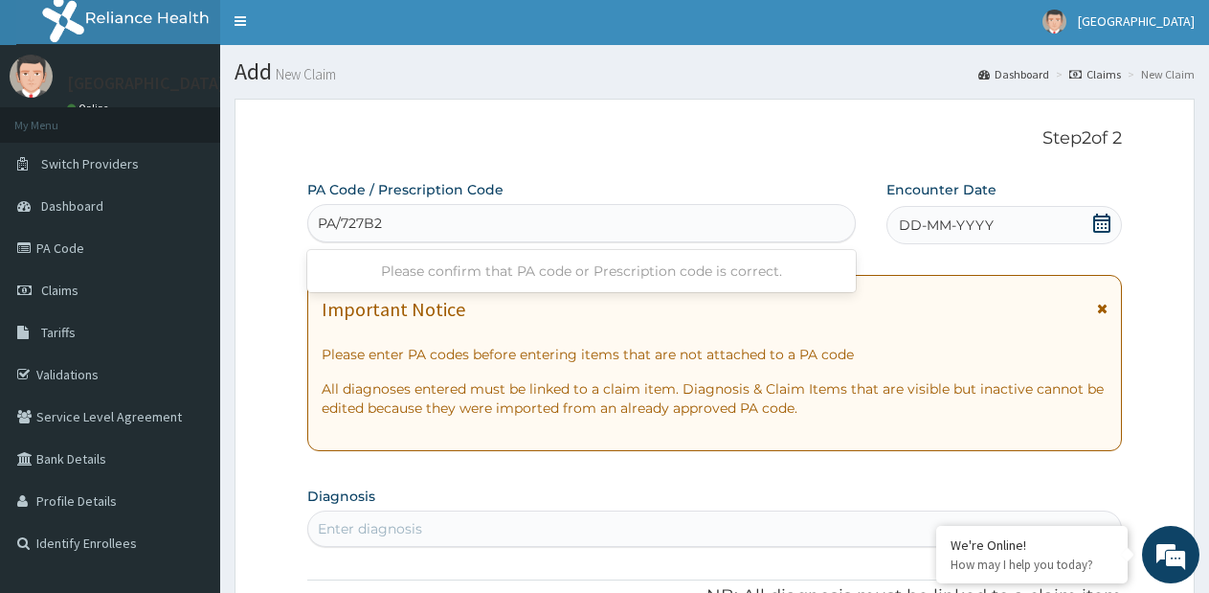
type input "PA/727B21"
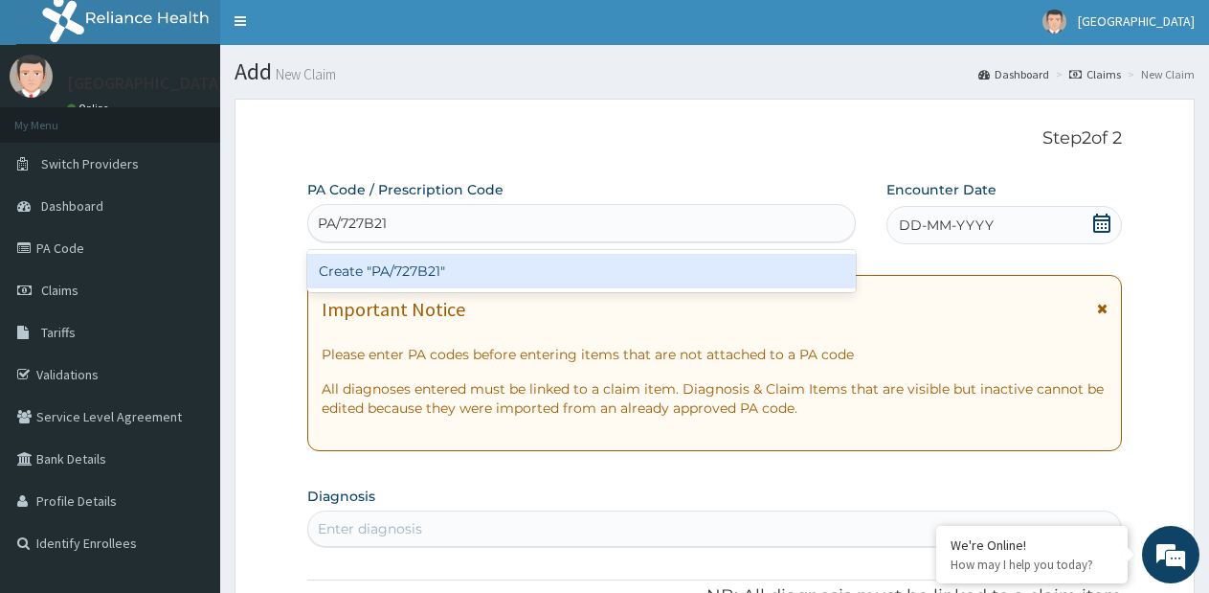
click at [526, 273] on div "Create "PA/727B21"" at bounding box center [581, 271] width 549 height 34
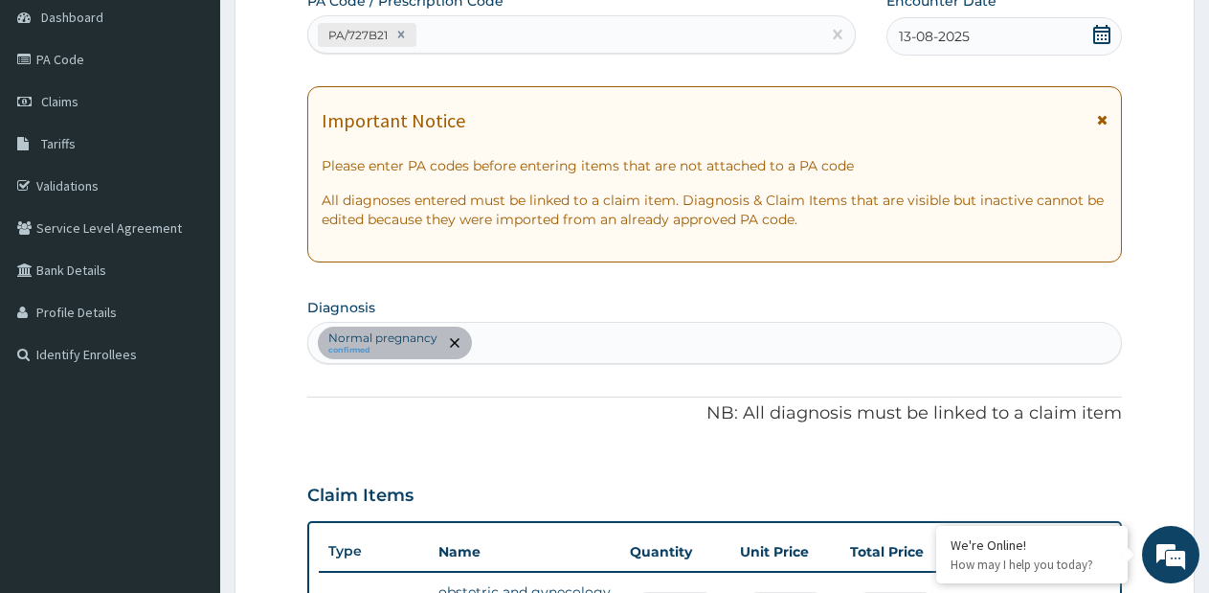
scroll to position [27, 0]
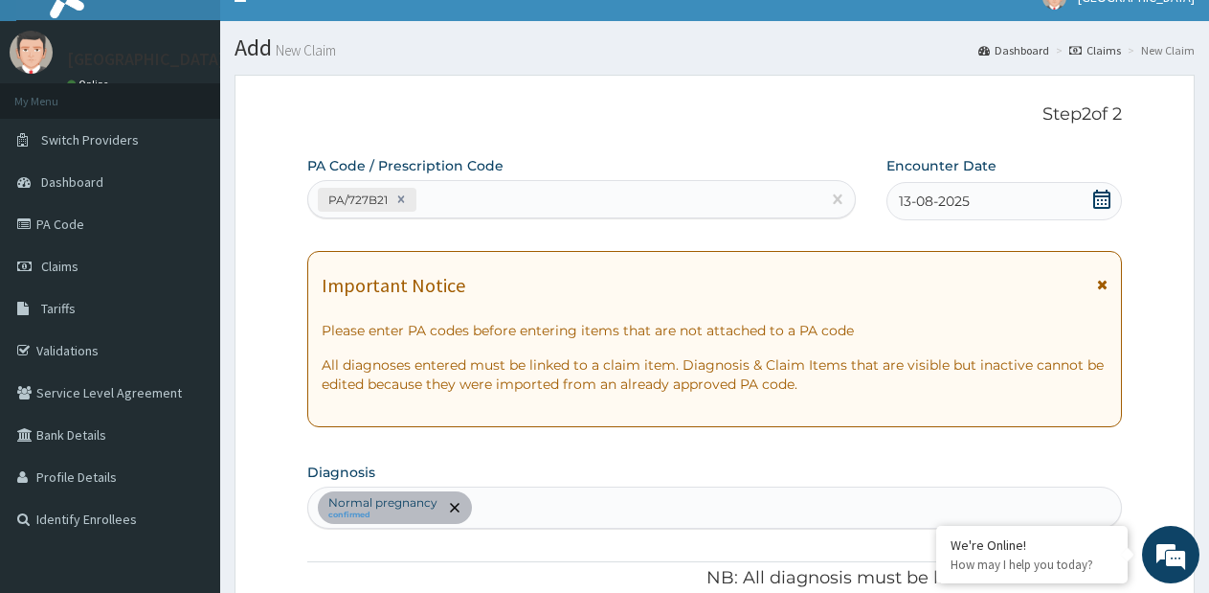
click at [581, 193] on div "PA/727B21" at bounding box center [564, 200] width 512 height 32
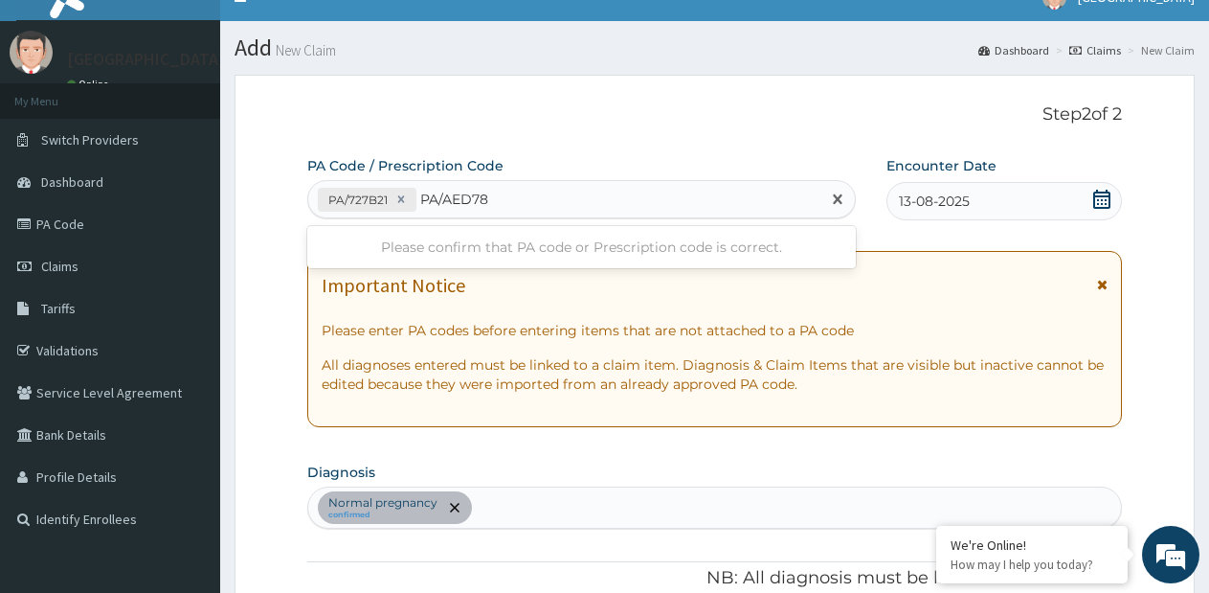
type input "PA/AED78D"
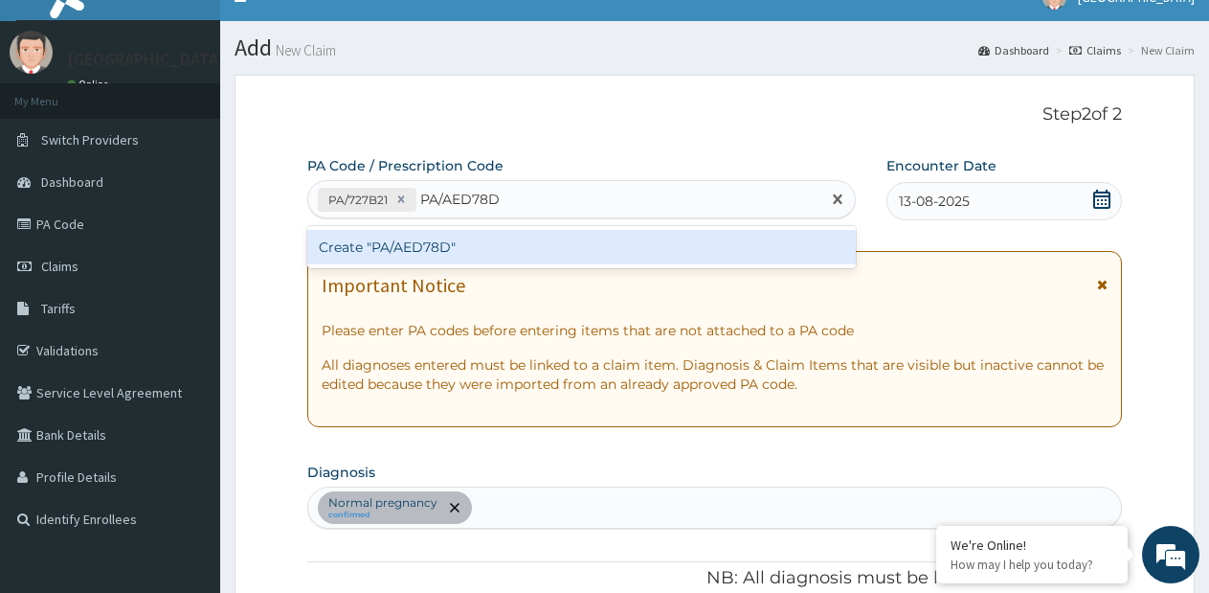
click at [550, 236] on div "Create "PA/AED78D"" at bounding box center [581, 247] width 549 height 34
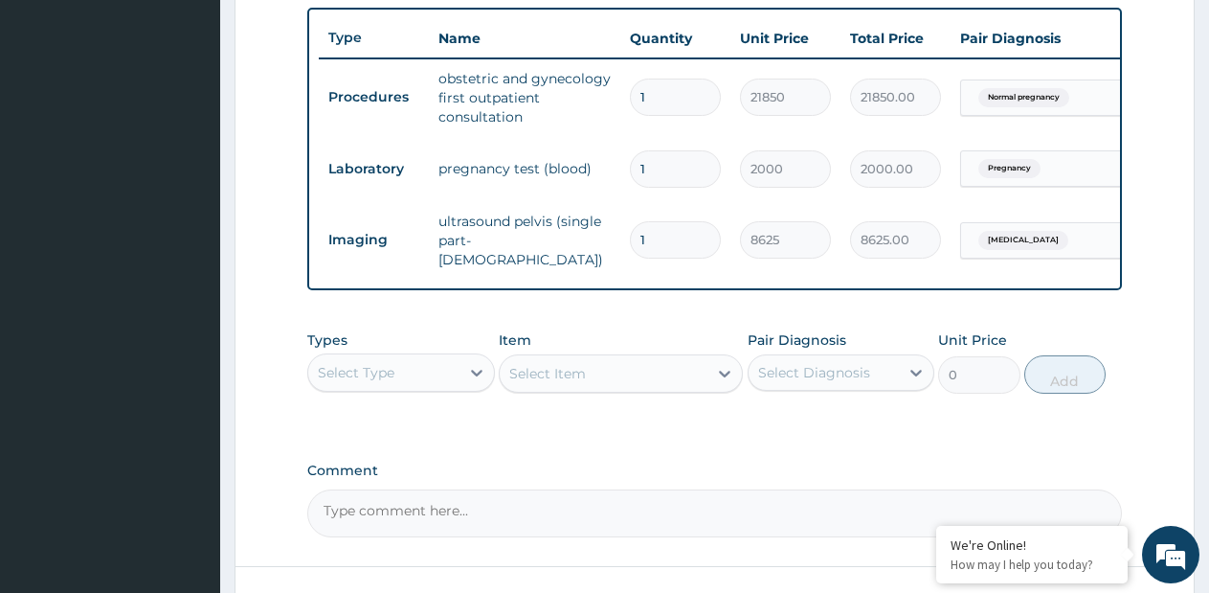
scroll to position [738, 0]
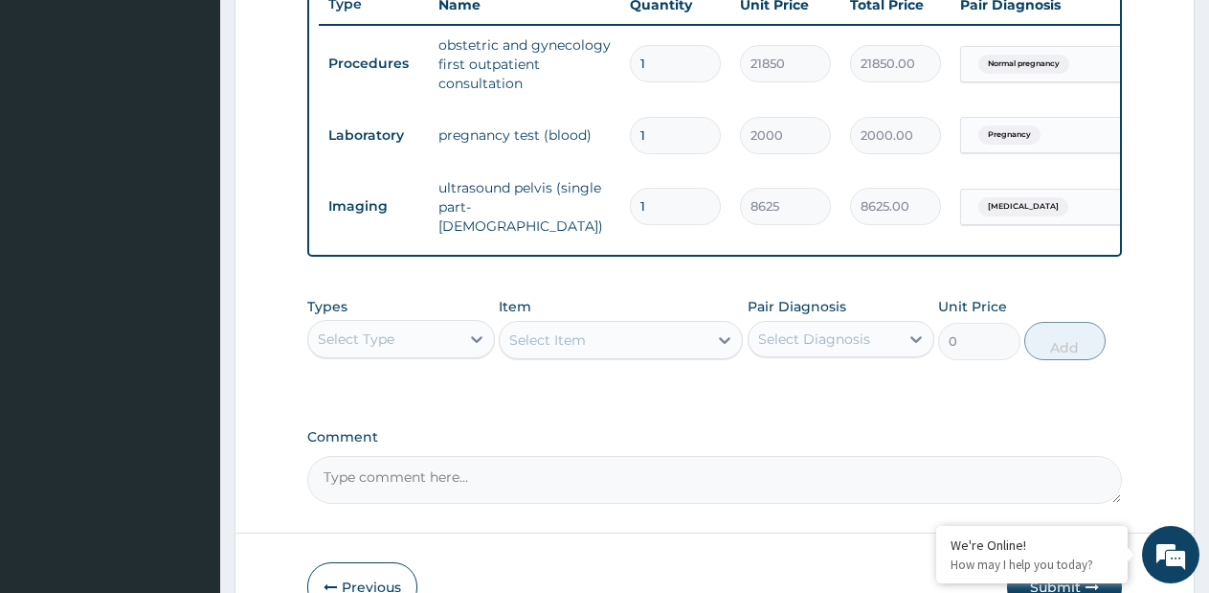
click at [455, 345] on div "Select Type" at bounding box center [383, 339] width 151 height 31
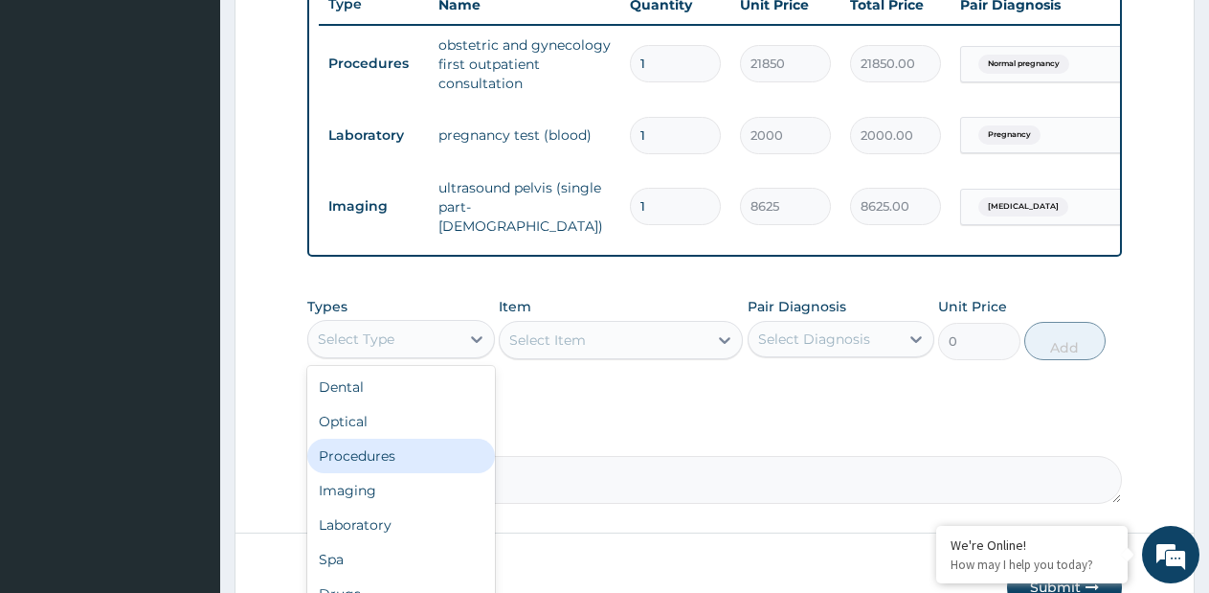
click at [404, 457] on div "Procedures" at bounding box center [401, 456] width 188 height 34
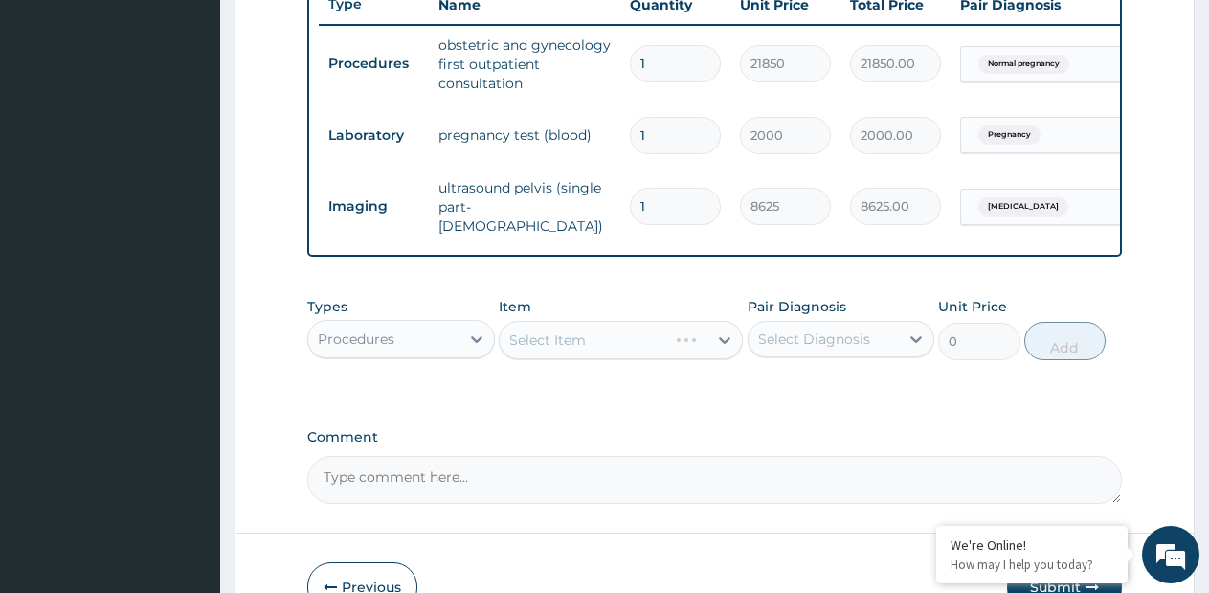
click at [718, 358] on div "Select Item" at bounding box center [621, 340] width 244 height 38
click at [721, 349] on icon at bounding box center [724, 339] width 19 height 19
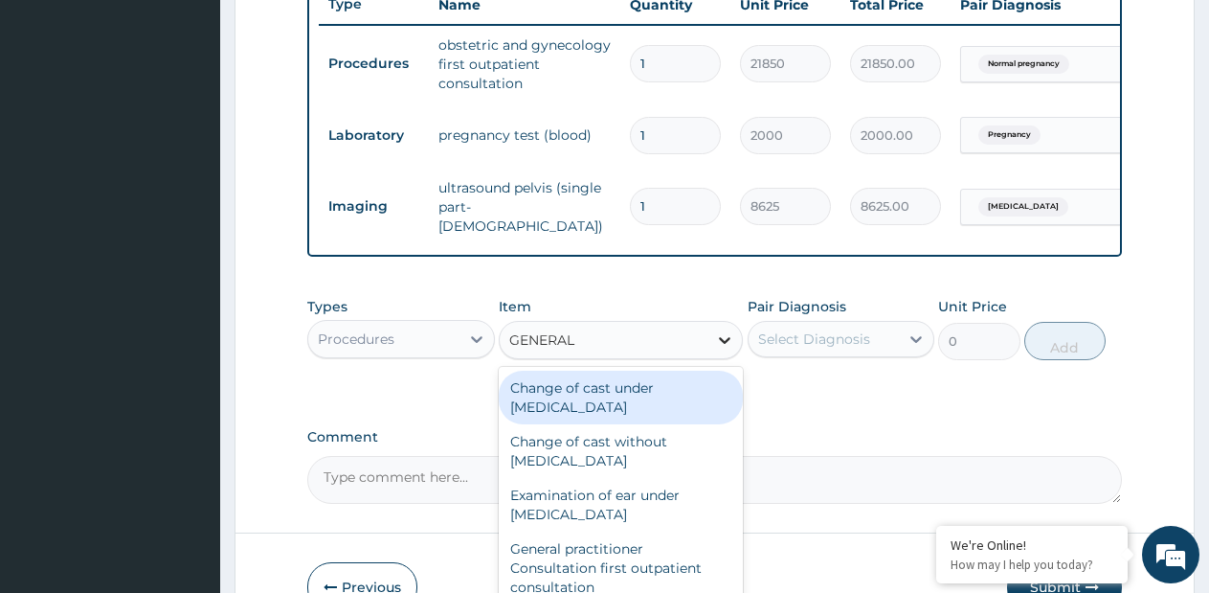
type input "GENERAL P"
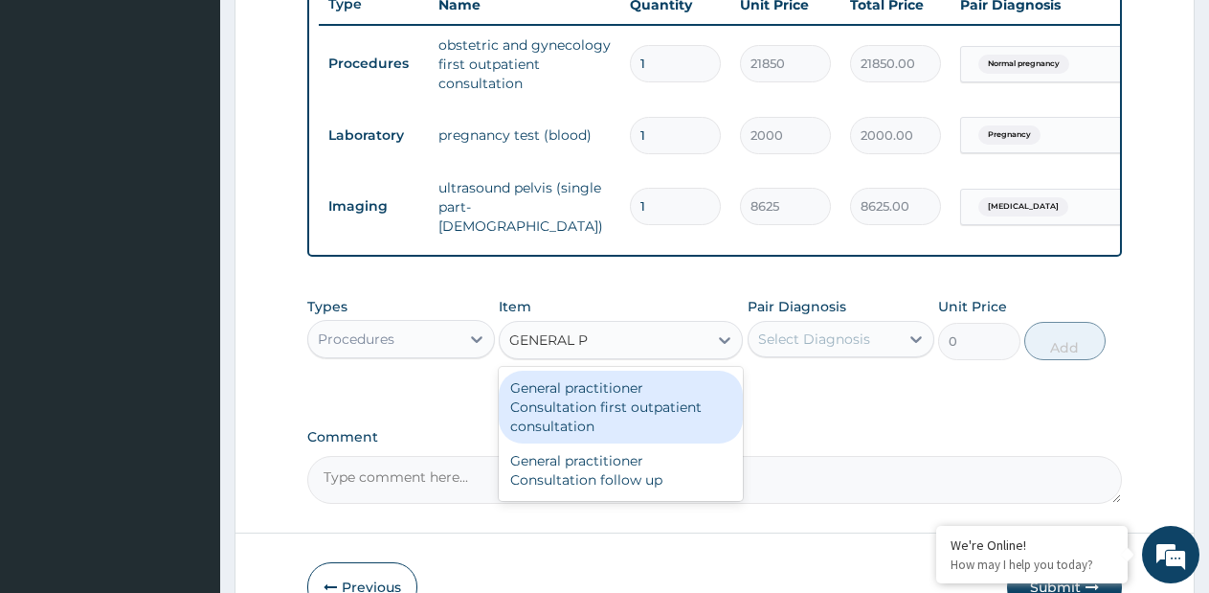
click at [676, 408] on div "General practitioner Consultation first outpatient consultation" at bounding box center [621, 407] width 244 height 73
type input "3795"
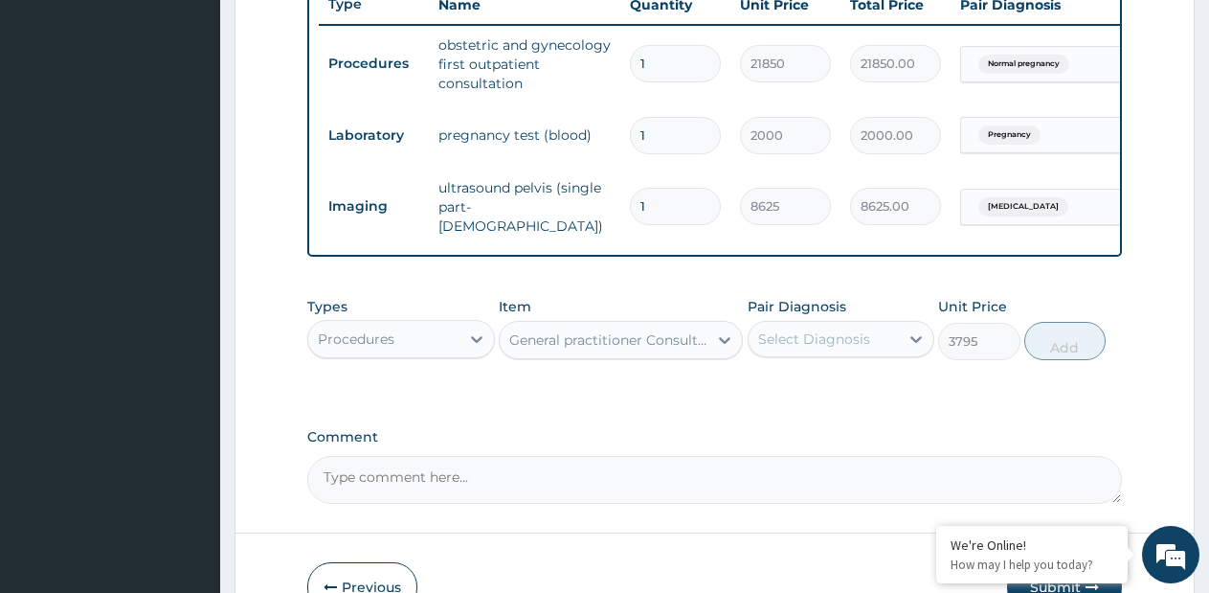
click at [806, 345] on div "Select Diagnosis" at bounding box center [814, 338] width 112 height 19
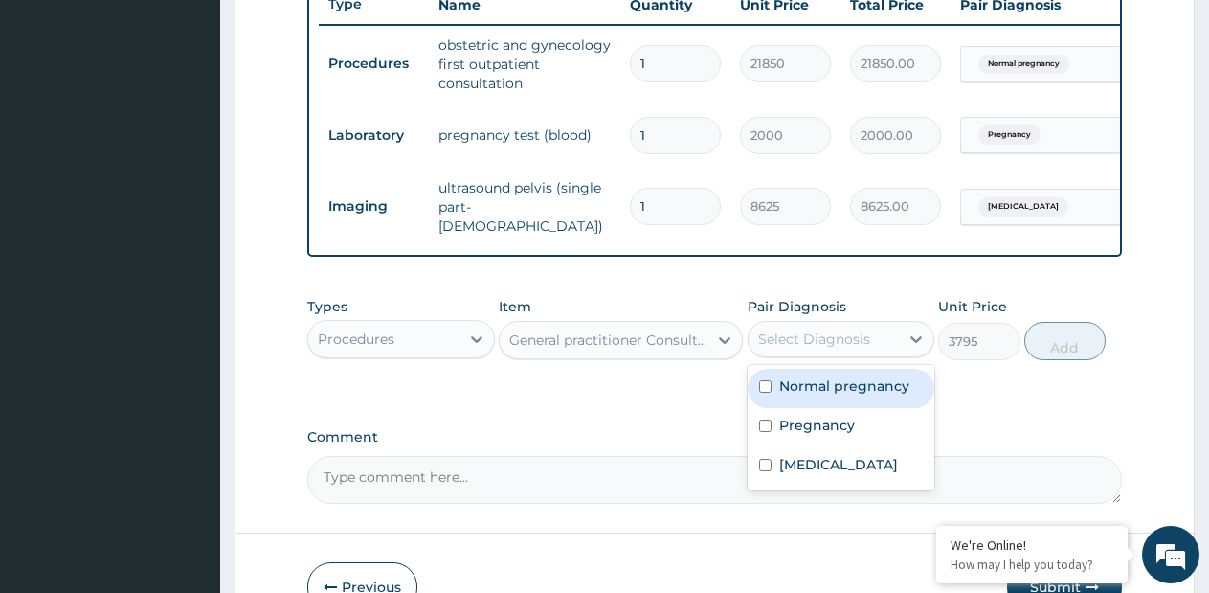
click at [803, 404] on div "Normal pregnancy" at bounding box center [842, 388] width 188 height 39
checkbox input "true"
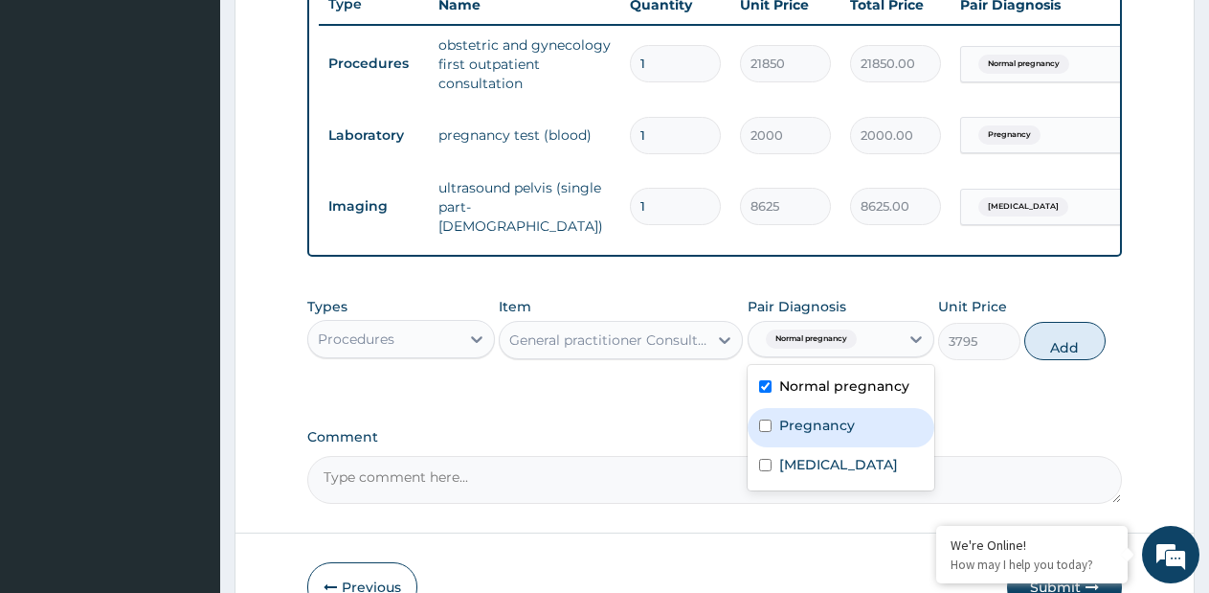
click at [792, 432] on label "Pregnancy" at bounding box center [817, 425] width 76 height 19
checkbox input "true"
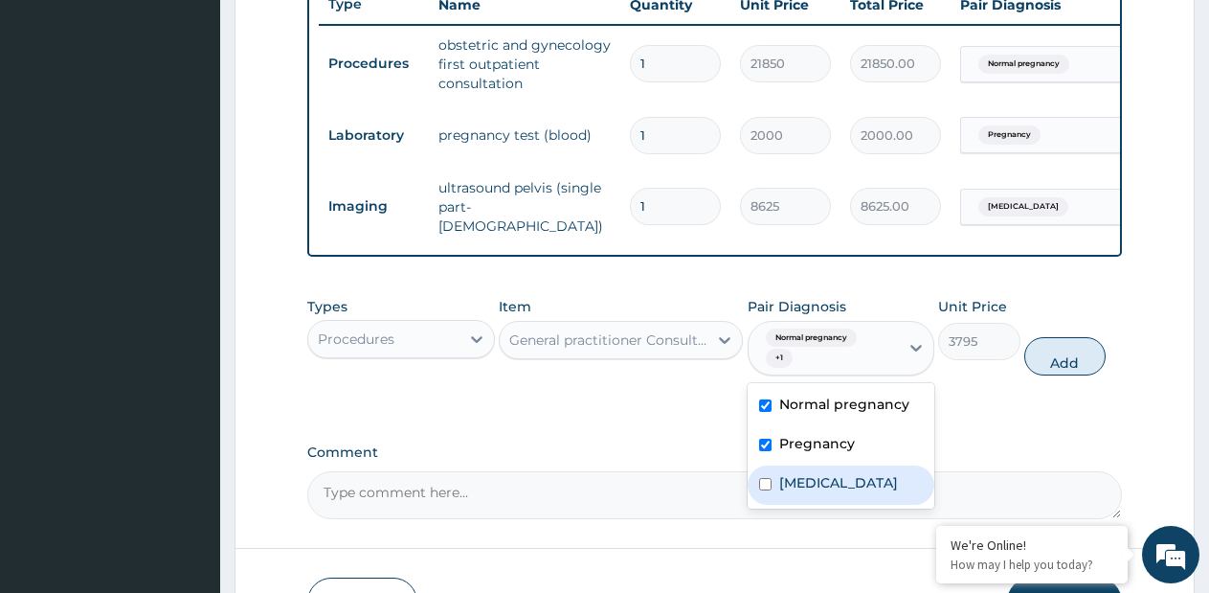
click at [796, 474] on div "[MEDICAL_DATA]" at bounding box center [842, 484] width 188 height 39
checkbox input "true"
click at [1050, 359] on button "Add" at bounding box center [1065, 356] width 81 height 38
type input "0"
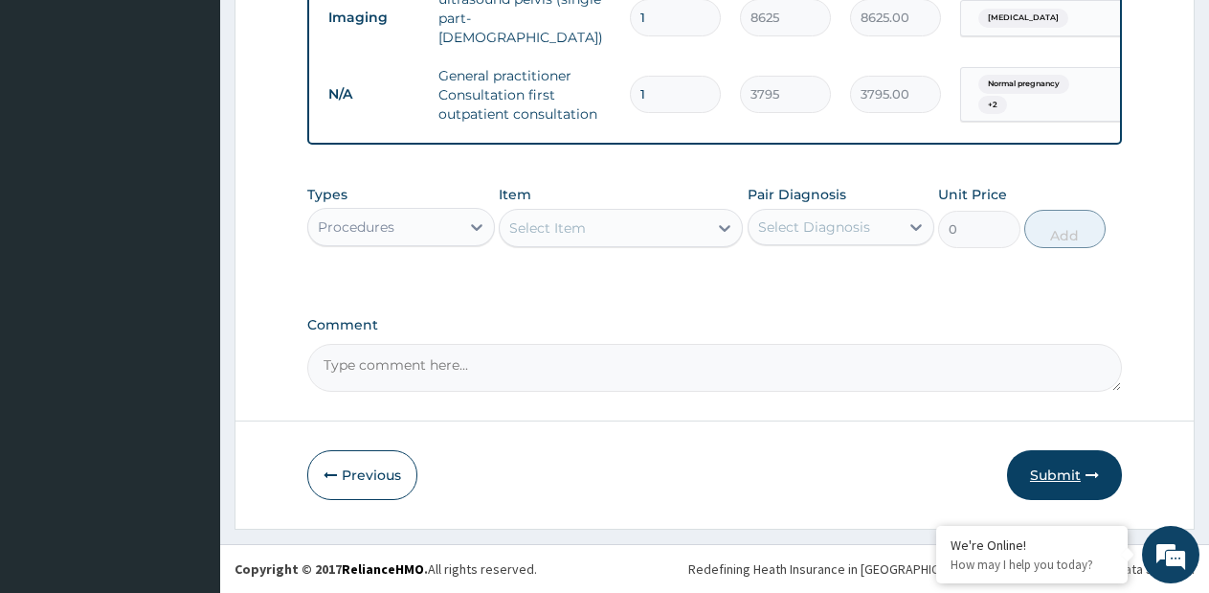
click at [1051, 485] on button "Submit" at bounding box center [1064, 475] width 115 height 50
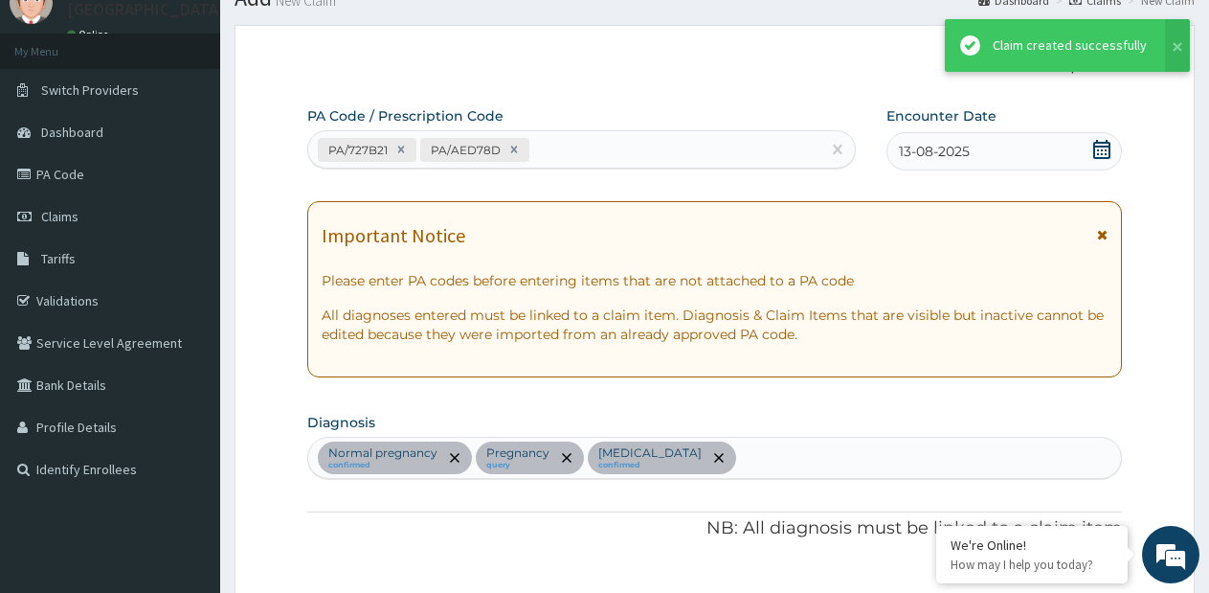
scroll to position [930, 0]
